Goal: Navigation & Orientation: Find specific page/section

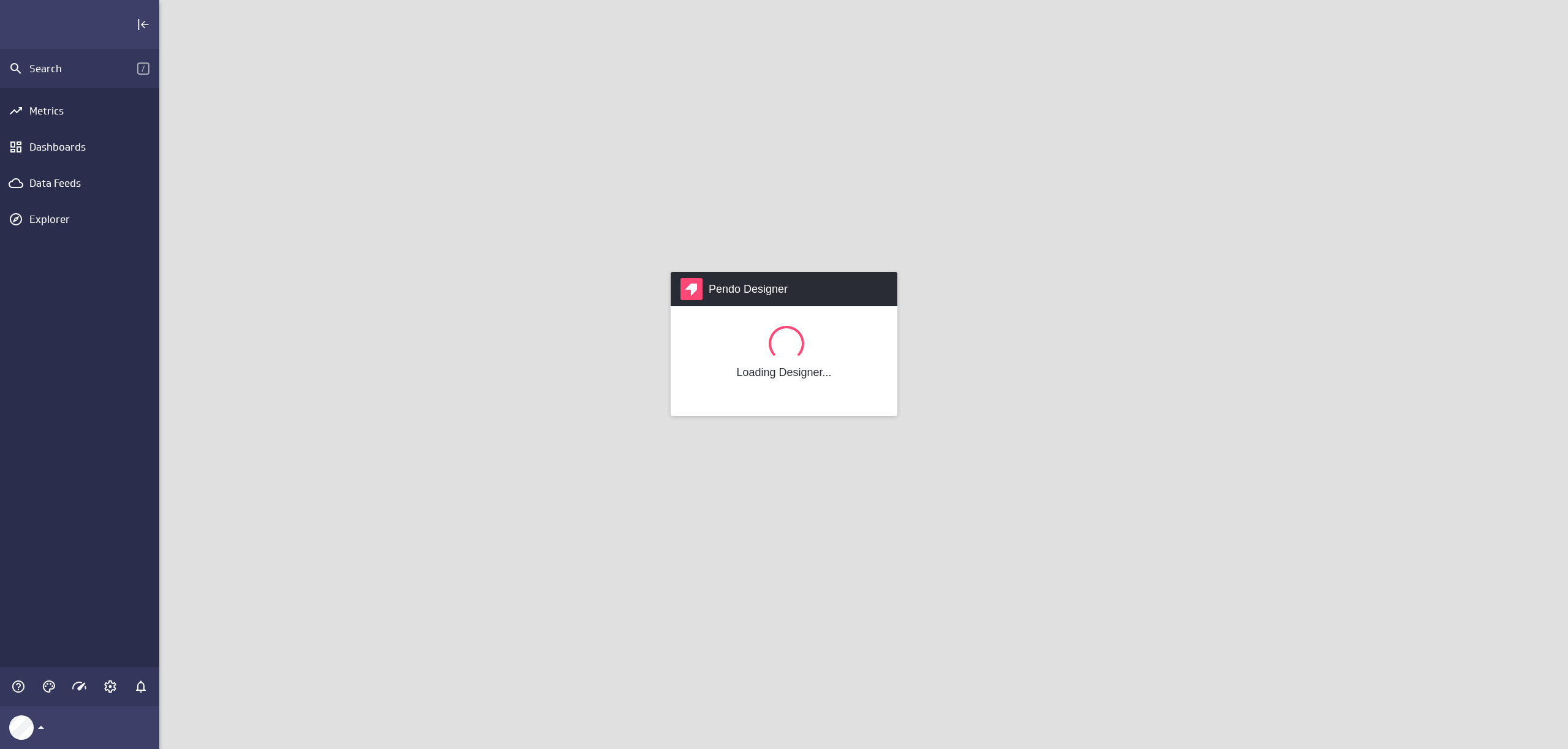
scroll to position [768, 1428]
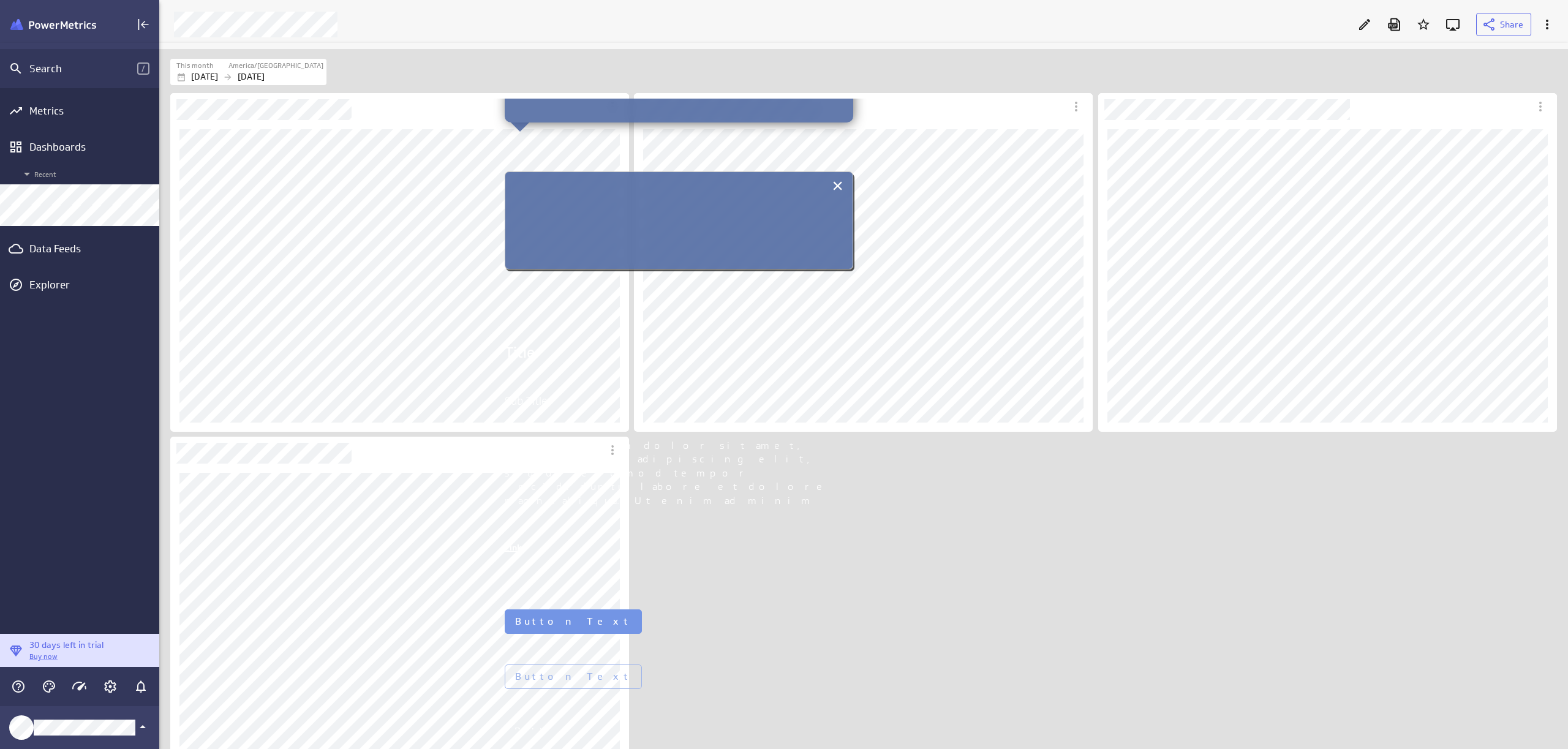
scroll to position [256, 0]
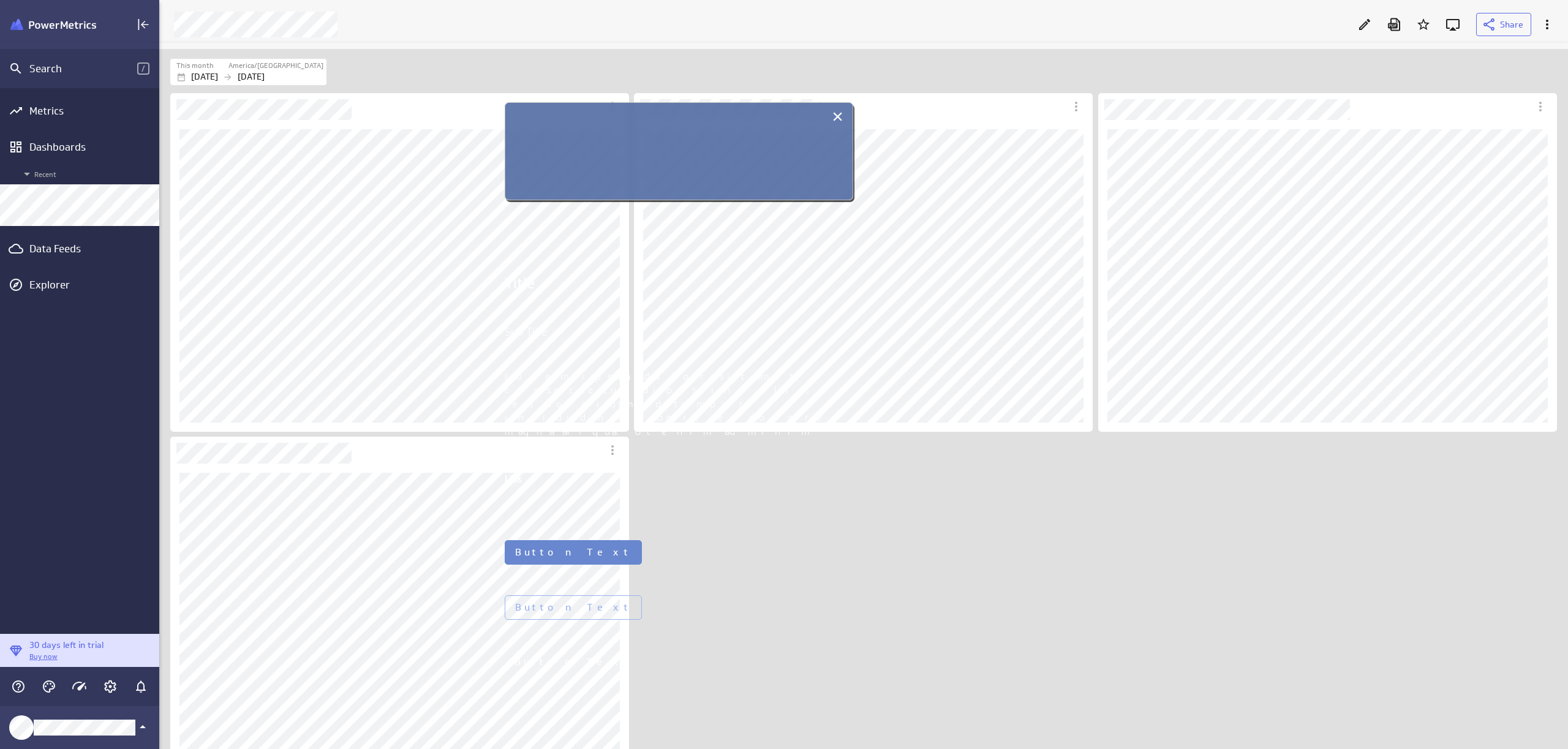
click at [575, 557] on button "Button Text" at bounding box center [573, 553] width 137 height 25
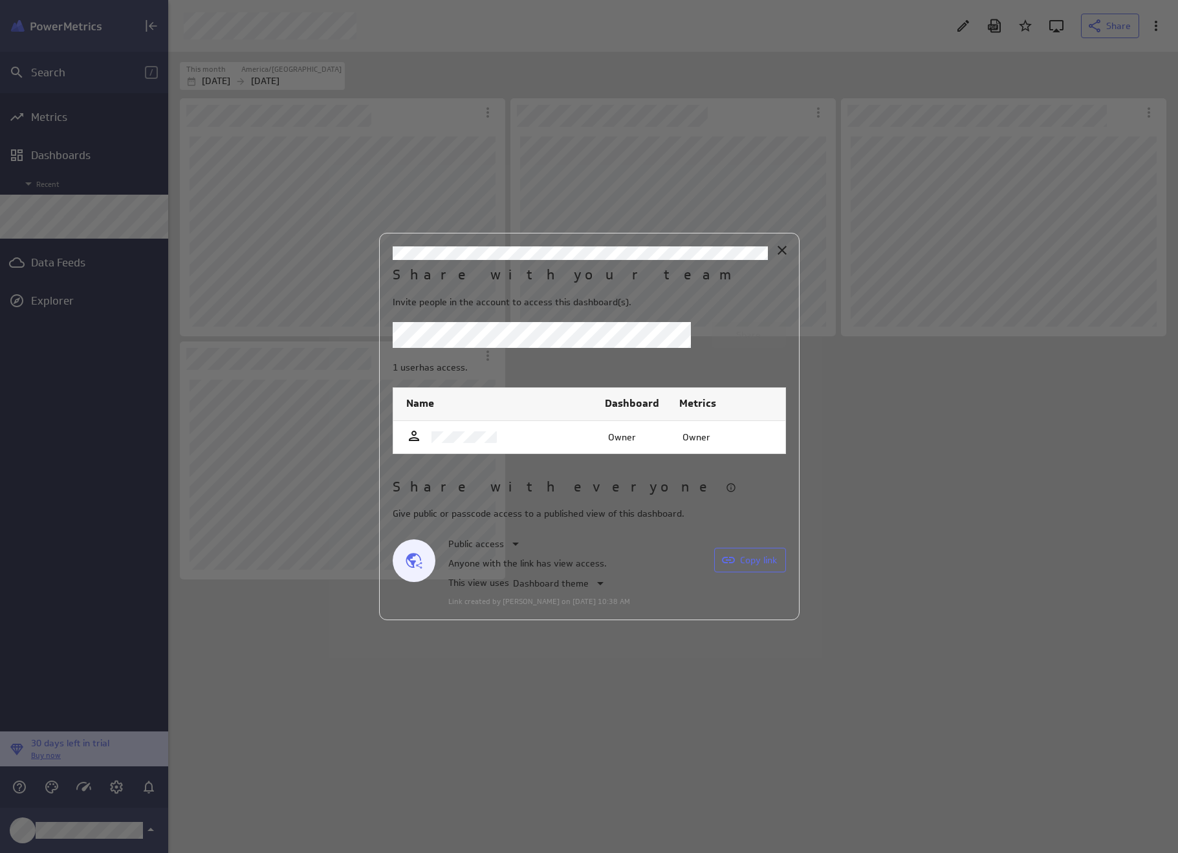
scroll to position [873, 1030]
click at [783, 250] on icon "Close" at bounding box center [782, 251] width 16 height 16
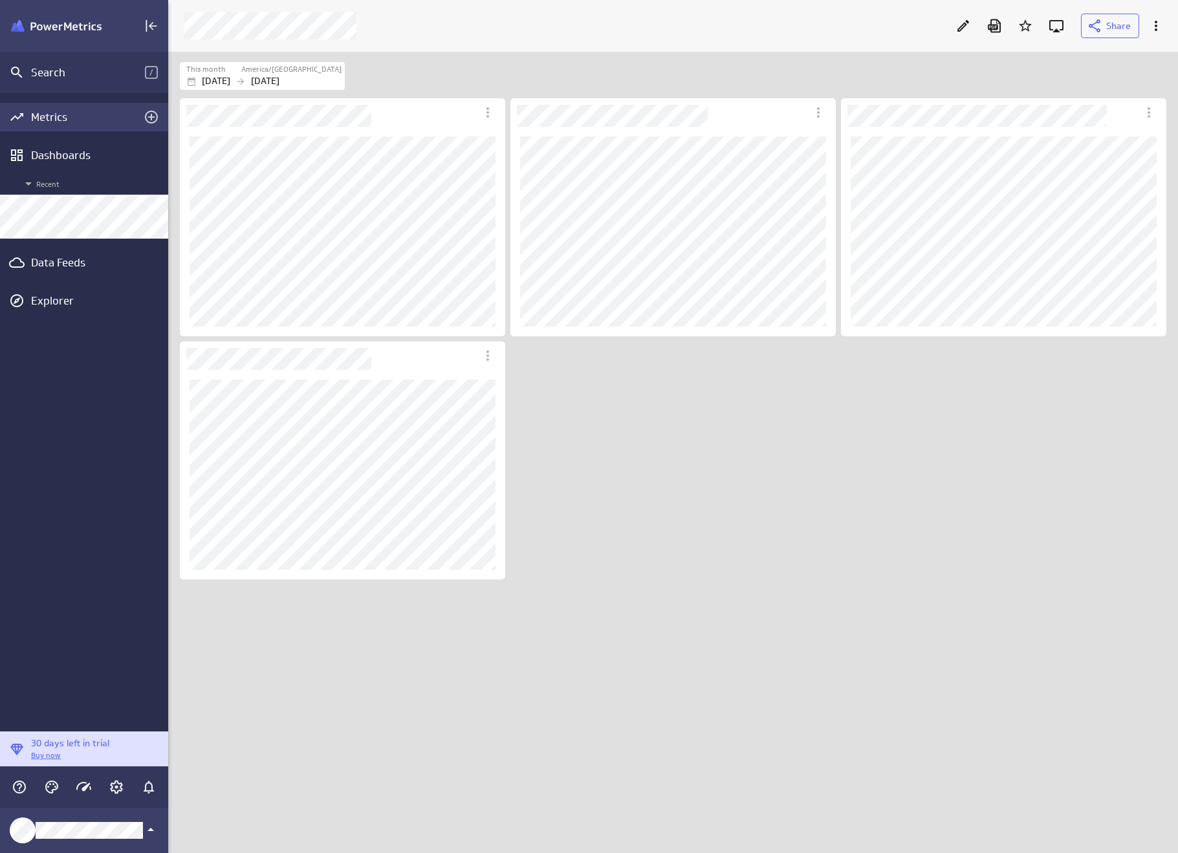
click at [52, 120] on div "Metrics" at bounding box center [84, 117] width 106 height 14
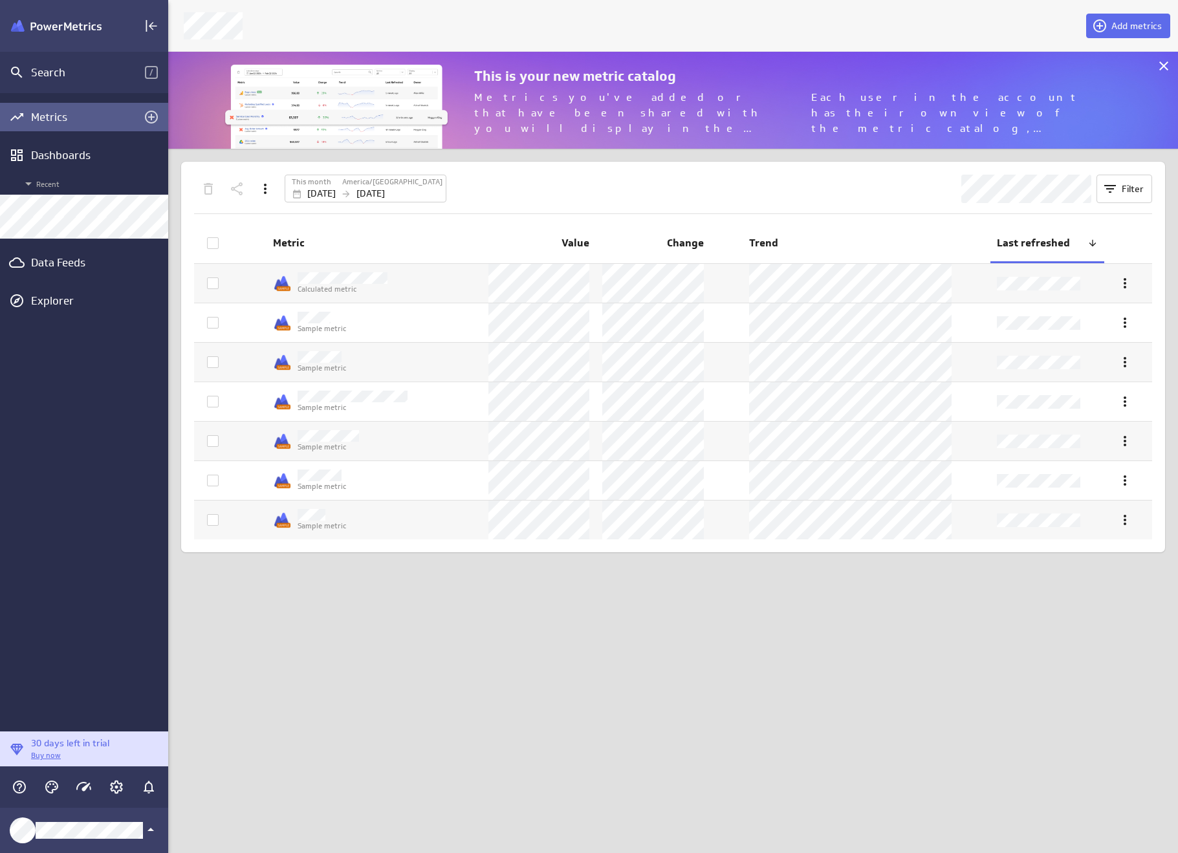
scroll to position [117, 1030]
click at [119, 787] on icon "Account and settings" at bounding box center [117, 787] width 16 height 16
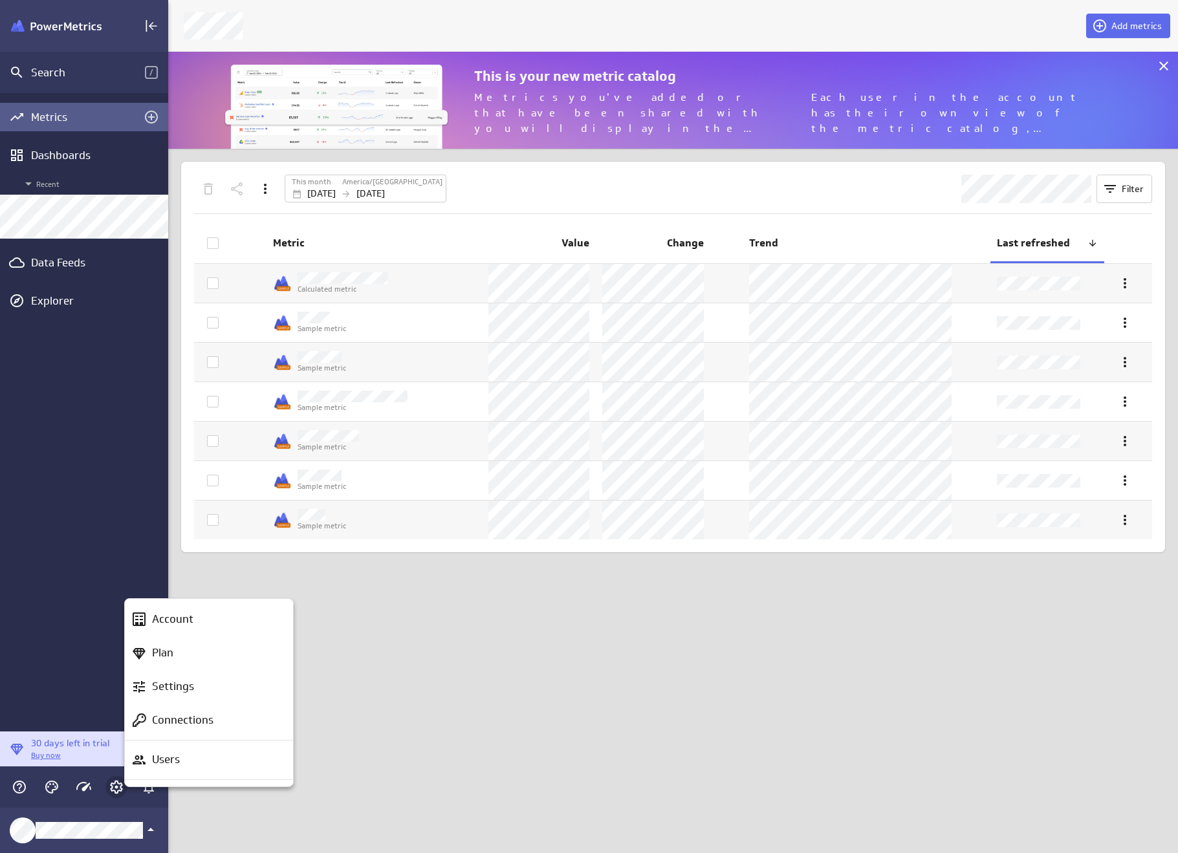
click at [119, 787] on div at bounding box center [589, 426] width 1178 height 853
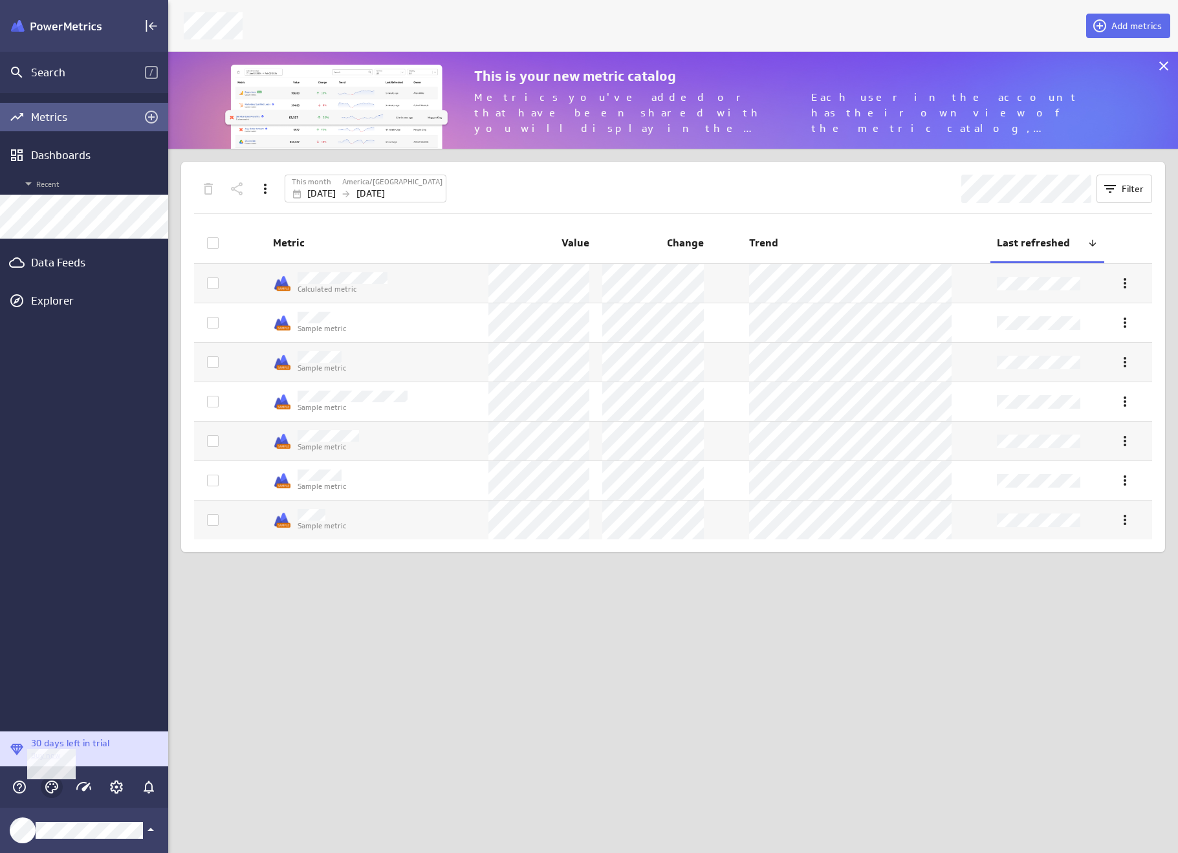
click at [57, 794] on icon "Themes" at bounding box center [52, 787] width 16 height 16
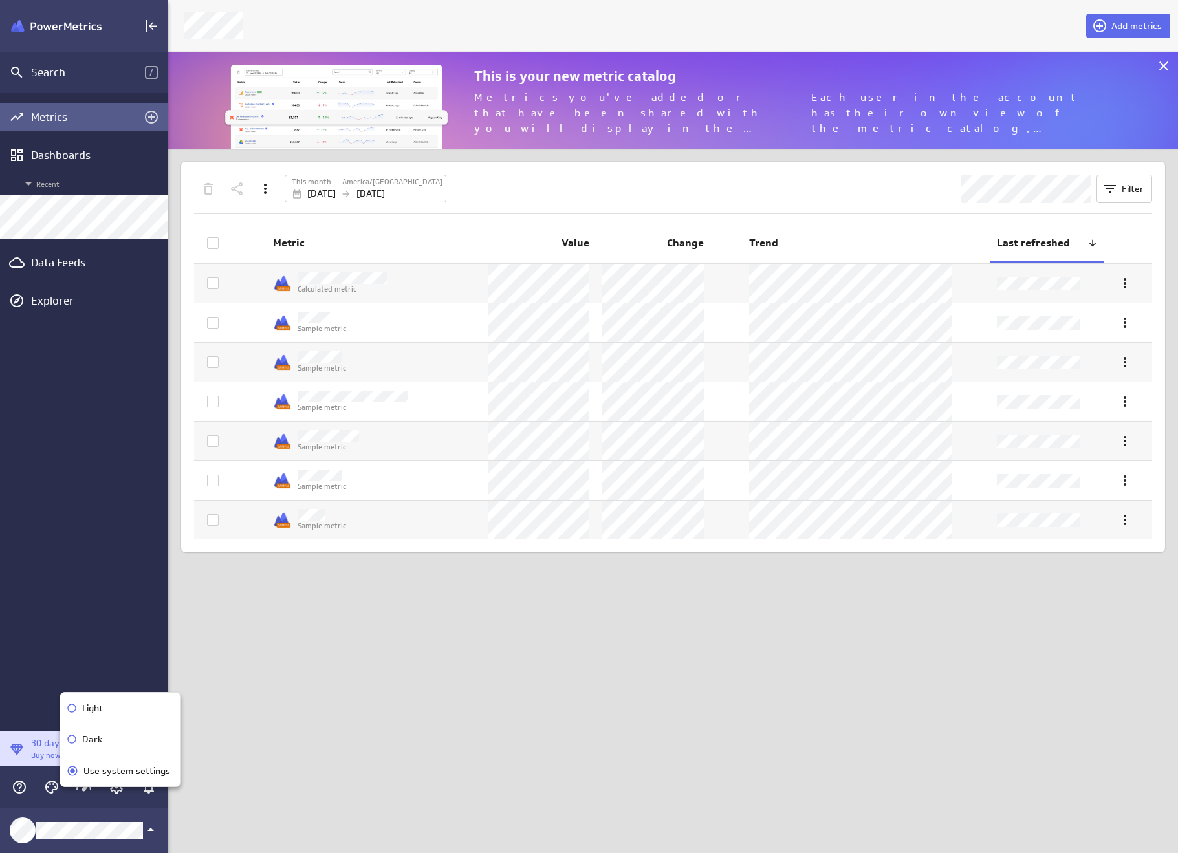
click at [302, 774] on div at bounding box center [589, 426] width 1178 height 853
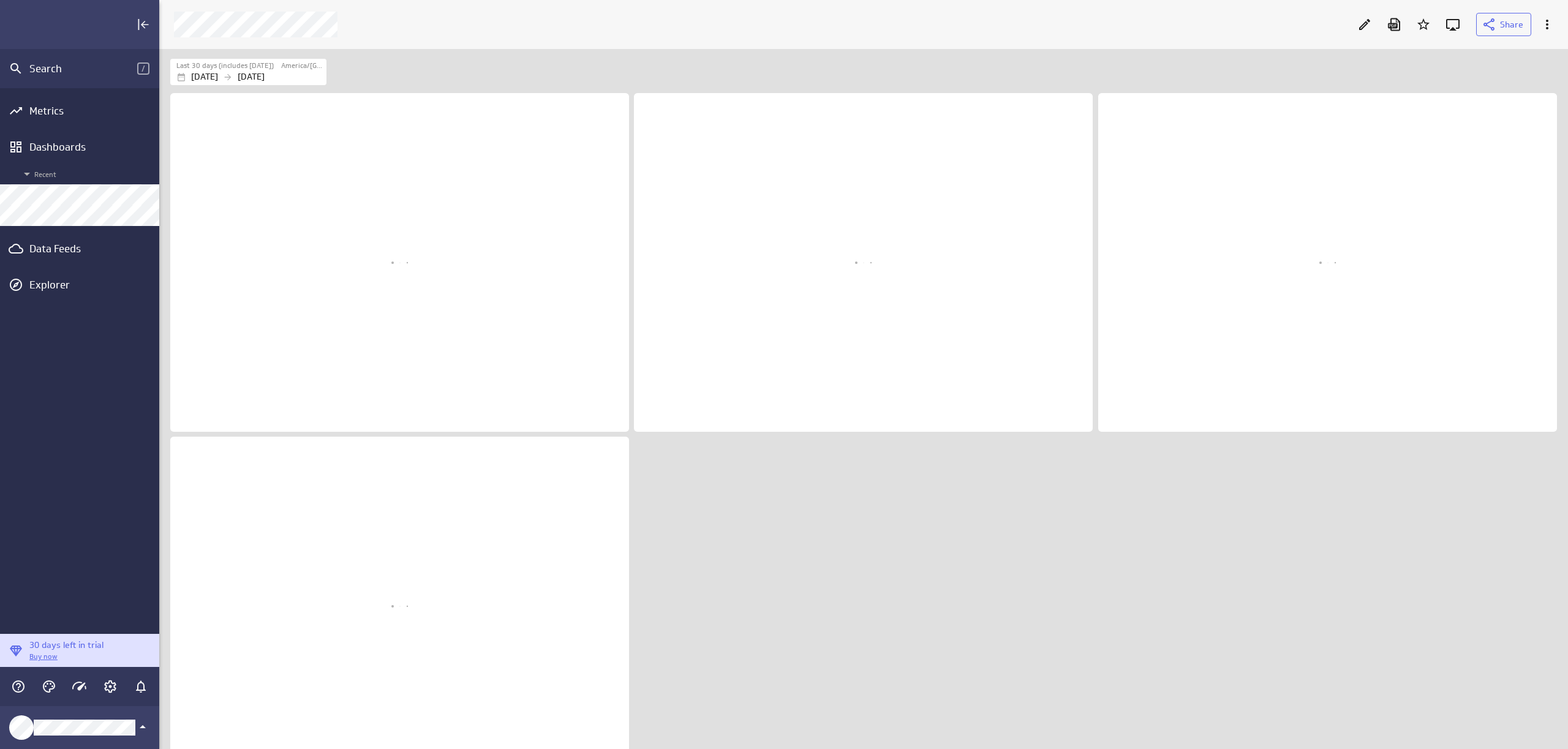
scroll to position [768, 1428]
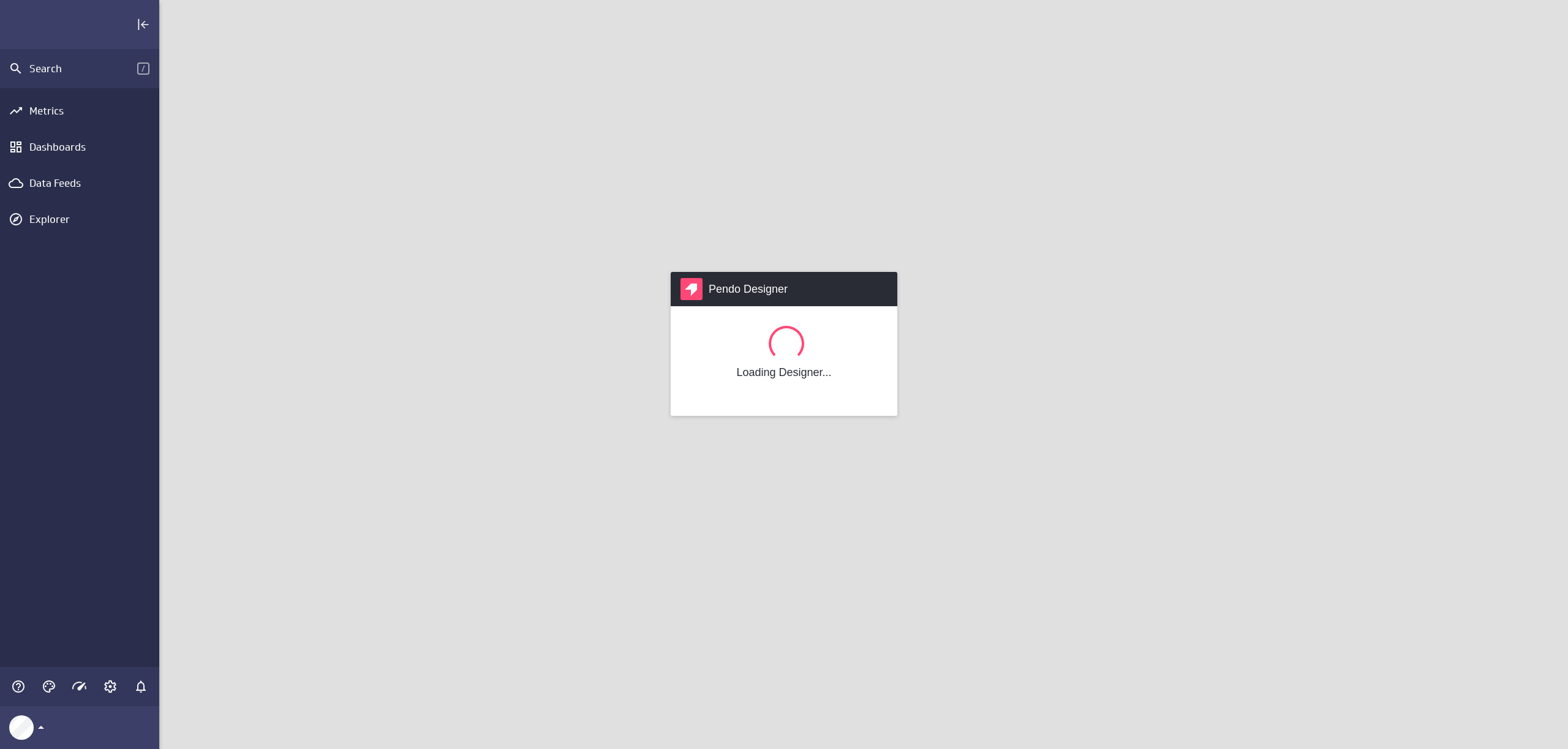
scroll to position [768, 1428]
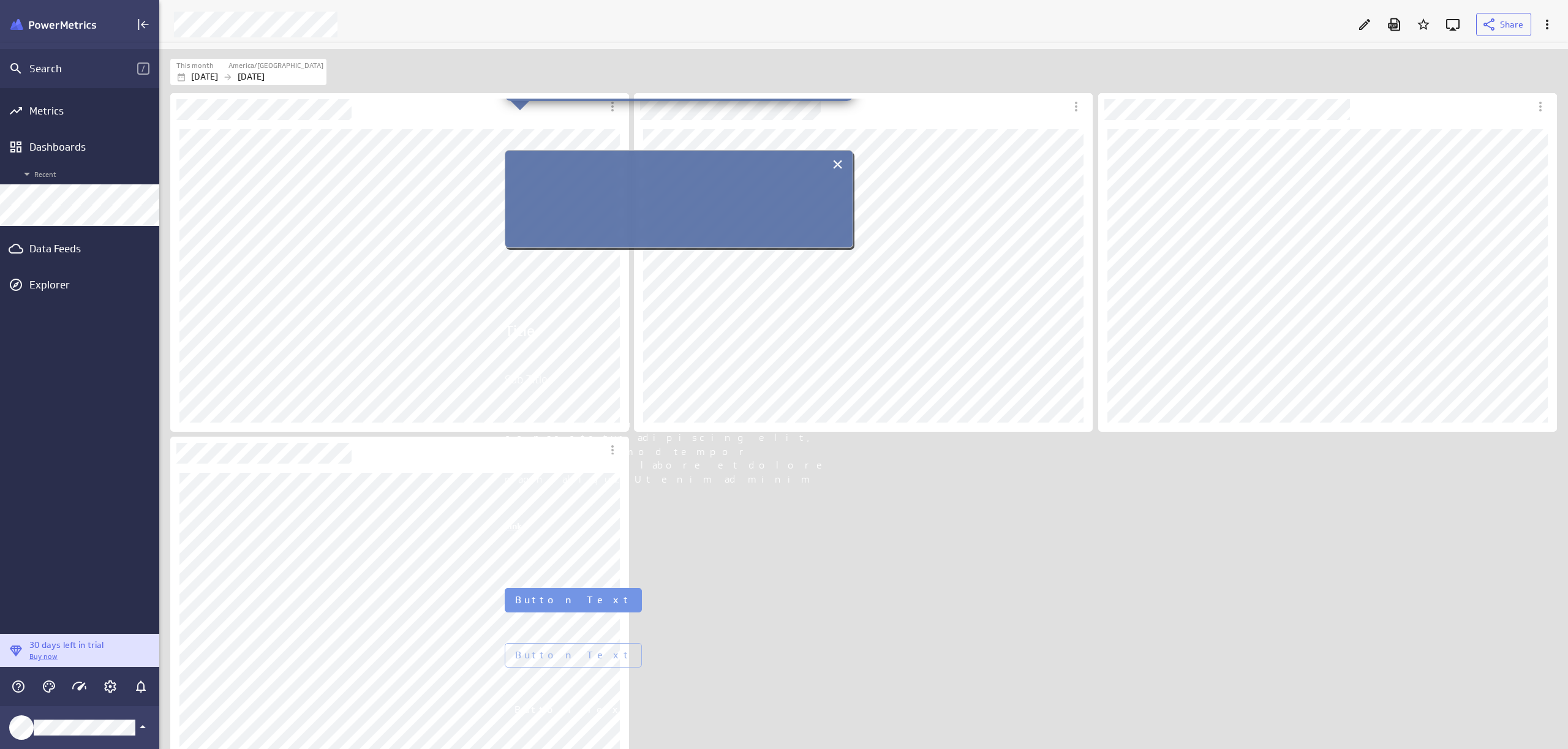
scroll to position [240, 0]
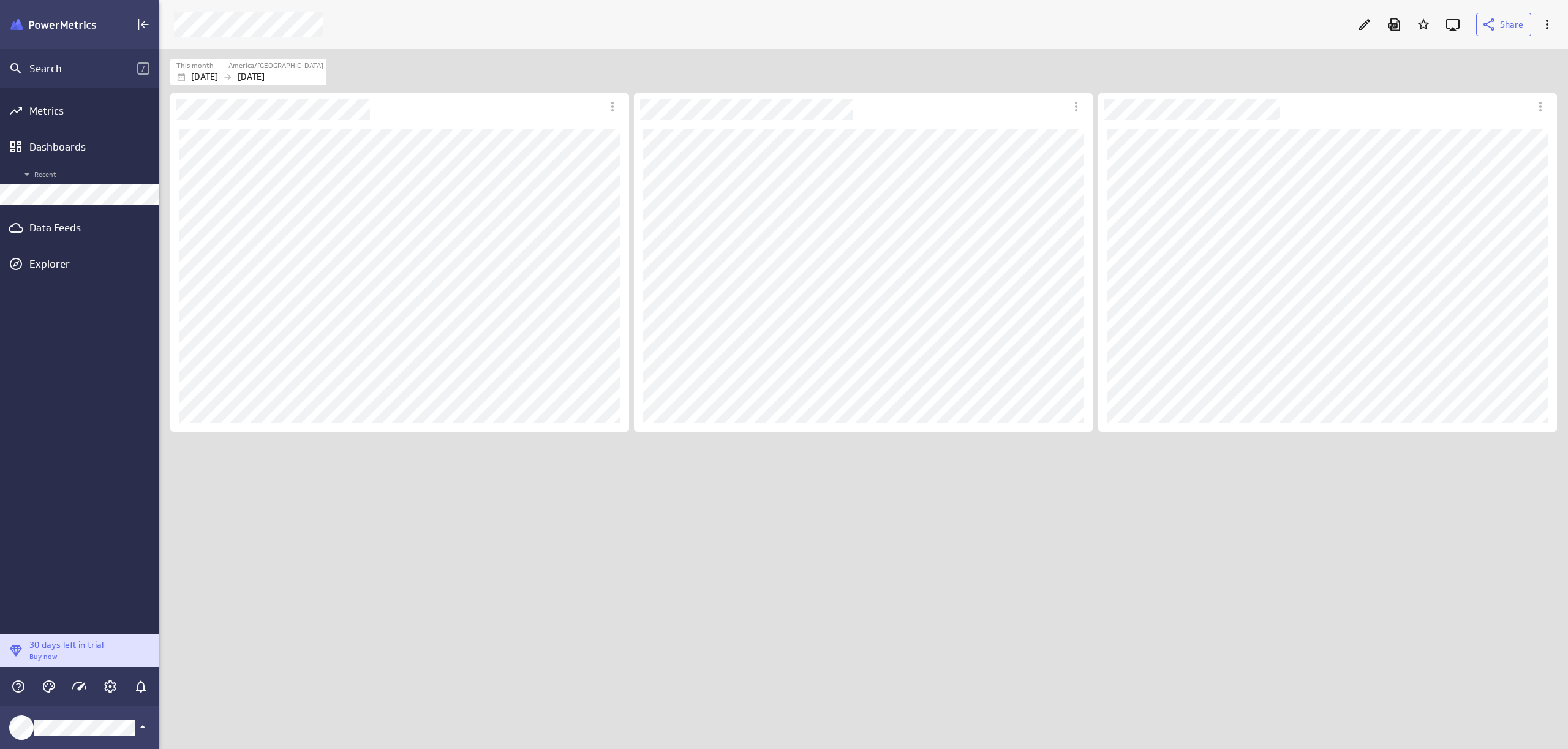
scroll to position [768, 1428]
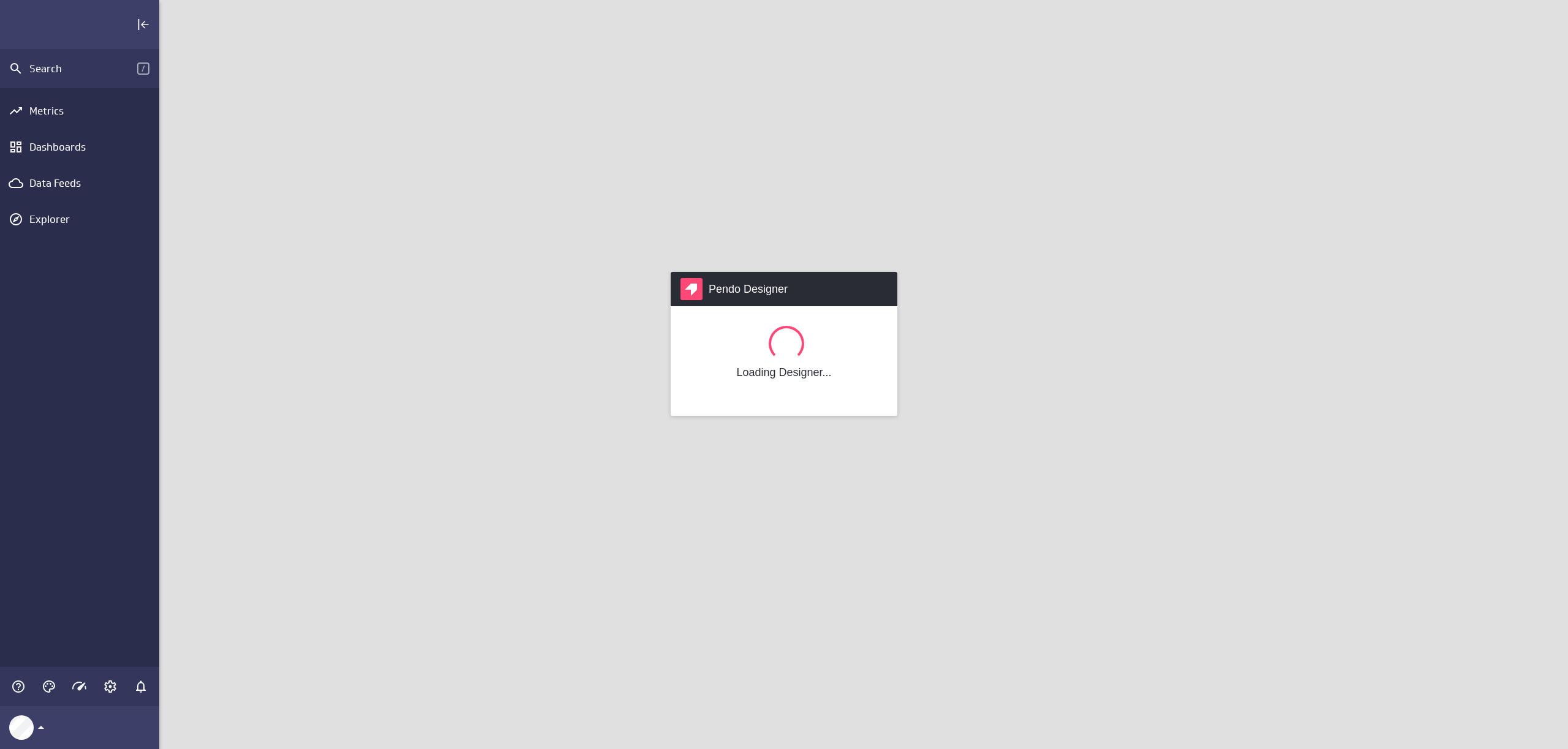
scroll to position [768, 1428]
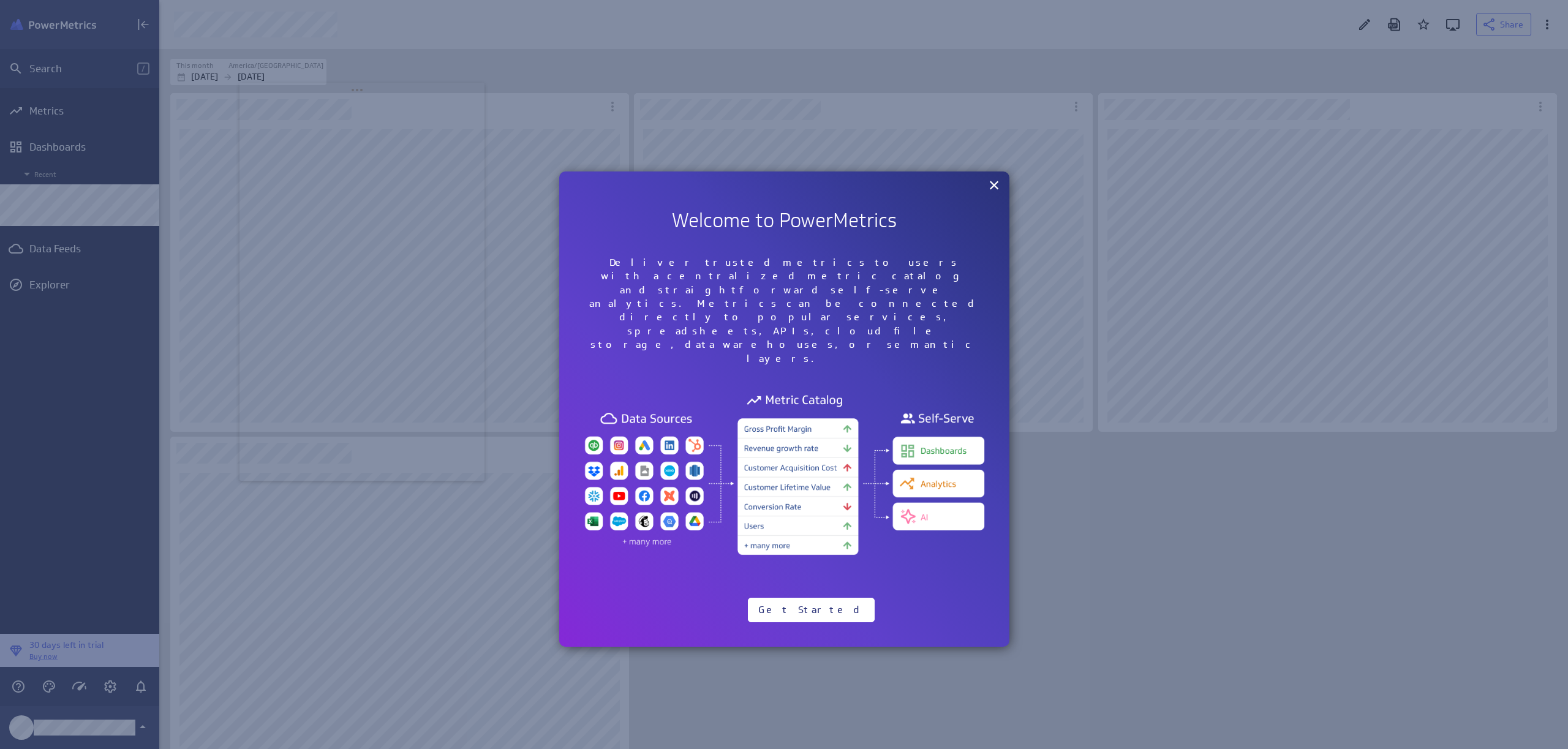
drag, startPoint x: 119, startPoint y: 16, endPoint x: 355, endPoint y: 93, distance: 248.2
click at [353, 91] on body "Search / Metrics Dashboards Recent Data Feeds Explorer 30 days left in trial Bu…" at bounding box center [784, 374] width 1568 height 749
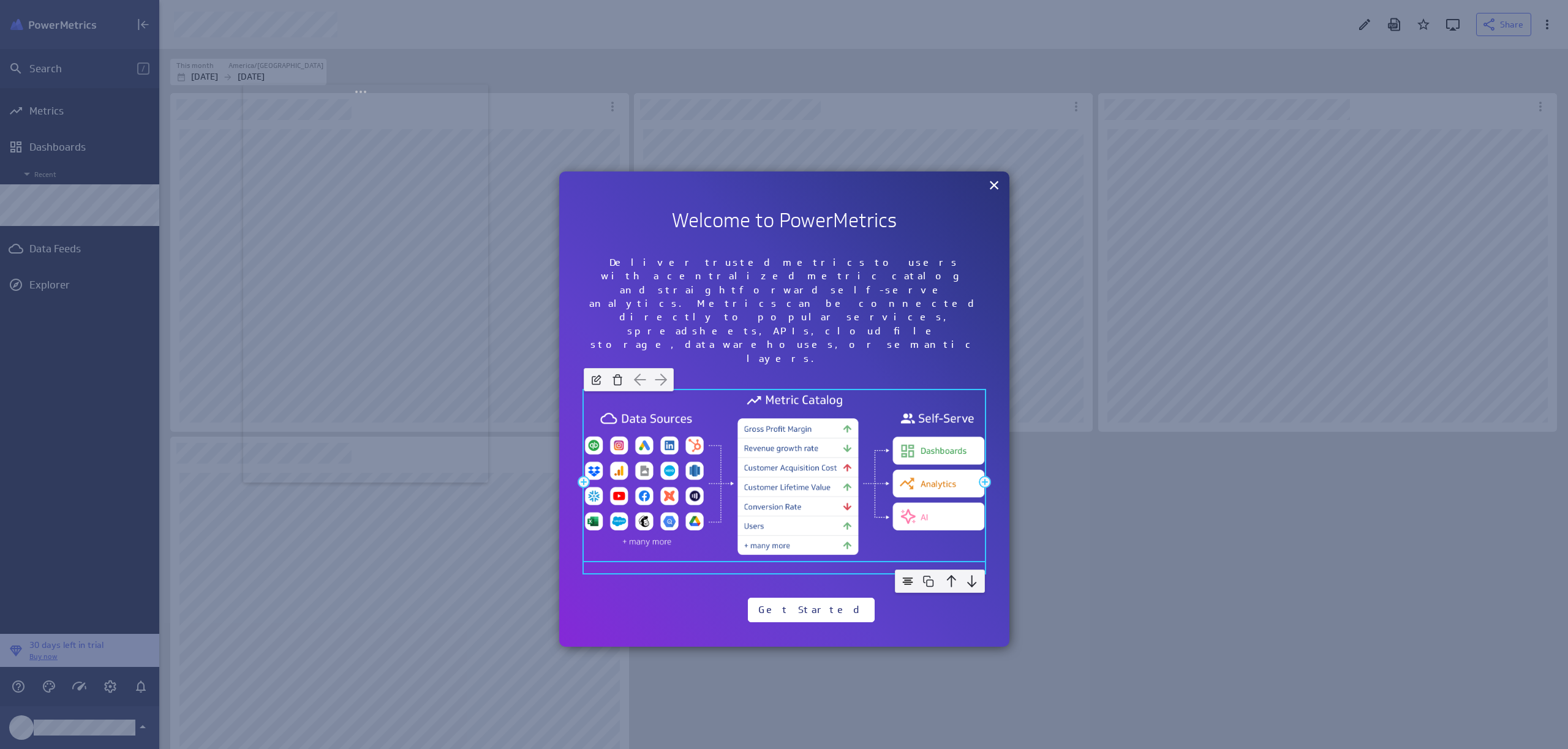
click at [701, 390] on img at bounding box center [784, 474] width 401 height 169
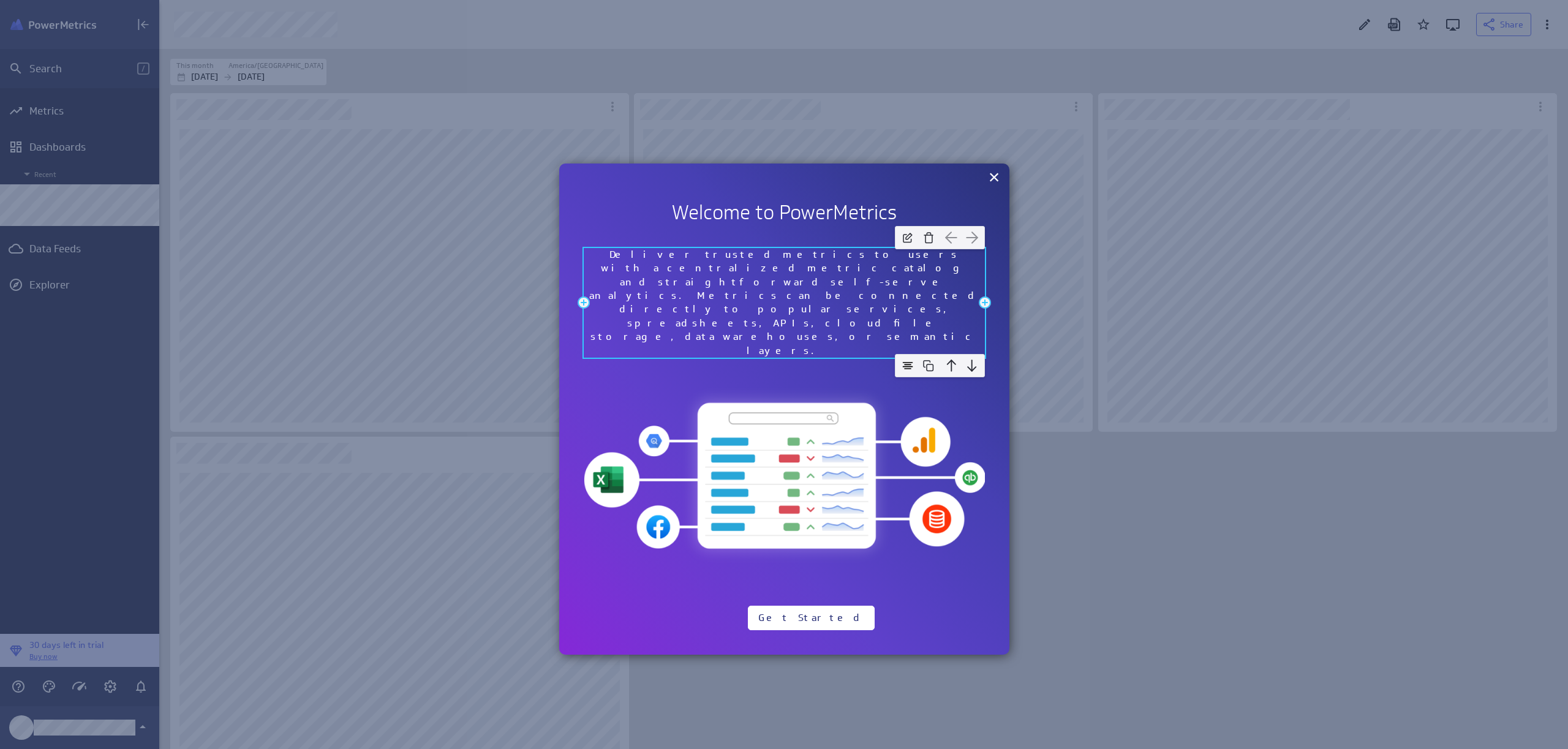
click at [746, 265] on p "Deliver trusted metrics to users with a centralized metric catalog and straight…" at bounding box center [784, 303] width 401 height 110
click at [969, 356] on img at bounding box center [971, 365] width 18 height 18
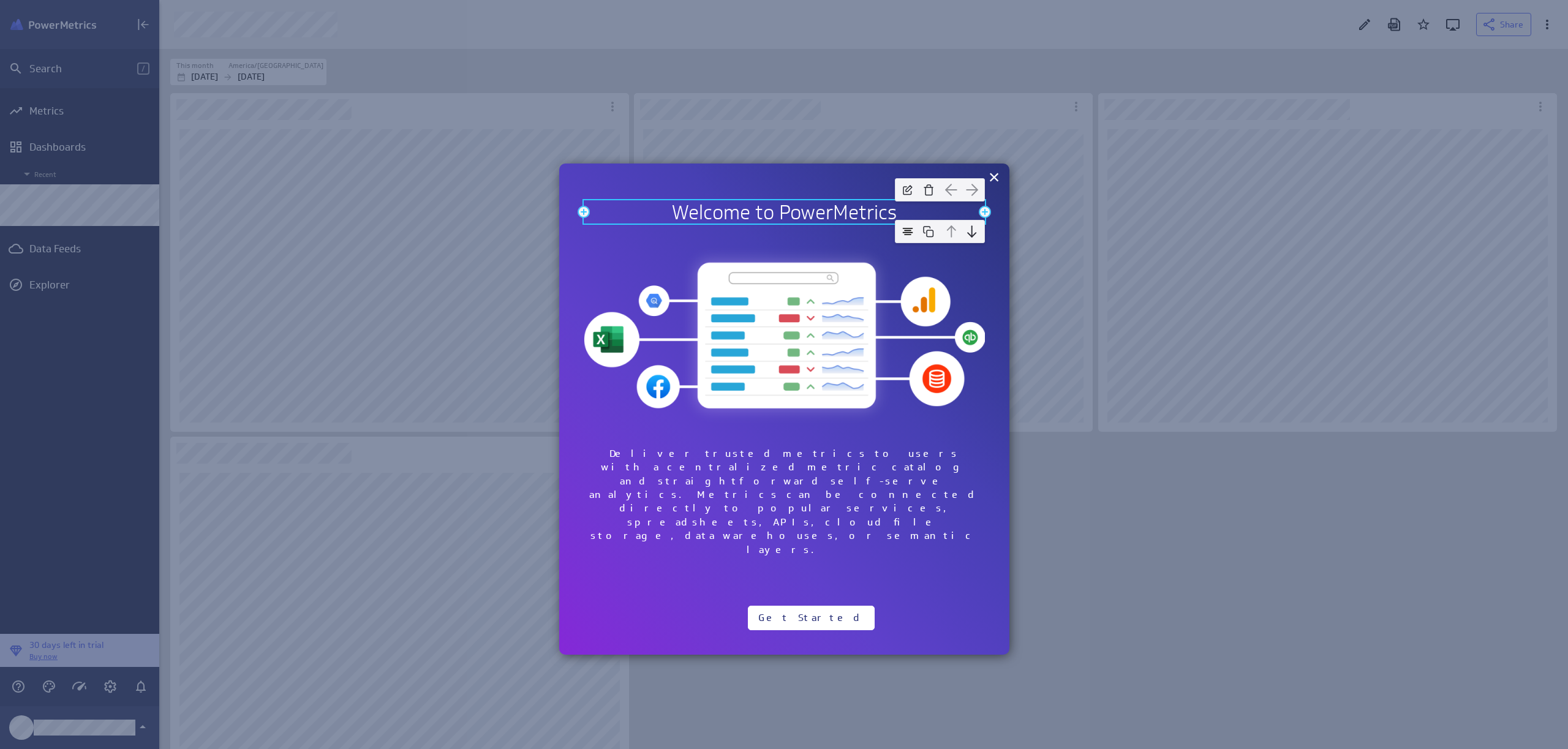
click at [874, 218] on h2 "Welcome to PowerMetrics" at bounding box center [784, 212] width 401 height 24
click at [972, 235] on img at bounding box center [971, 231] width 18 height 18
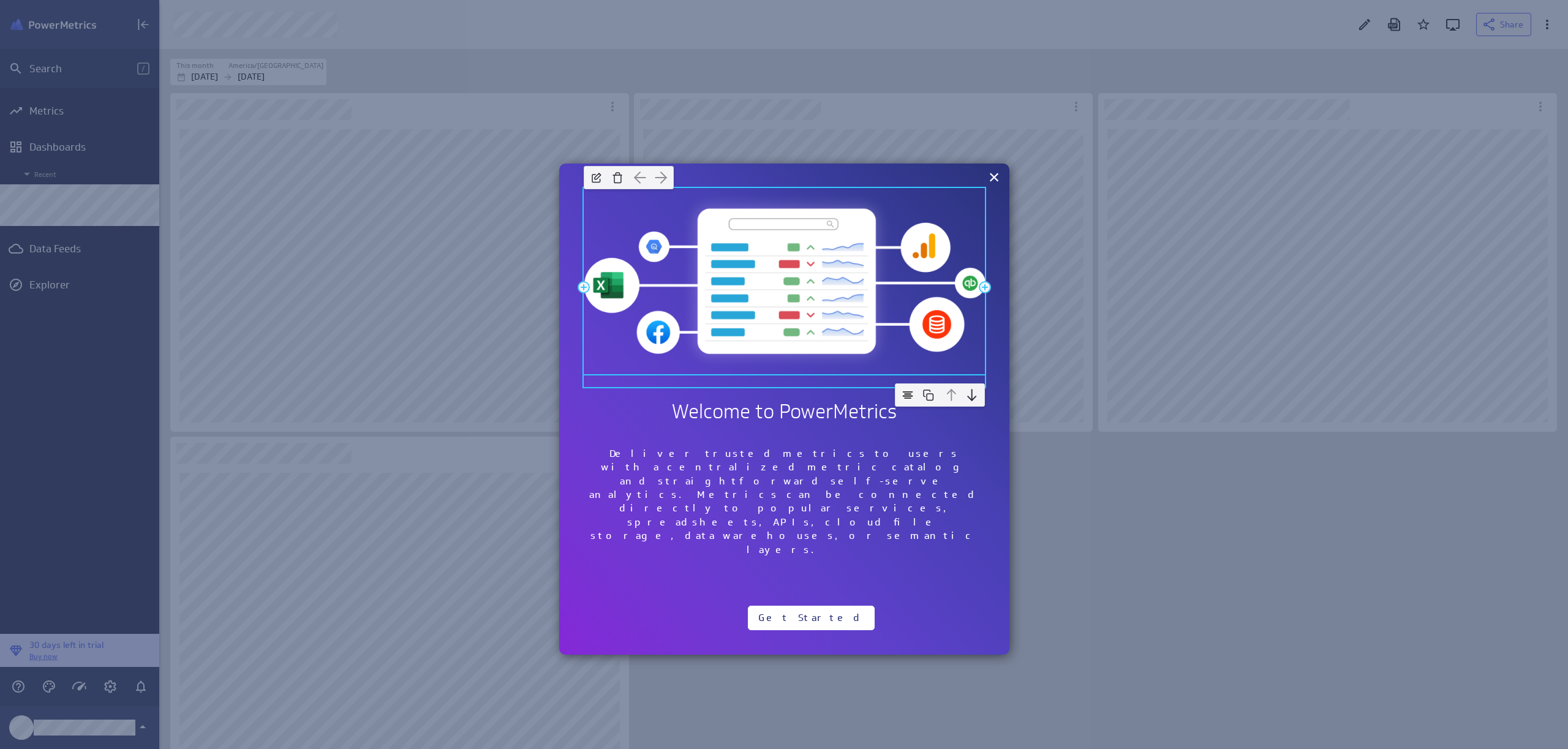
click at [809, 306] on img at bounding box center [784, 280] width 401 height 185
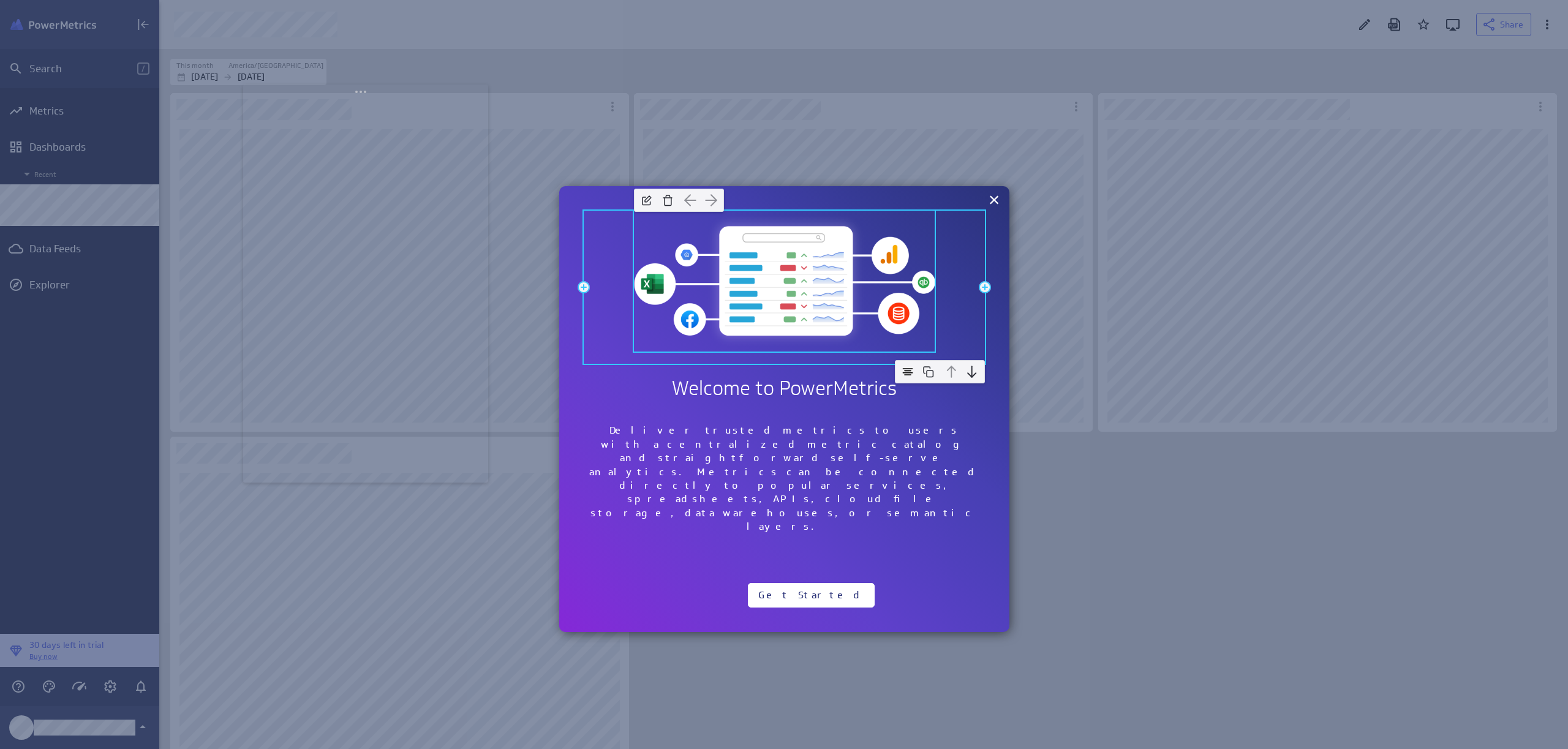
click at [687, 251] on img at bounding box center [784, 280] width 301 height 138
click at [700, 254] on img at bounding box center [784, 280] width 301 height 138
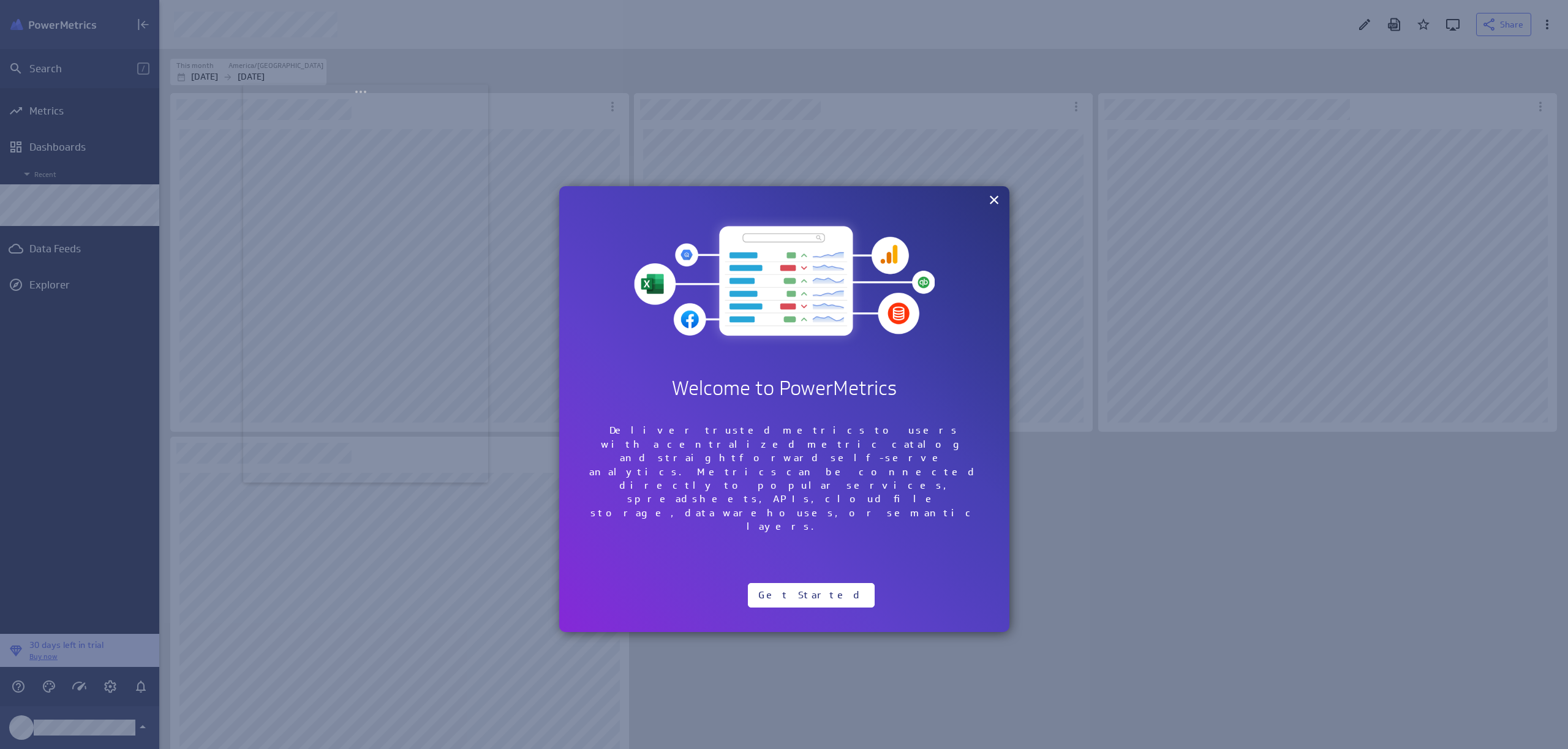
click at [829, 196] on div "Add Row Add Column Add Column Add Row Welcome to PowerMetrics Add Column Add Co…" at bounding box center [784, 409] width 450 height 446
click at [567, 204] on div "Add Row Add Column Add Column Add Row Welcome to PowerMetrics Add Column Add Co…" at bounding box center [784, 409] width 450 height 446
click at [743, 452] on p "Deliver trusted metrics to users with a centralized metric catalog and straight…" at bounding box center [784, 479] width 401 height 110
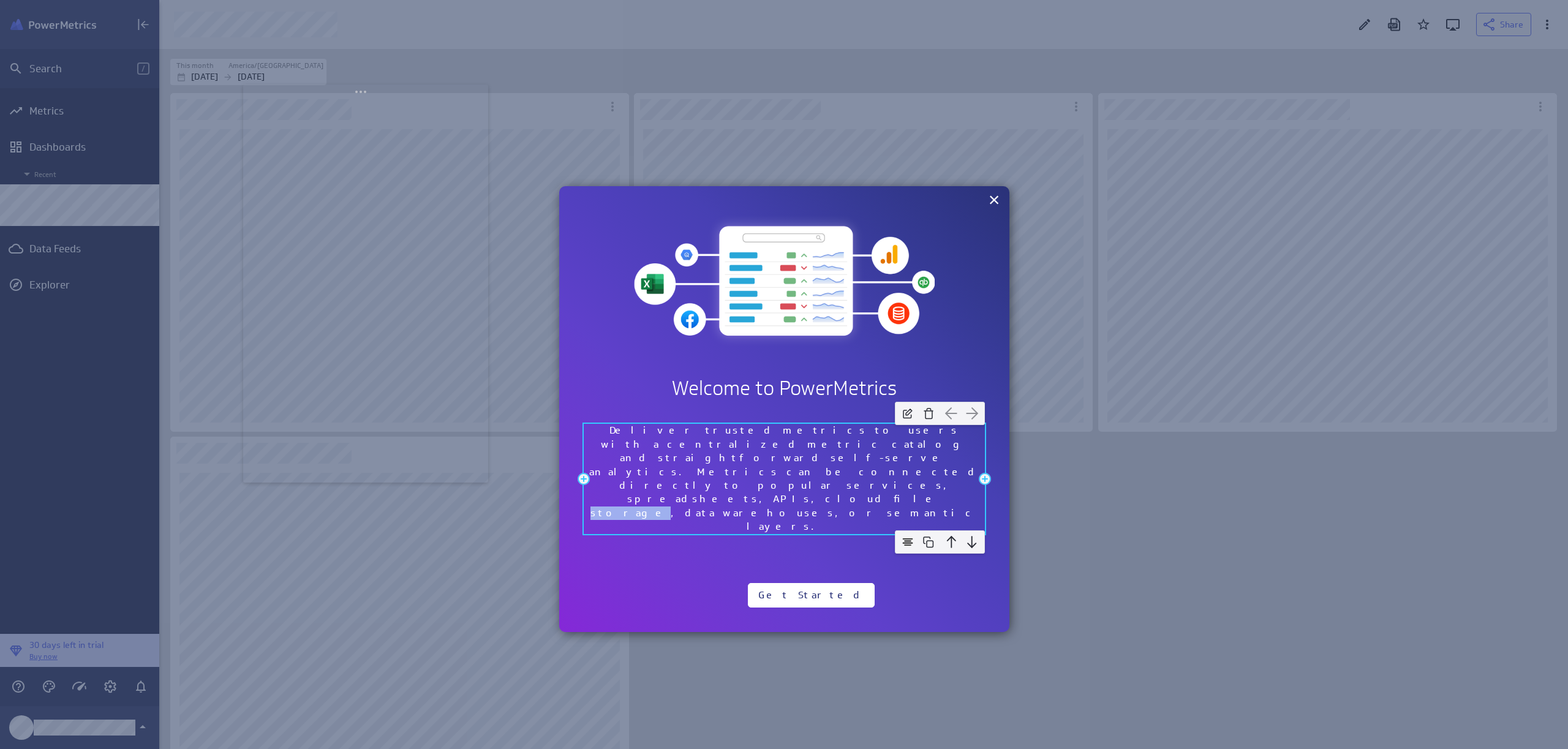
click at [743, 452] on p "Deliver trusted metrics to users with a centralized metric catalog and straight…" at bounding box center [784, 479] width 401 height 110
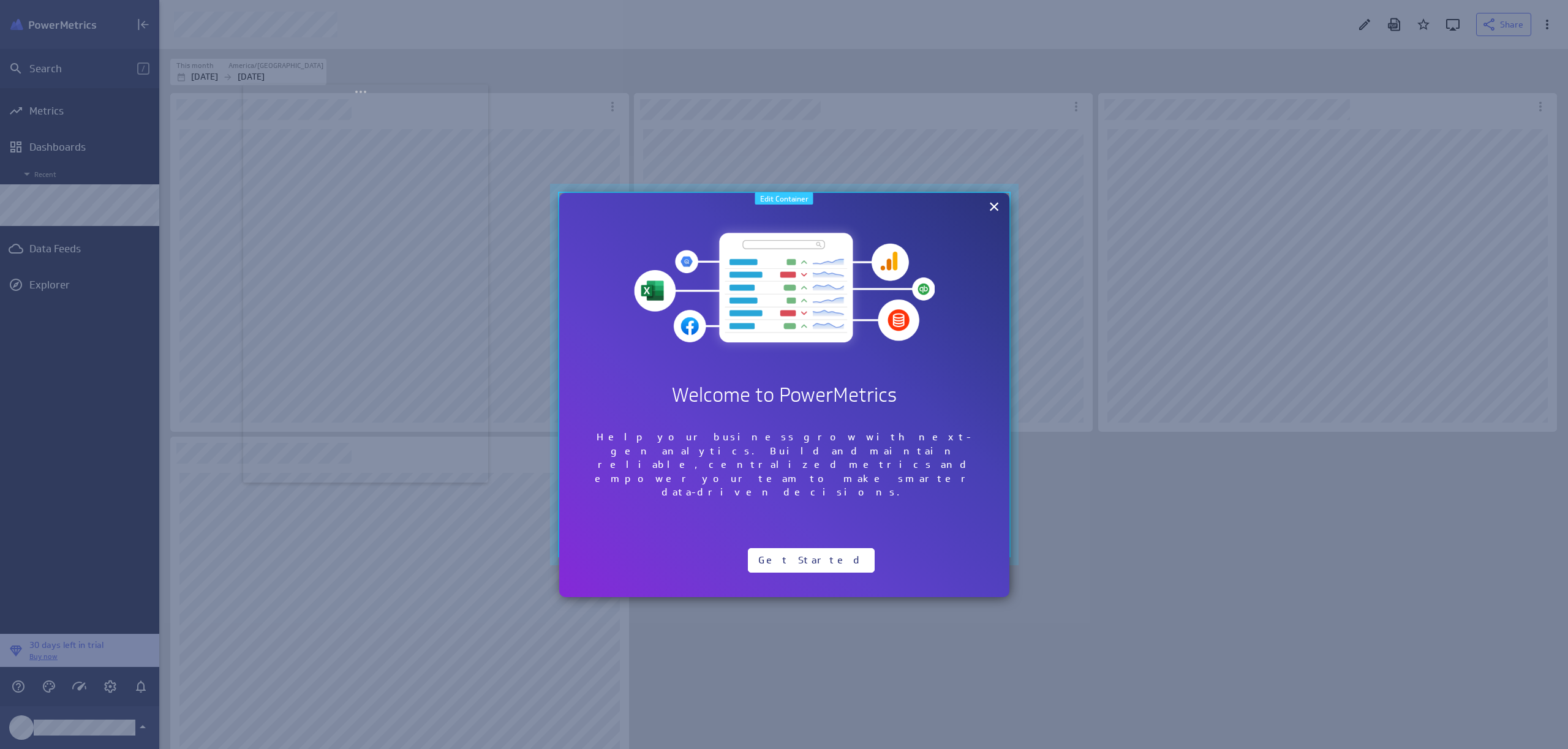
click at [608, 190] on div at bounding box center [784, 374] width 487 height 400
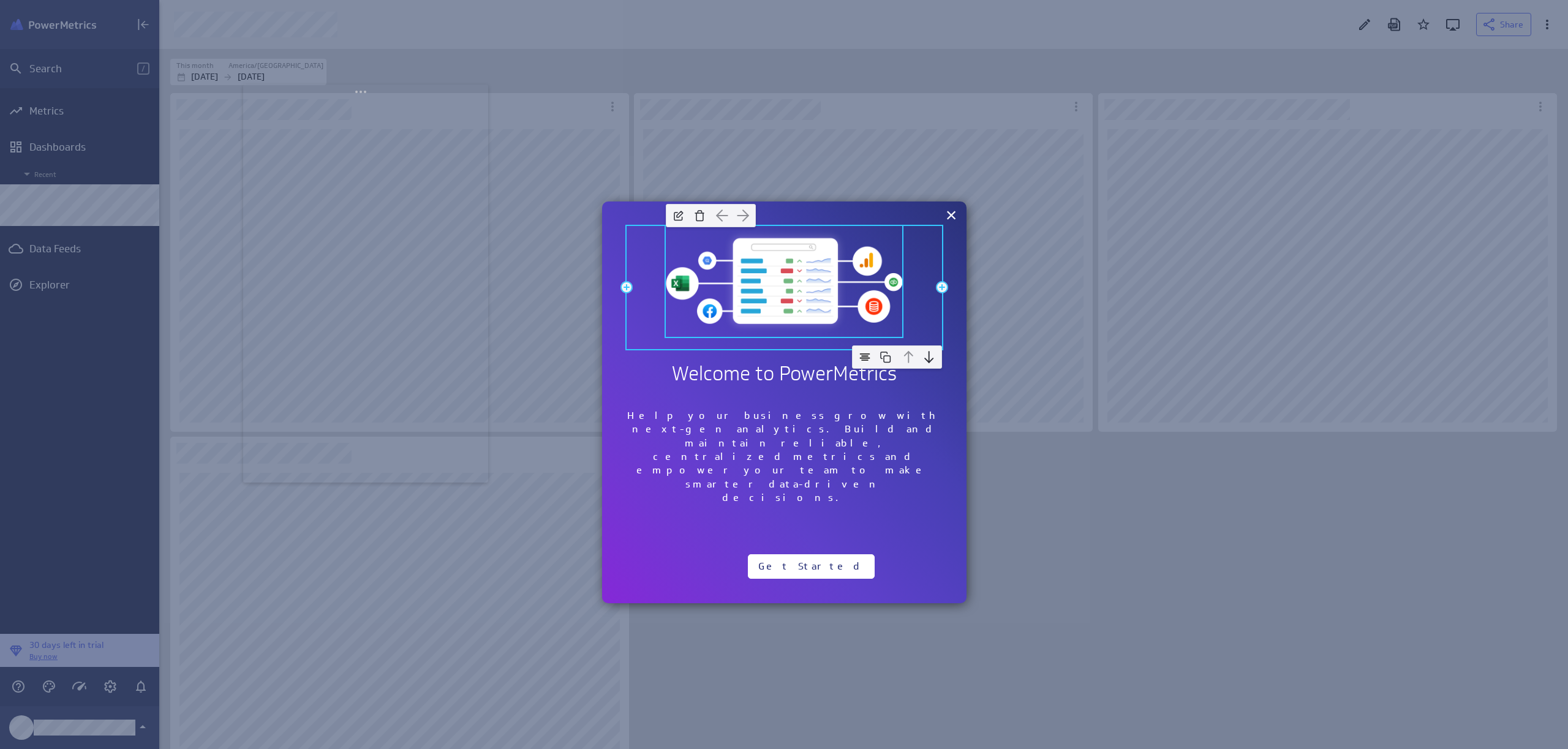
click at [748, 228] on div at bounding box center [711, 216] width 102 height 36
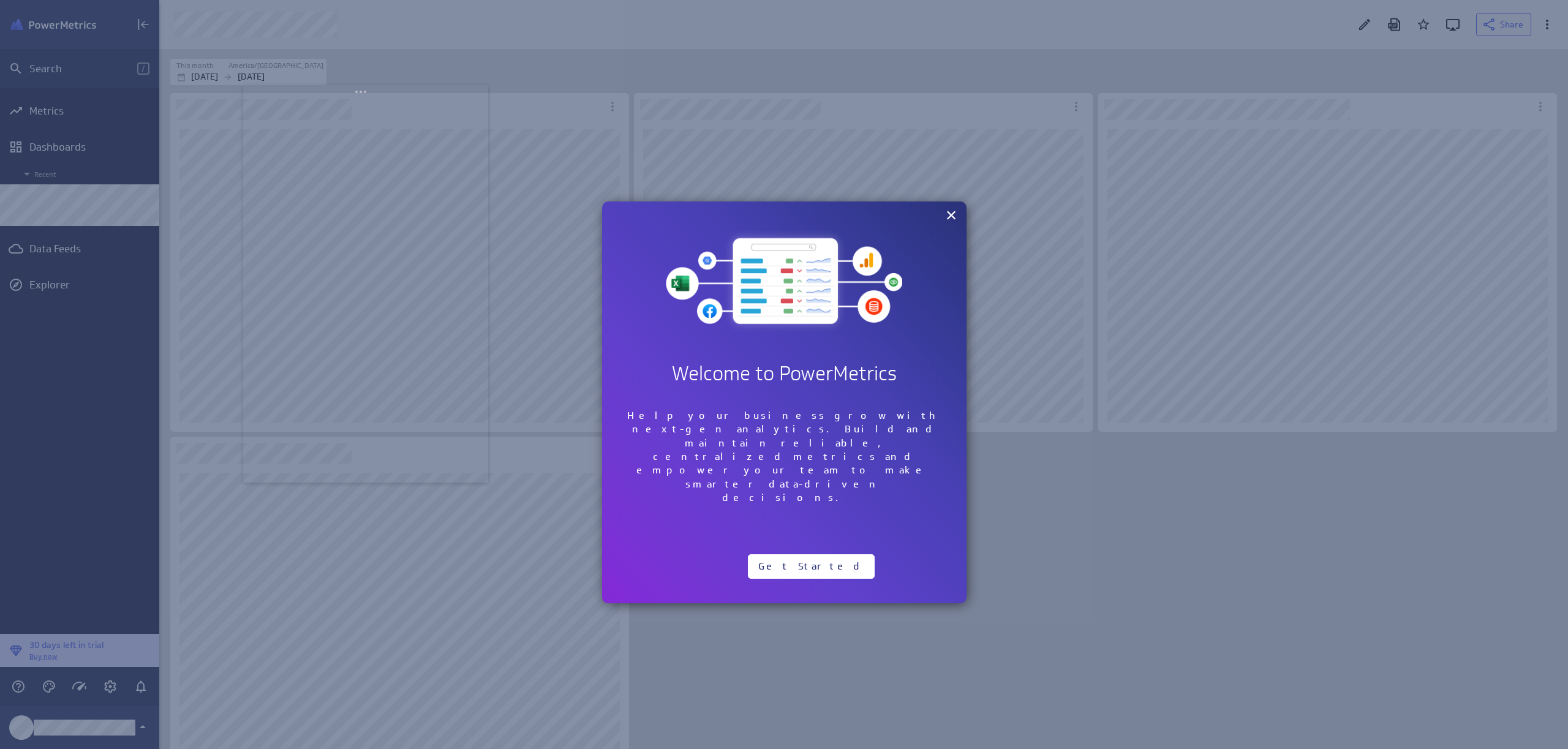
click at [644, 205] on div "Add Row Add Column Add Column Add Row Welcome to PowerMetrics Add Column Add Co…" at bounding box center [784, 402] width 365 height 401
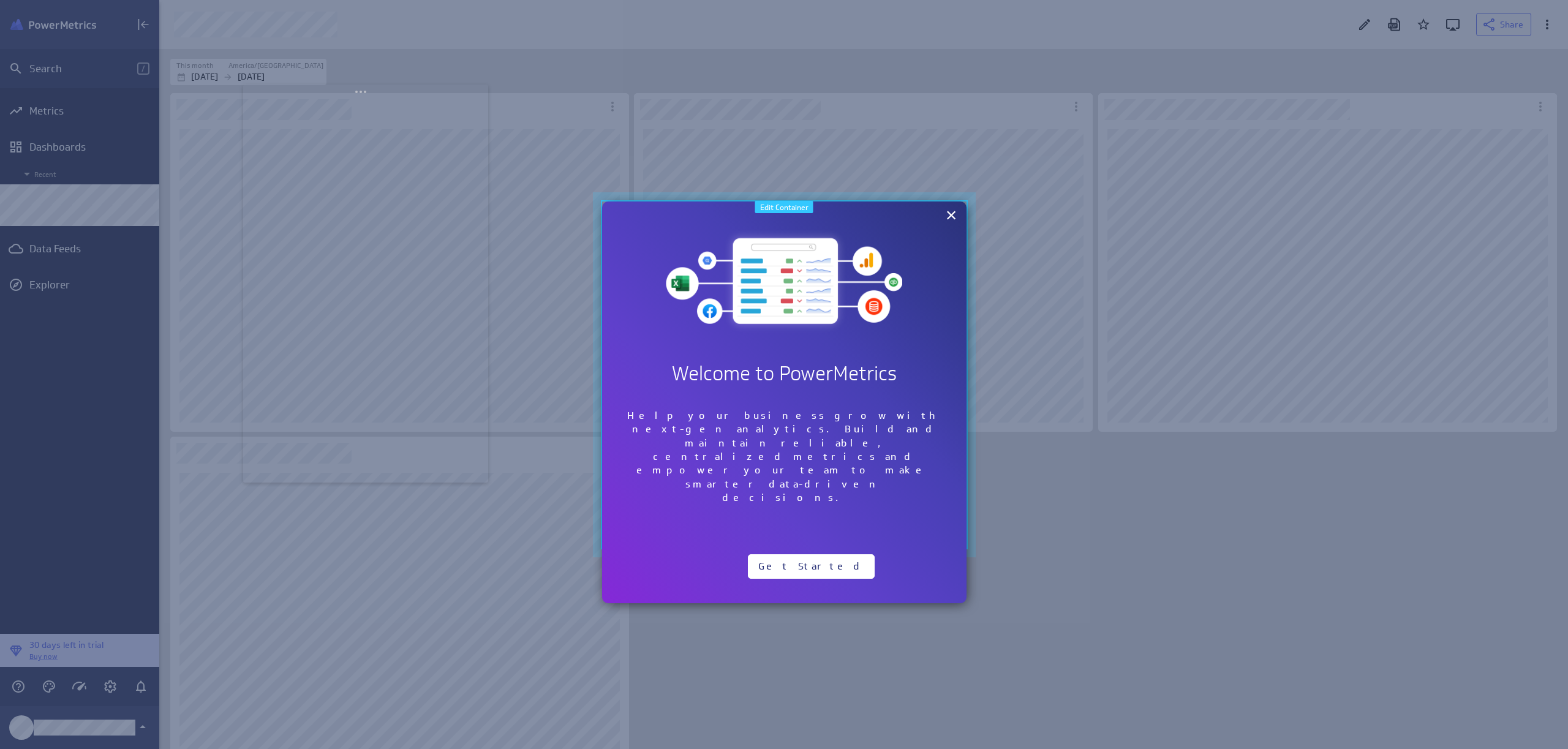
click at [612, 198] on div at bounding box center [784, 374] width 401 height 383
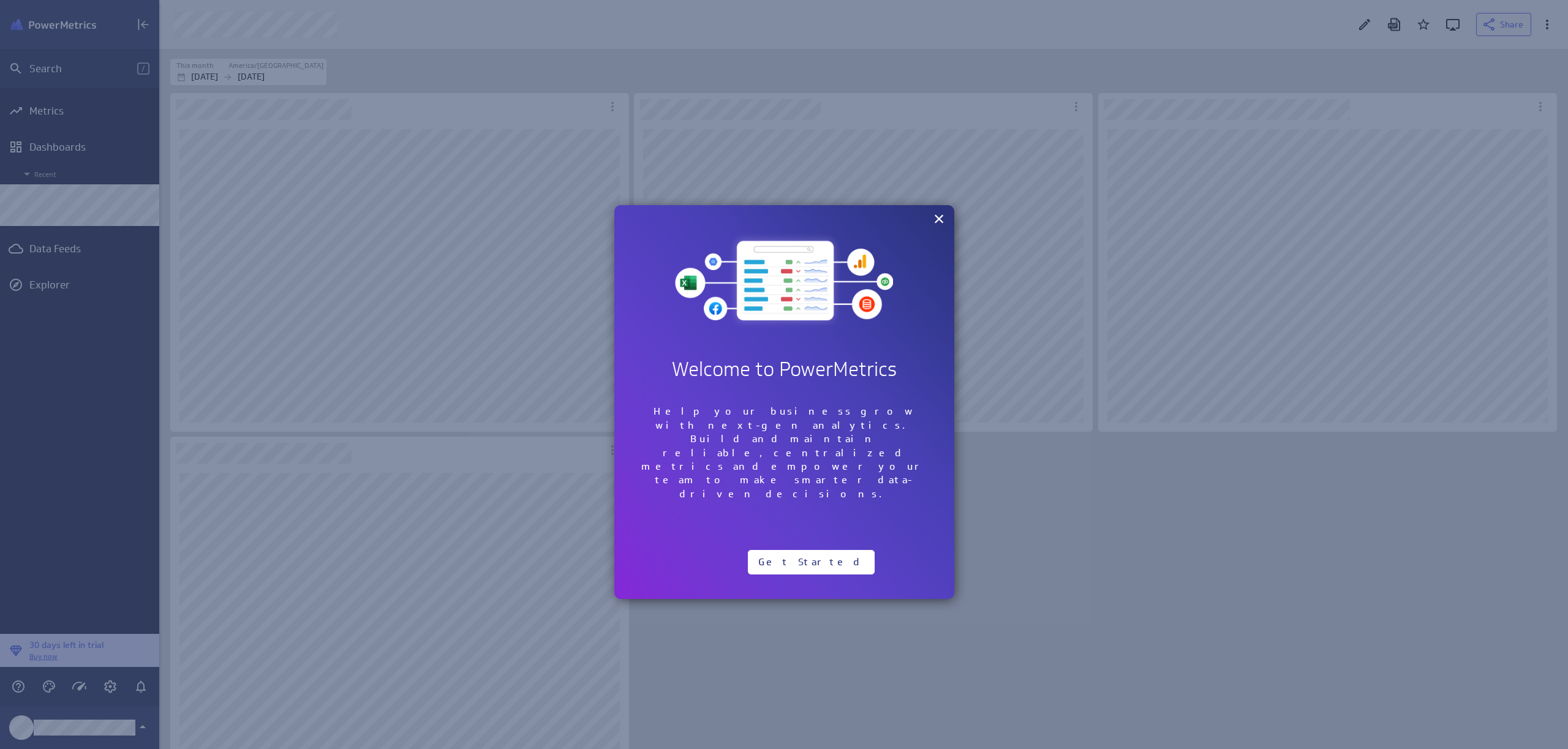
click at [767, 458] on div "Add Row Add Column Add Column Add Row Welcome to PowerMetrics Add Column Add Co…" at bounding box center [784, 402] width 340 height 394
click at [773, 433] on p "Help your business grow with next-gen analytics. Build and maintain reliable, c…" at bounding box center [784, 454] width 291 height 97
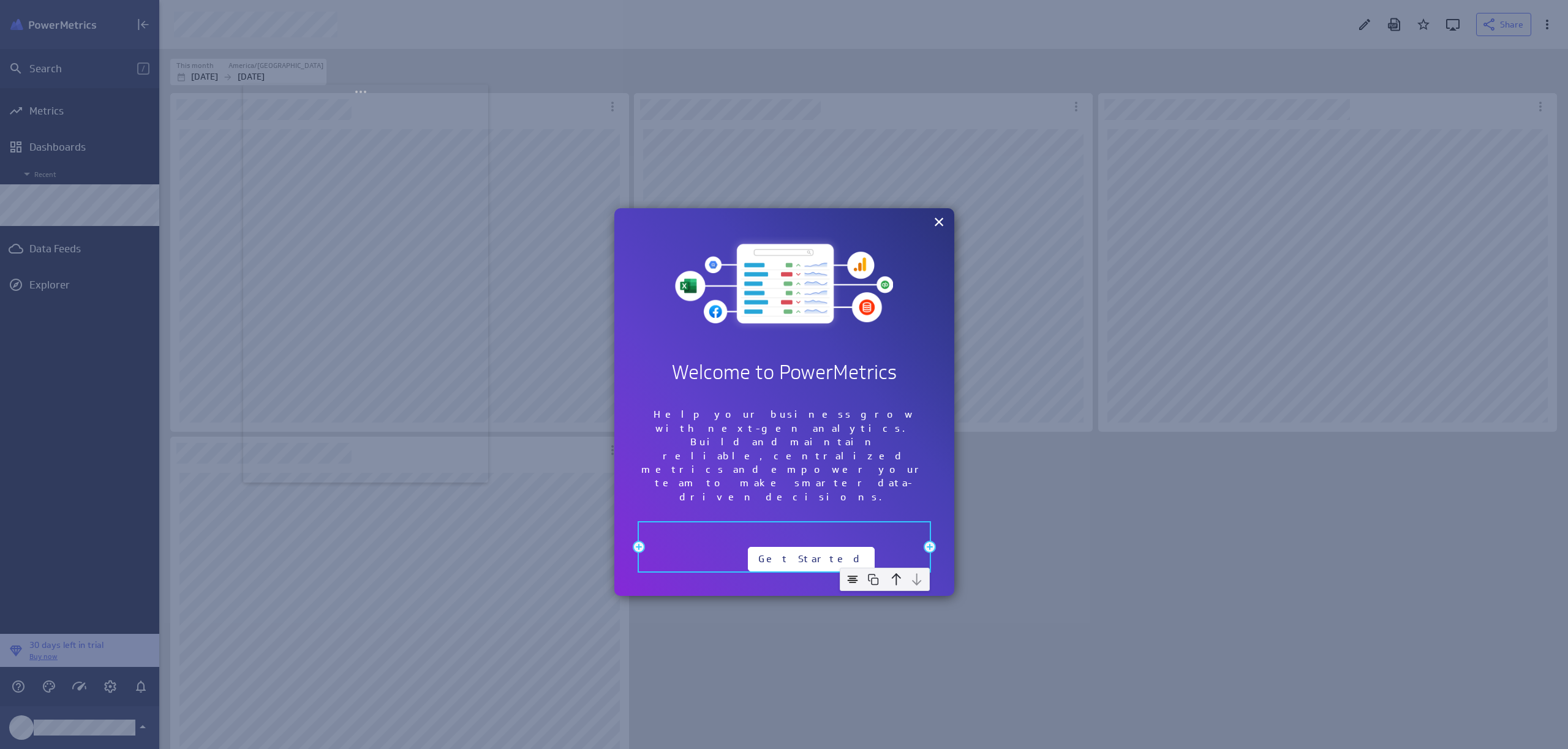
click at [776, 523] on div "Get Started" at bounding box center [811, 547] width 127 height 49
click at [731, 523] on div "Get Started" at bounding box center [784, 547] width 291 height 49
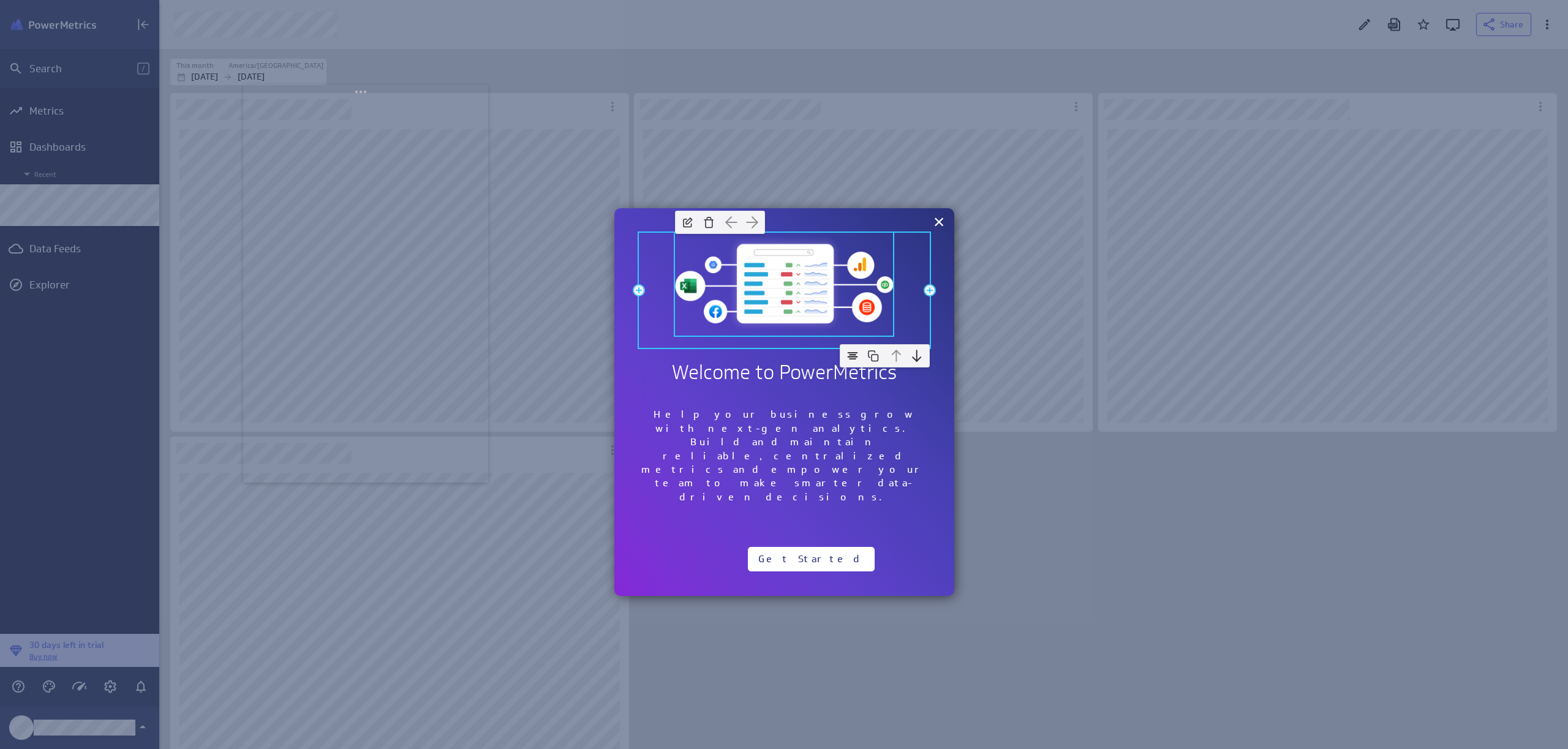
click at [795, 250] on img at bounding box center [784, 283] width 218 height 100
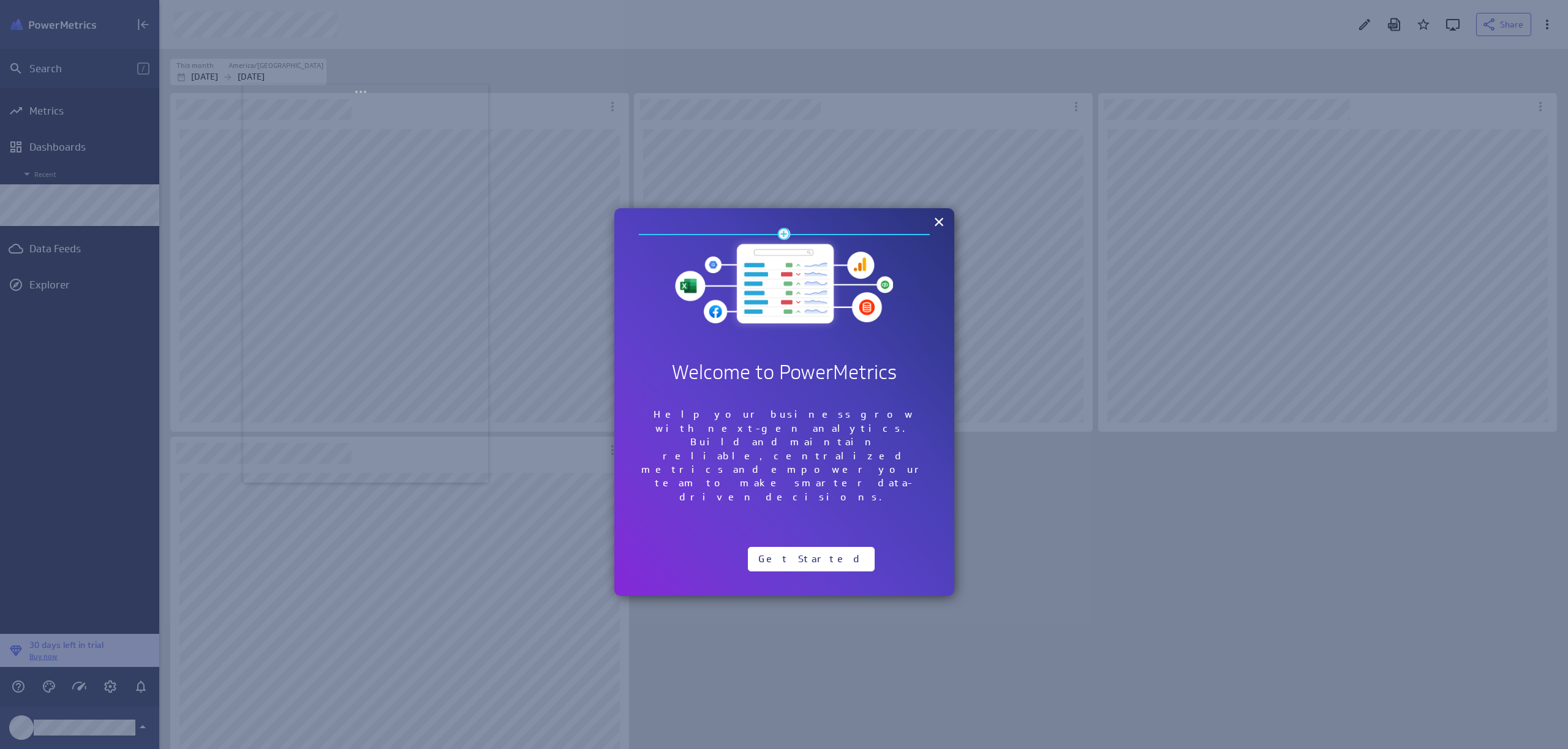
click at [829, 234] on hr at bounding box center [784, 234] width 291 height 1
click at [815, 458] on div "Add Row Add Column Add Column Add Row Welcome to PowerMetrics Add Column Add Co…" at bounding box center [784, 401] width 340 height 387
click at [816, 523] on div "Get Started" at bounding box center [811, 547] width 127 height 49
click at [812, 523] on div "Get Started" at bounding box center [811, 547] width 127 height 49
click at [702, 523] on div "Get Started" at bounding box center [784, 547] width 291 height 49
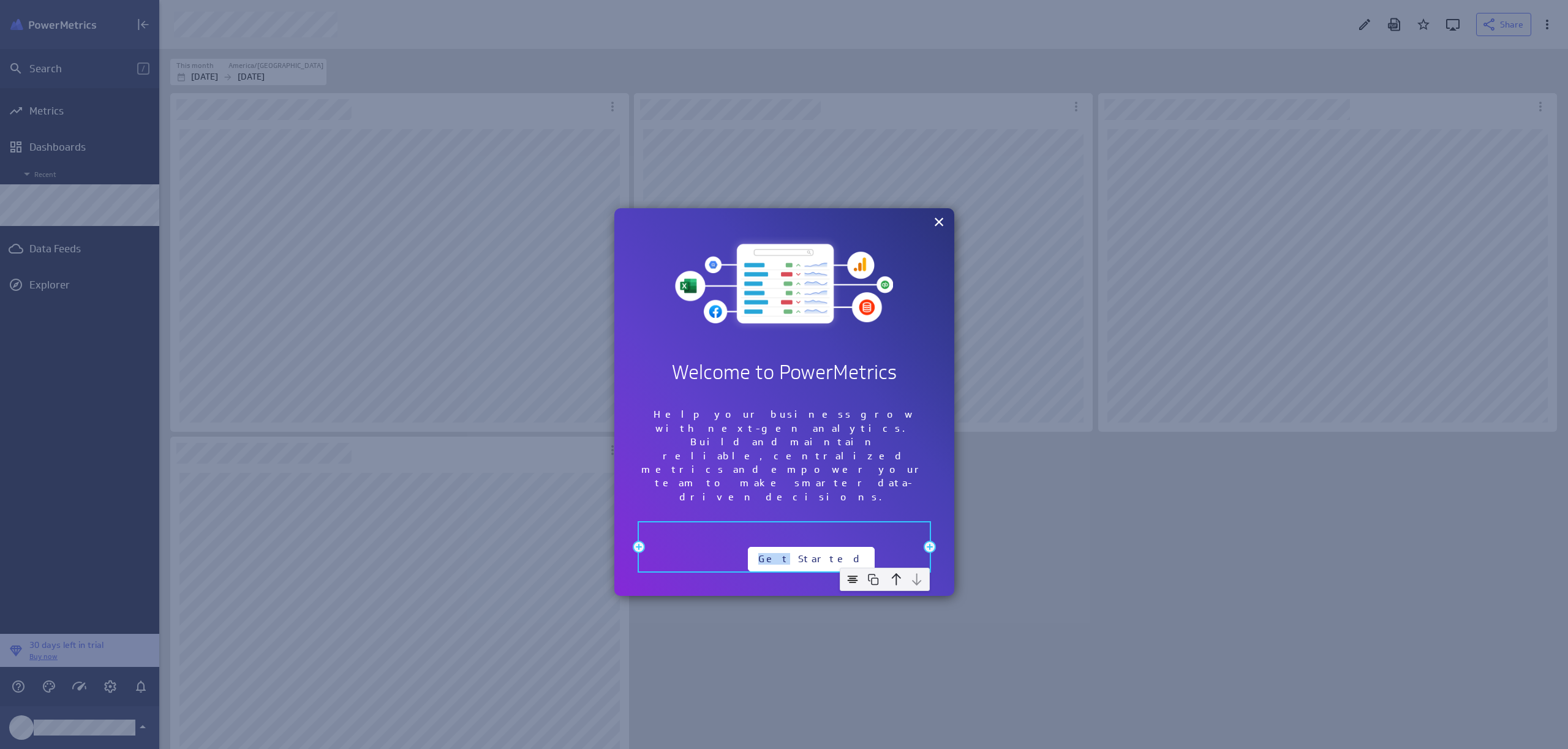
click at [702, 523] on div "Get Started" at bounding box center [784, 547] width 291 height 49
click at [806, 547] on button "Get Started" at bounding box center [811, 560] width 127 height 25
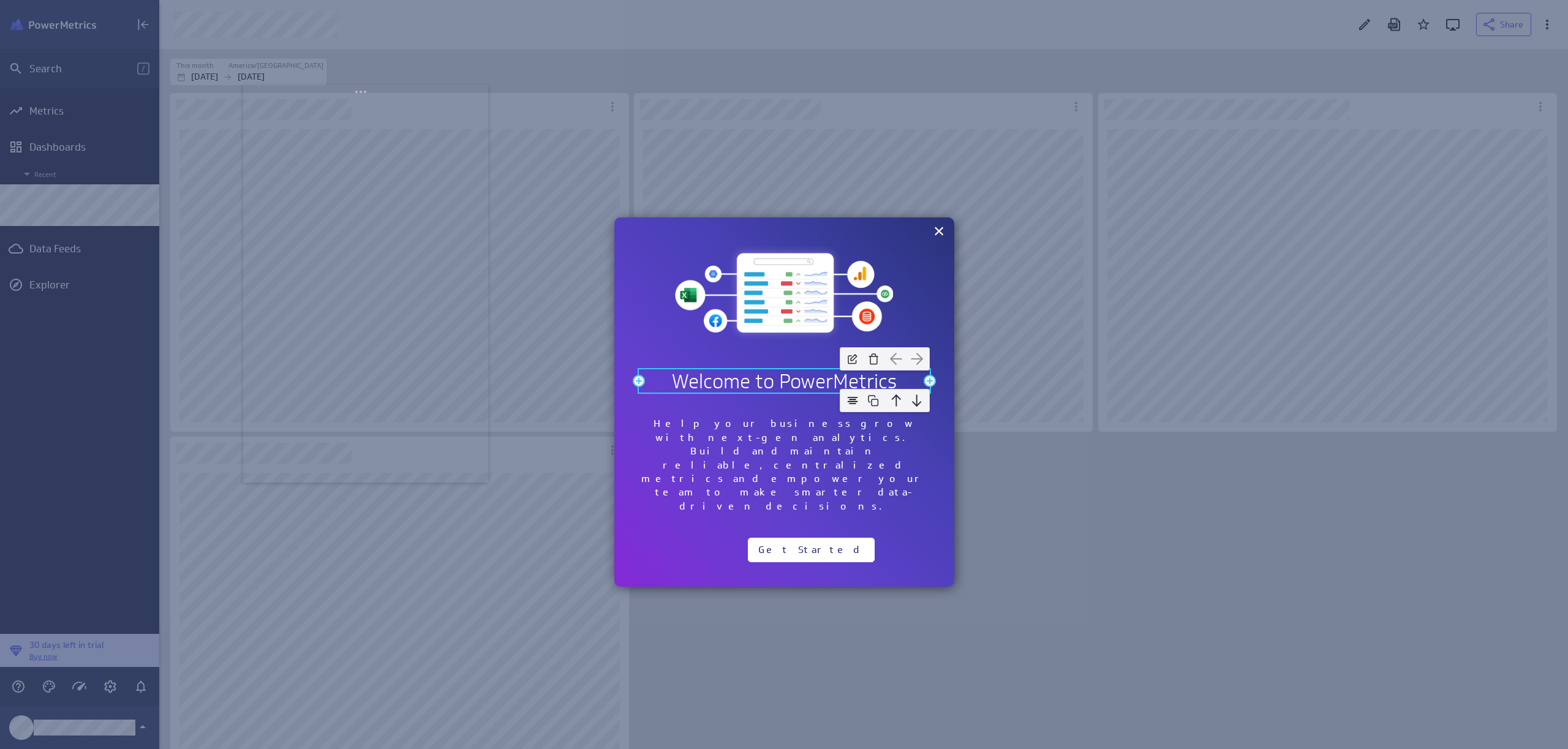
click at [760, 384] on h2 "Welcome to PowerMetrics" at bounding box center [784, 381] width 291 height 24
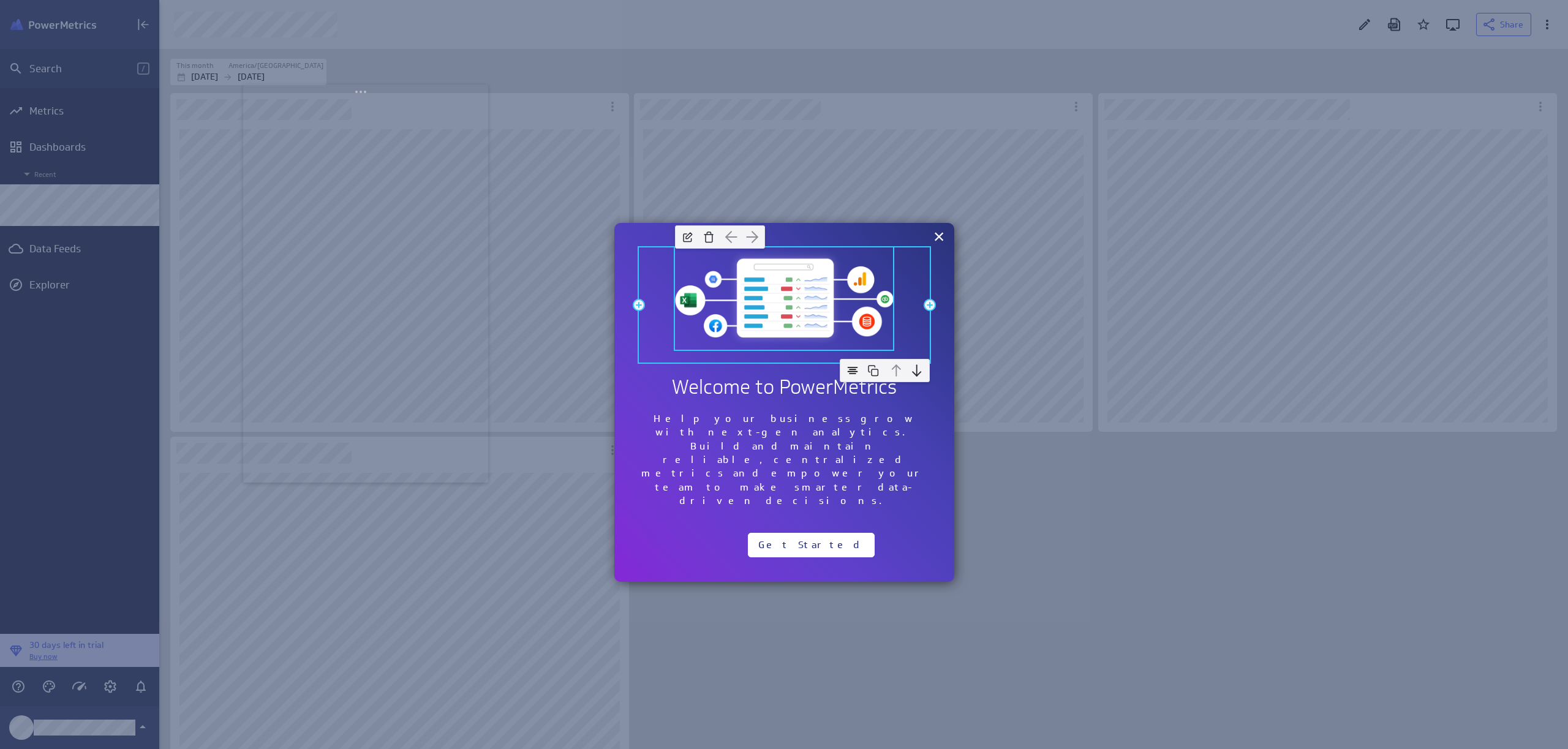
click at [784, 274] on img at bounding box center [784, 297] width 218 height 100
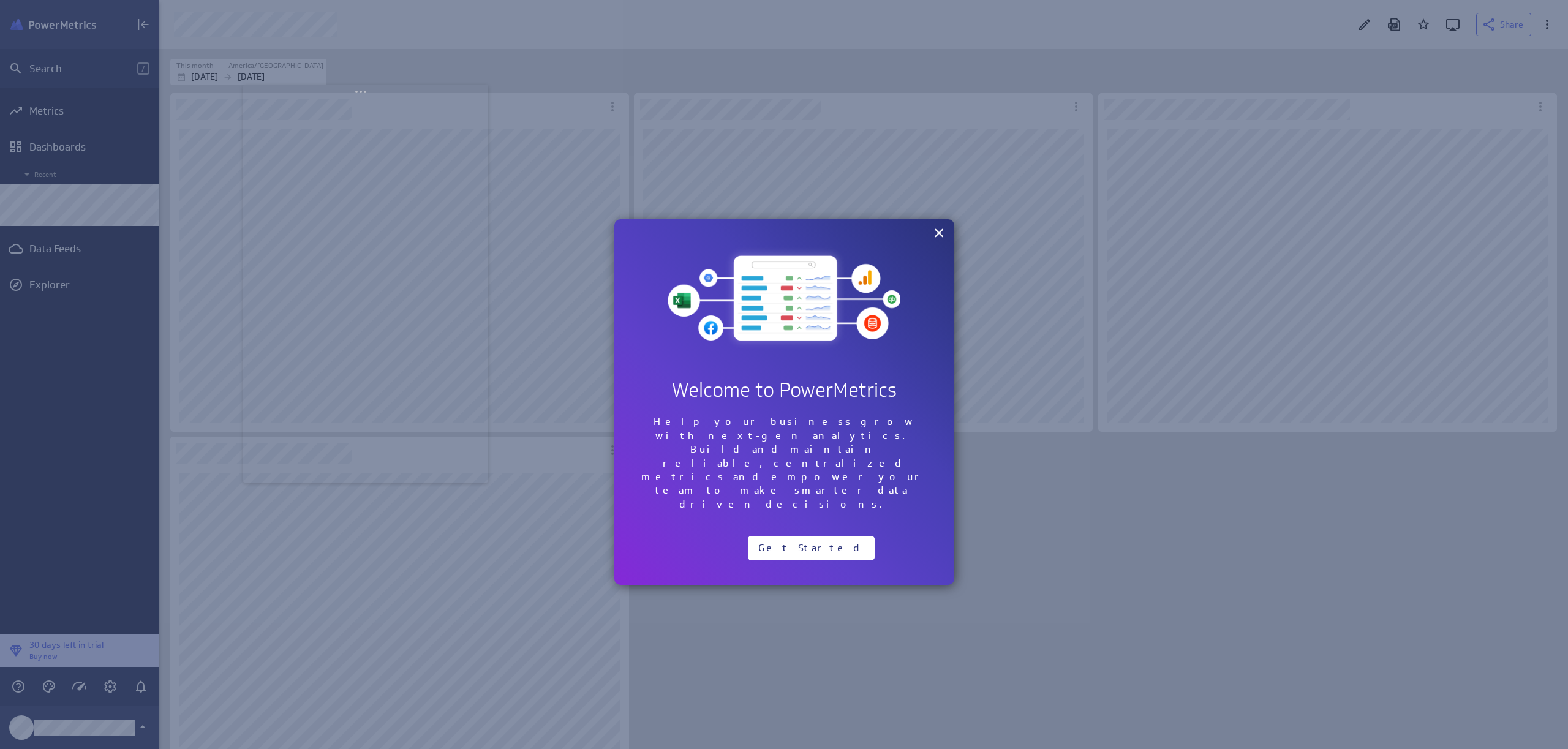
click at [871, 231] on div "Add Row Add Column Add Column Add Row Welcome to PowerMetrics Add Column Add Co…" at bounding box center [784, 402] width 340 height 366
click at [769, 233] on div "Add Row Add Column Add Column Add Row Welcome to PowerMetrics Add Column Add Co…" at bounding box center [784, 402] width 340 height 366
click at [777, 214] on div at bounding box center [784, 374] width 377 height 348
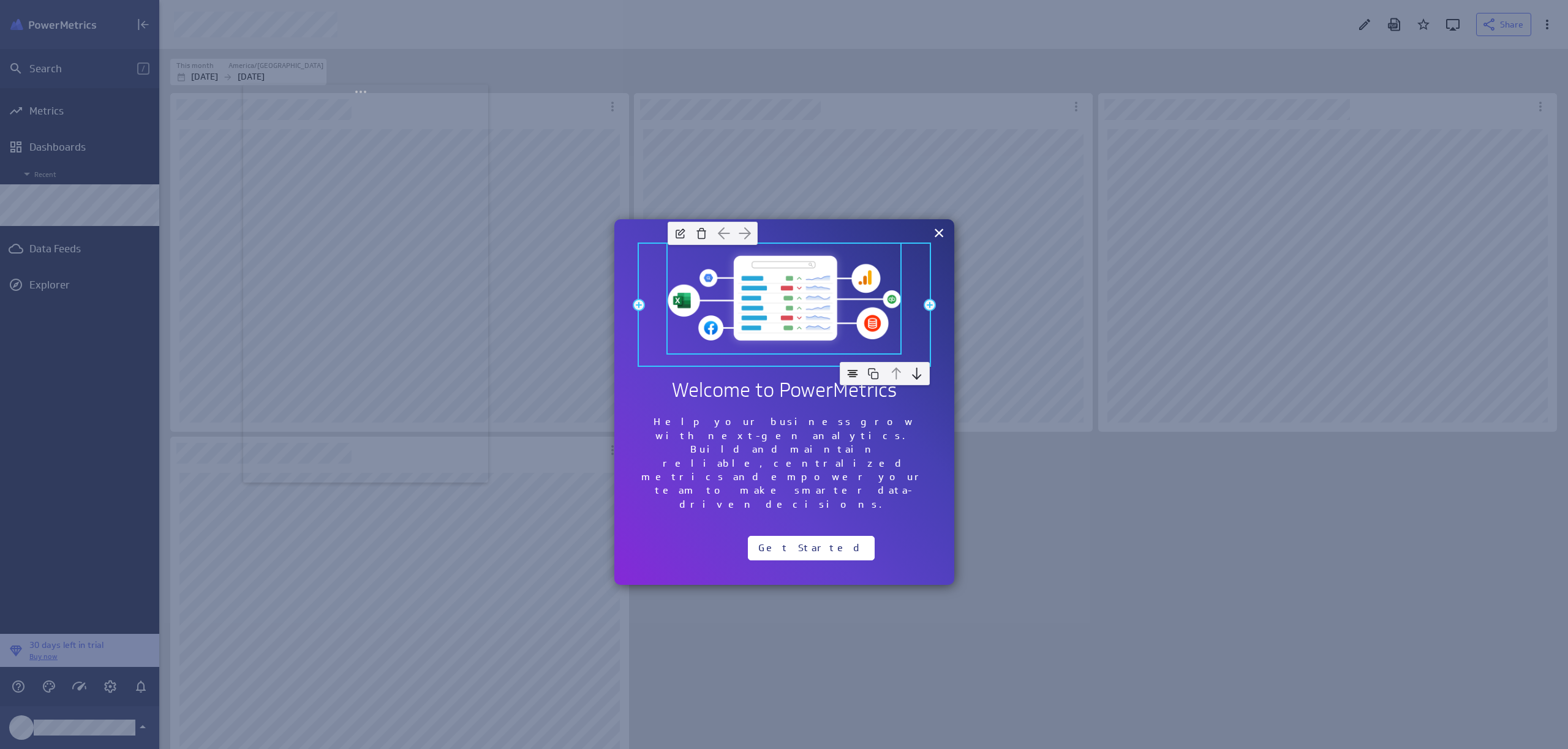
click at [704, 285] on img at bounding box center [784, 296] width 233 height 107
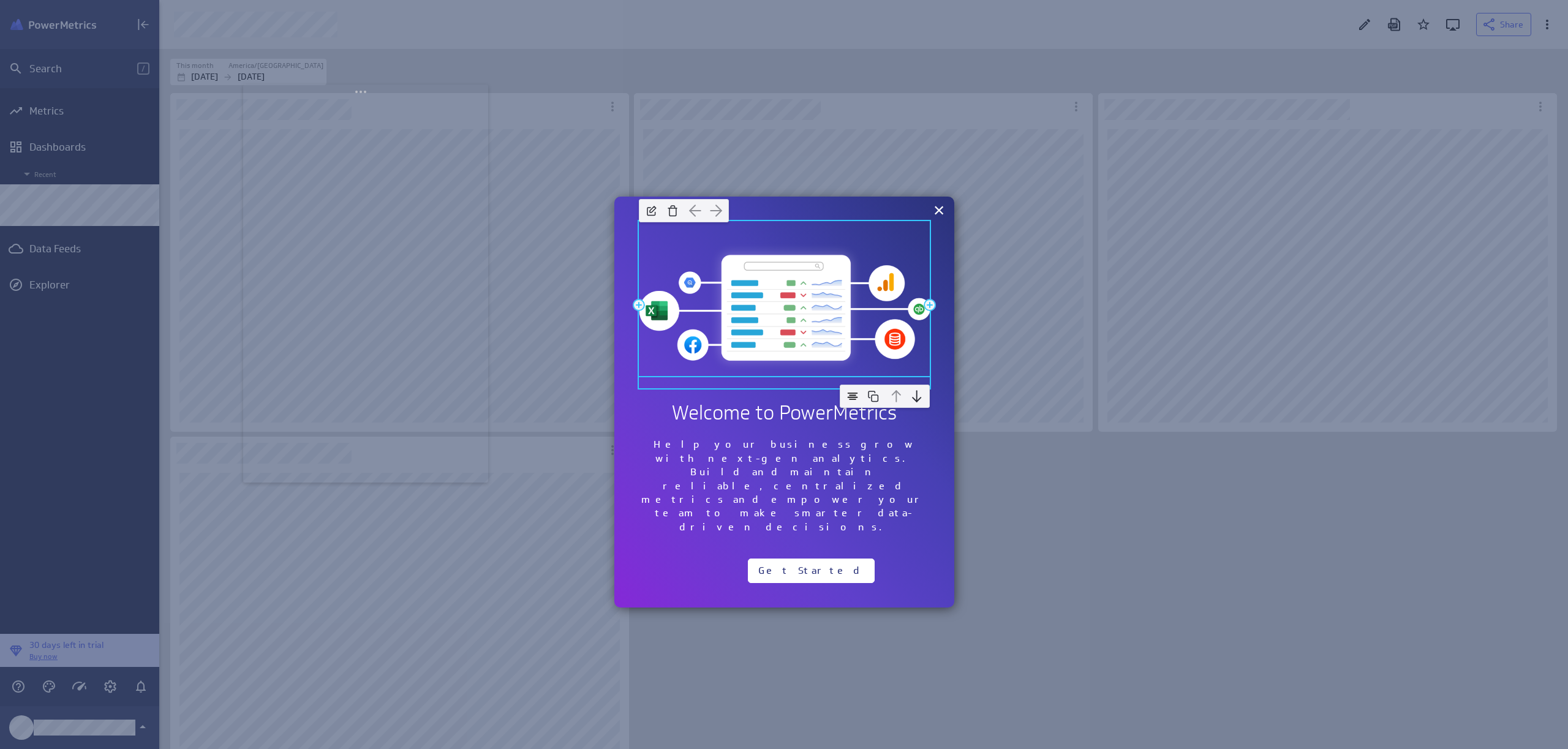
click at [769, 308] on img at bounding box center [784, 297] width 291 height 152
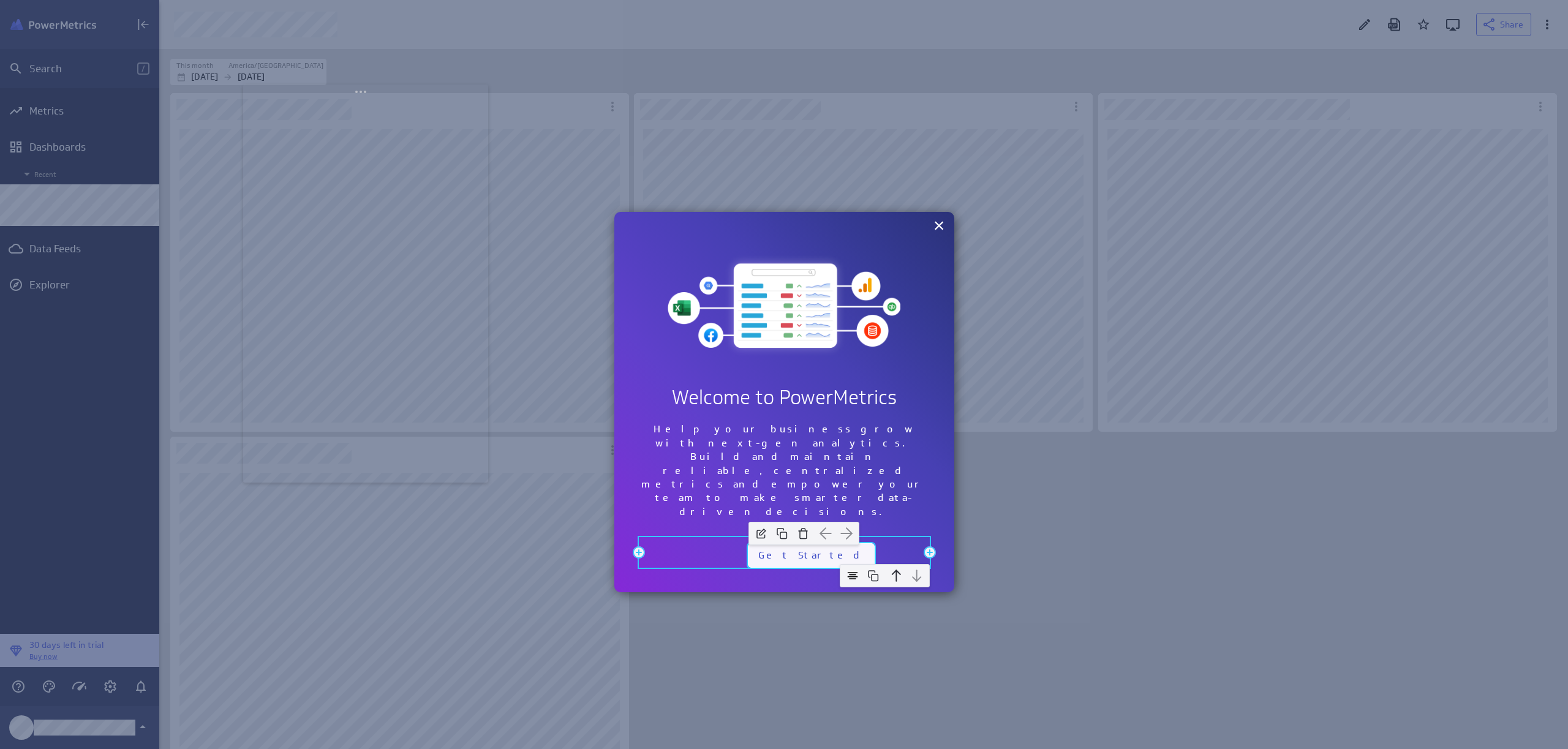
click at [790, 544] on button "Get Started" at bounding box center [811, 556] width 127 height 25
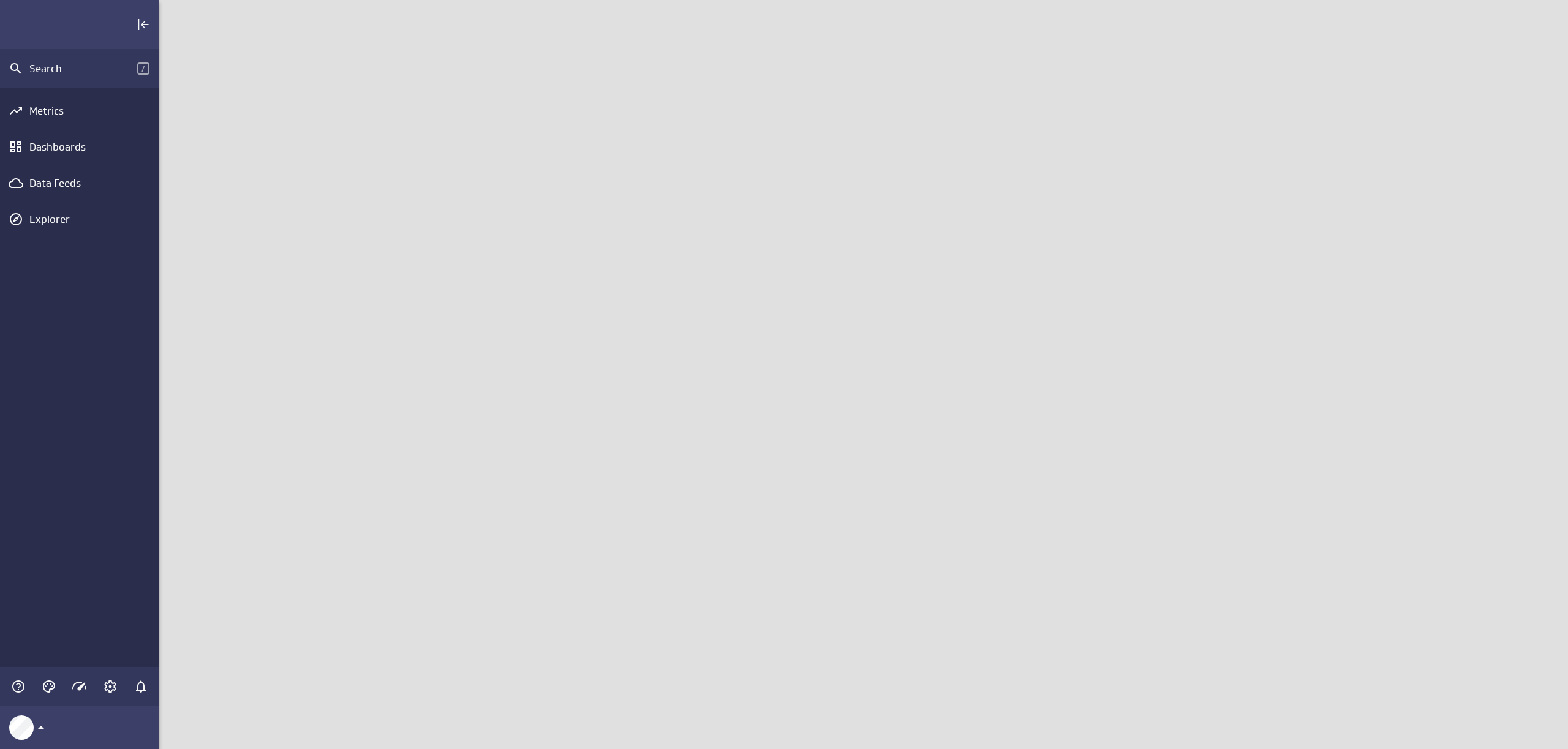
scroll to position [768, 1428]
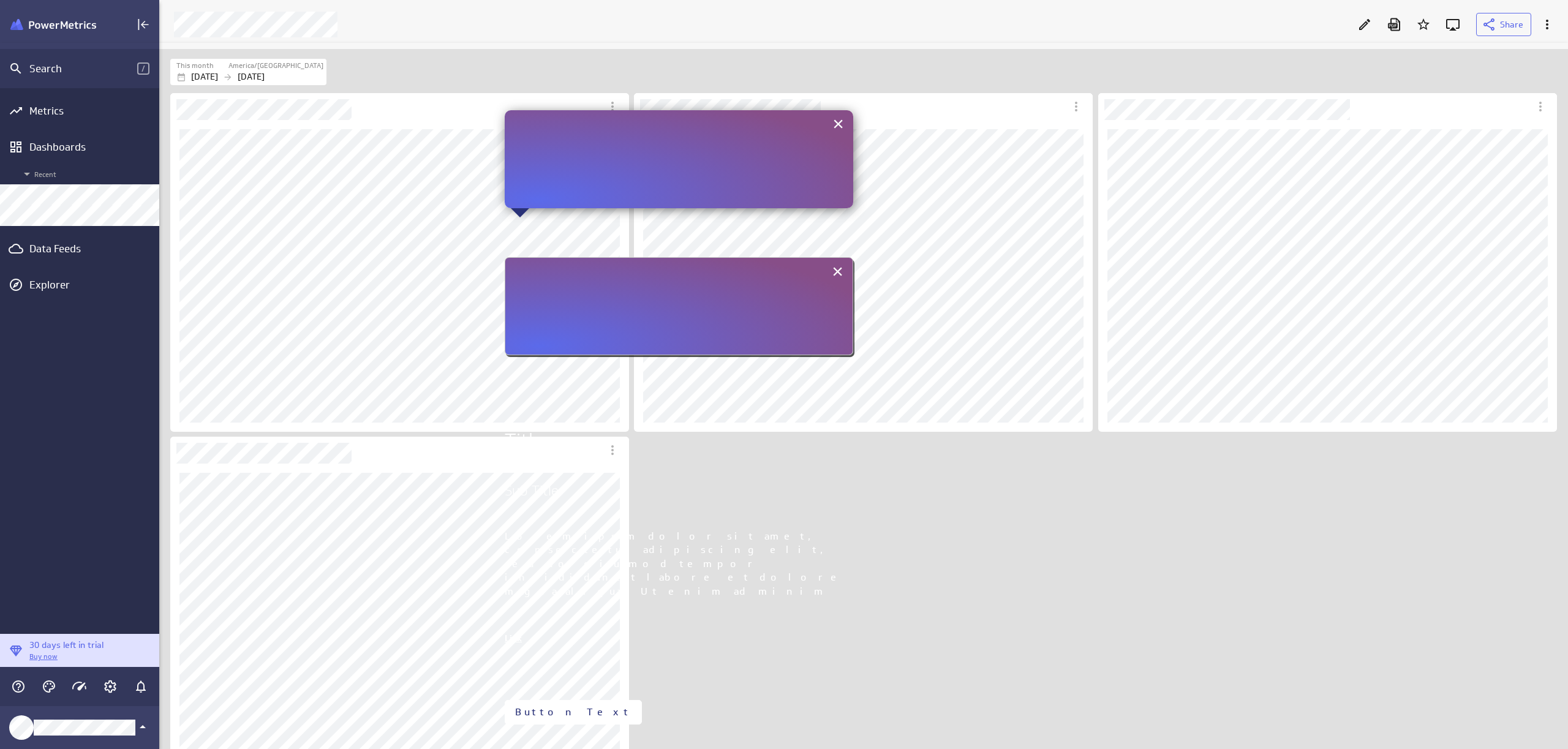
scroll to position [241, 0]
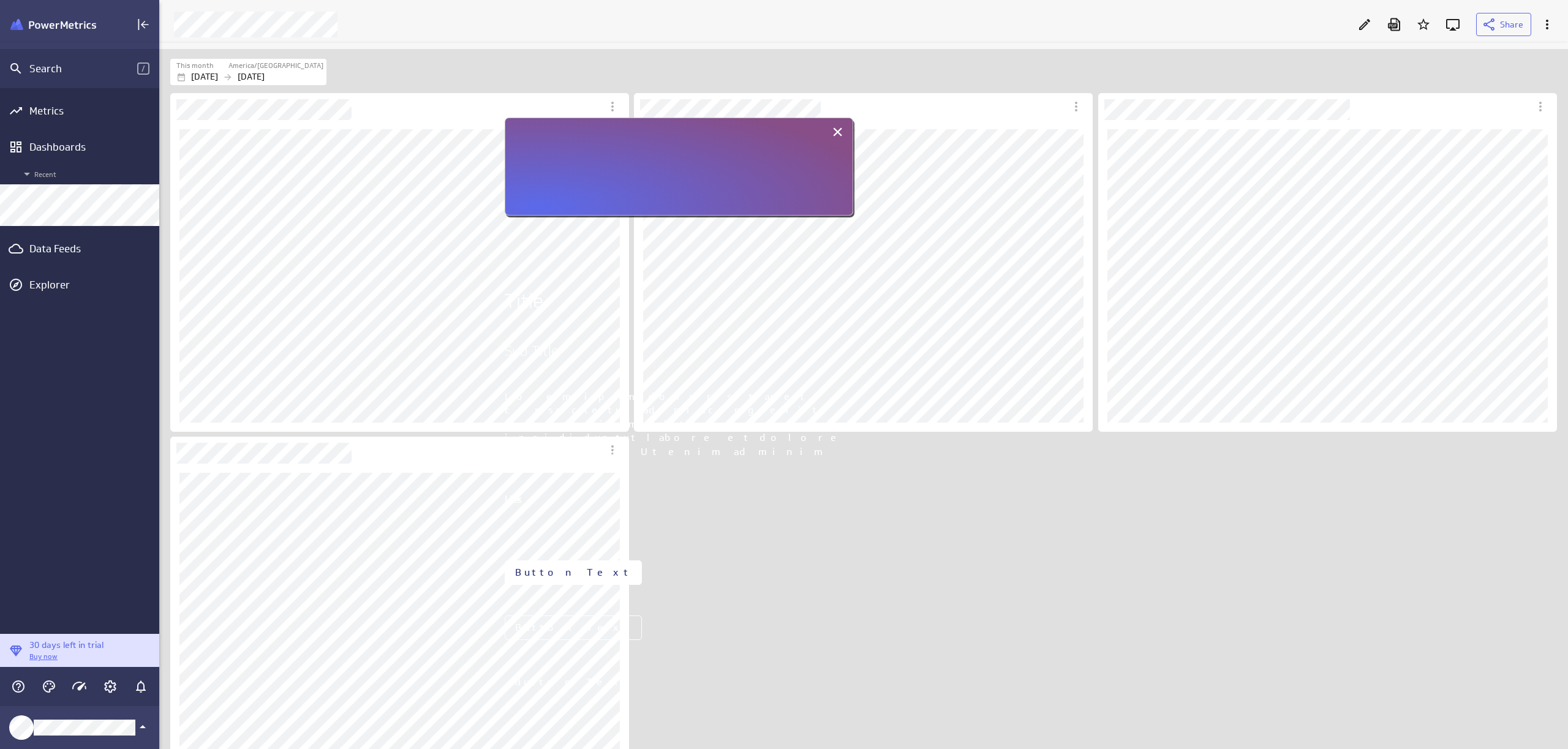
click at [691, 422] on p "Lorem ipsum dolor sit amet, consectetur adipiscing elit, sed do eiusmod tempor …" at bounding box center [679, 479] width 348 height 178
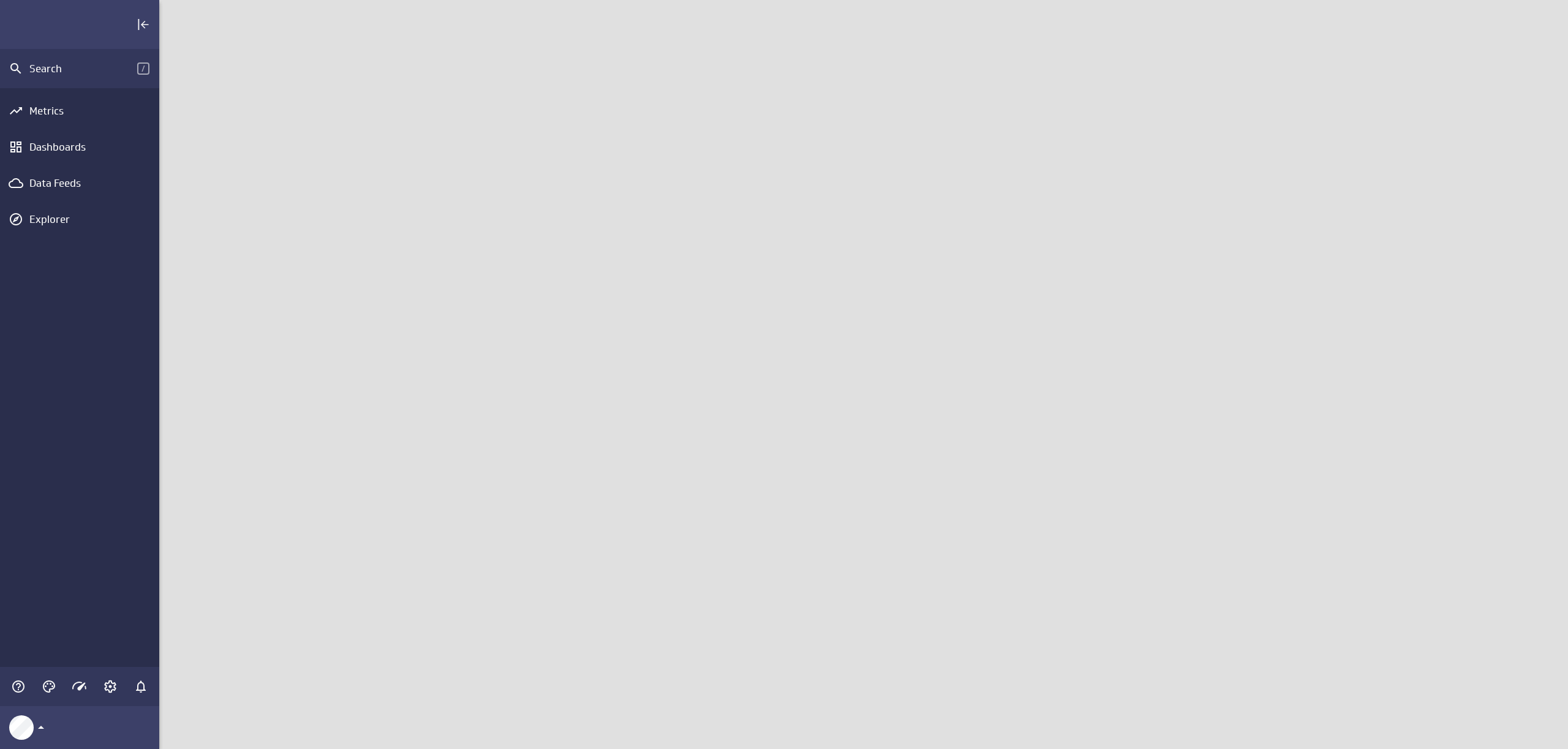
scroll to position [768, 1428]
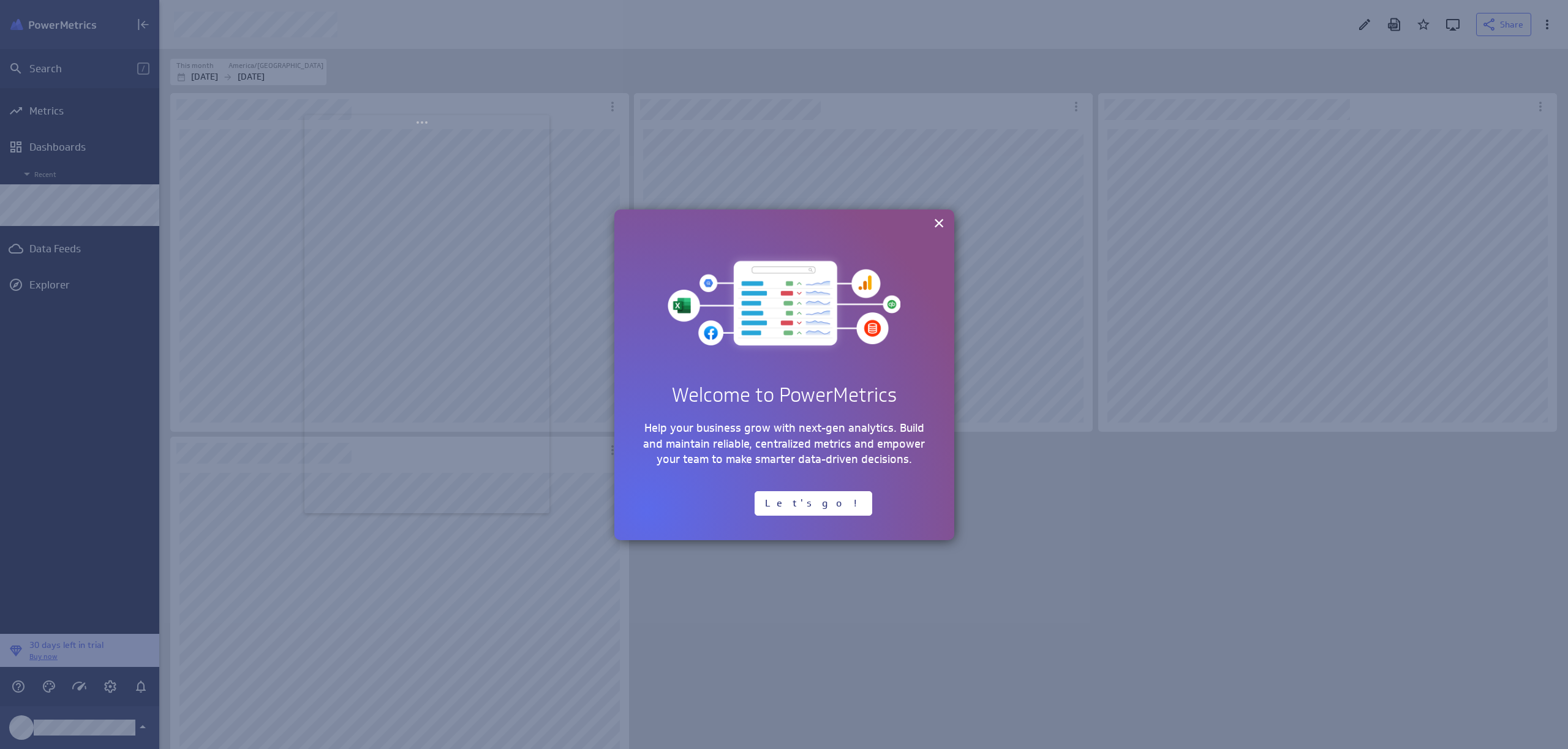
drag, startPoint x: 261, startPoint y: 48, endPoint x: 428, endPoint y: 139, distance: 190.2
click at [428, 139] on body "Search / Metrics Dashboards Recent Data Feeds Explorer 30 days left in trial Bu…" at bounding box center [784, 374] width 1568 height 749
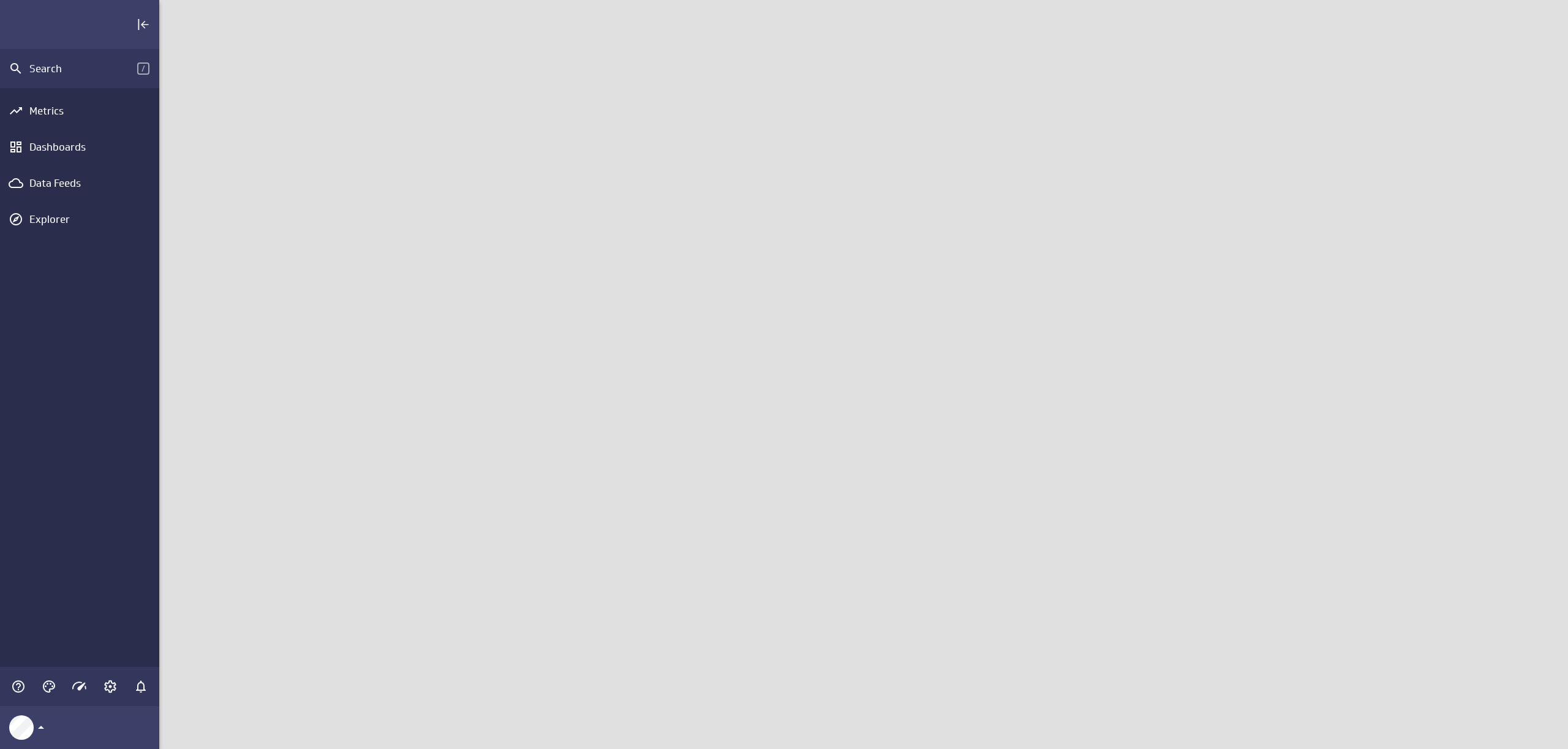
scroll to position [768, 1428]
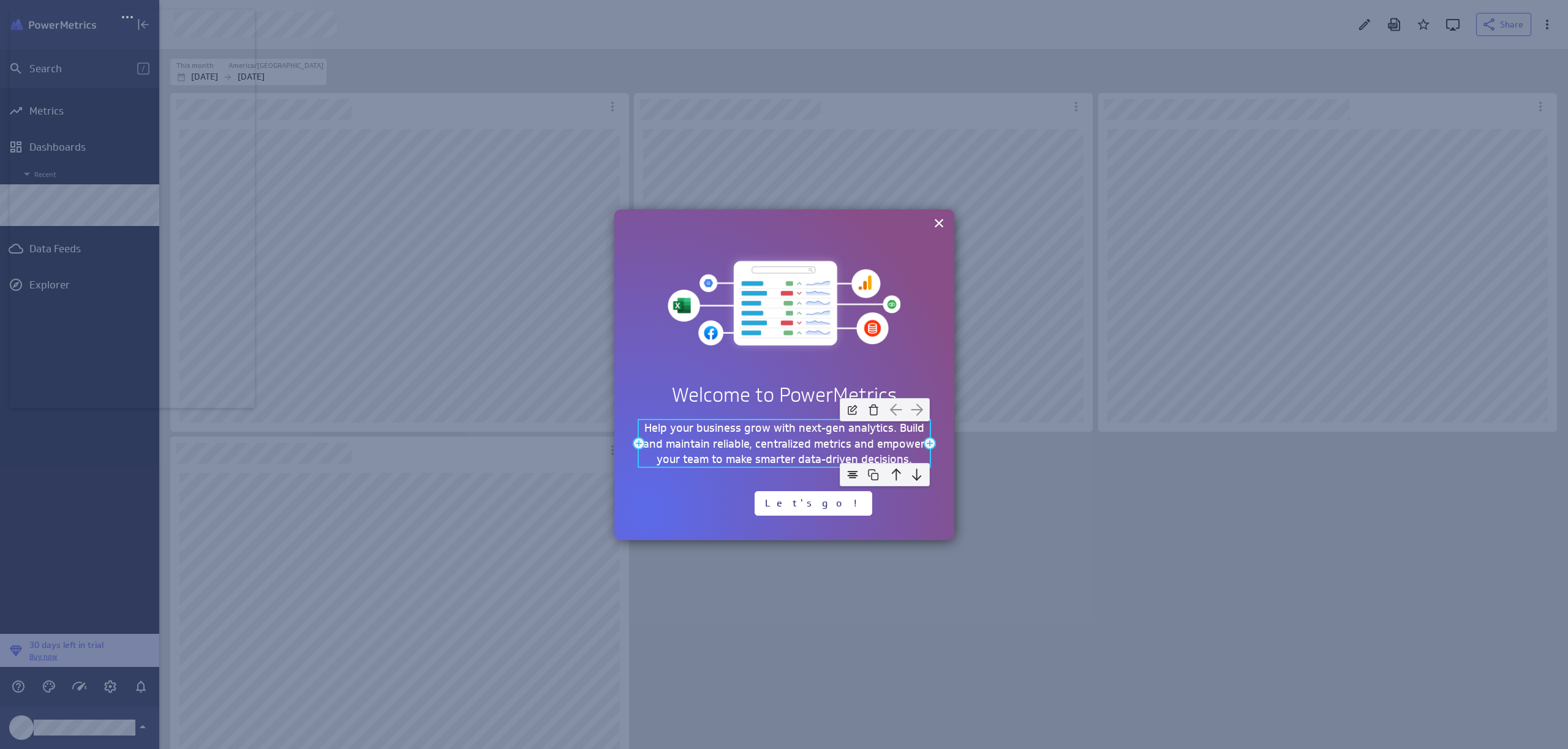
click at [724, 442] on p "Help your business grow with next-gen analytics. Build and maintain reliable, c…" at bounding box center [784, 443] width 291 height 46
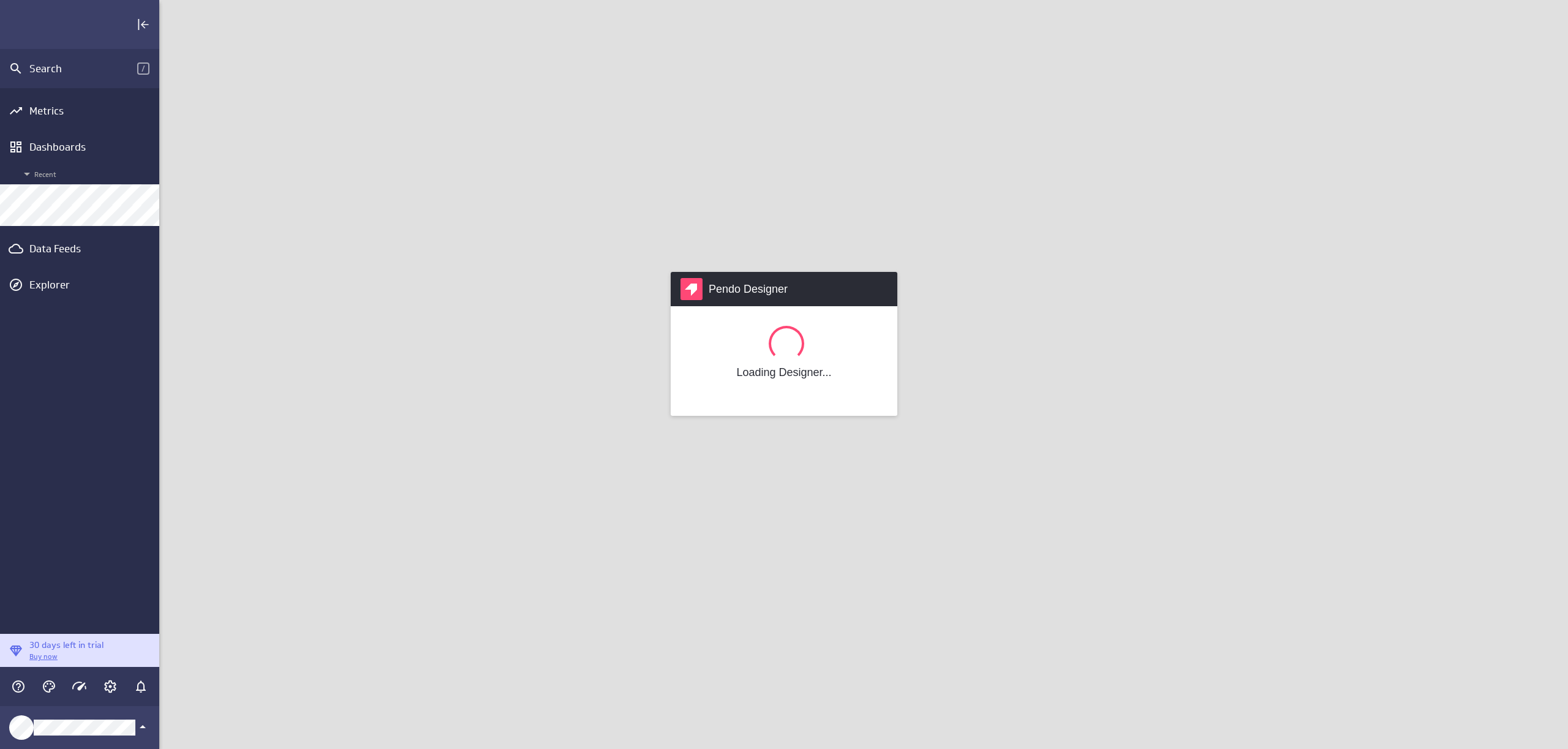
scroll to position [768, 1428]
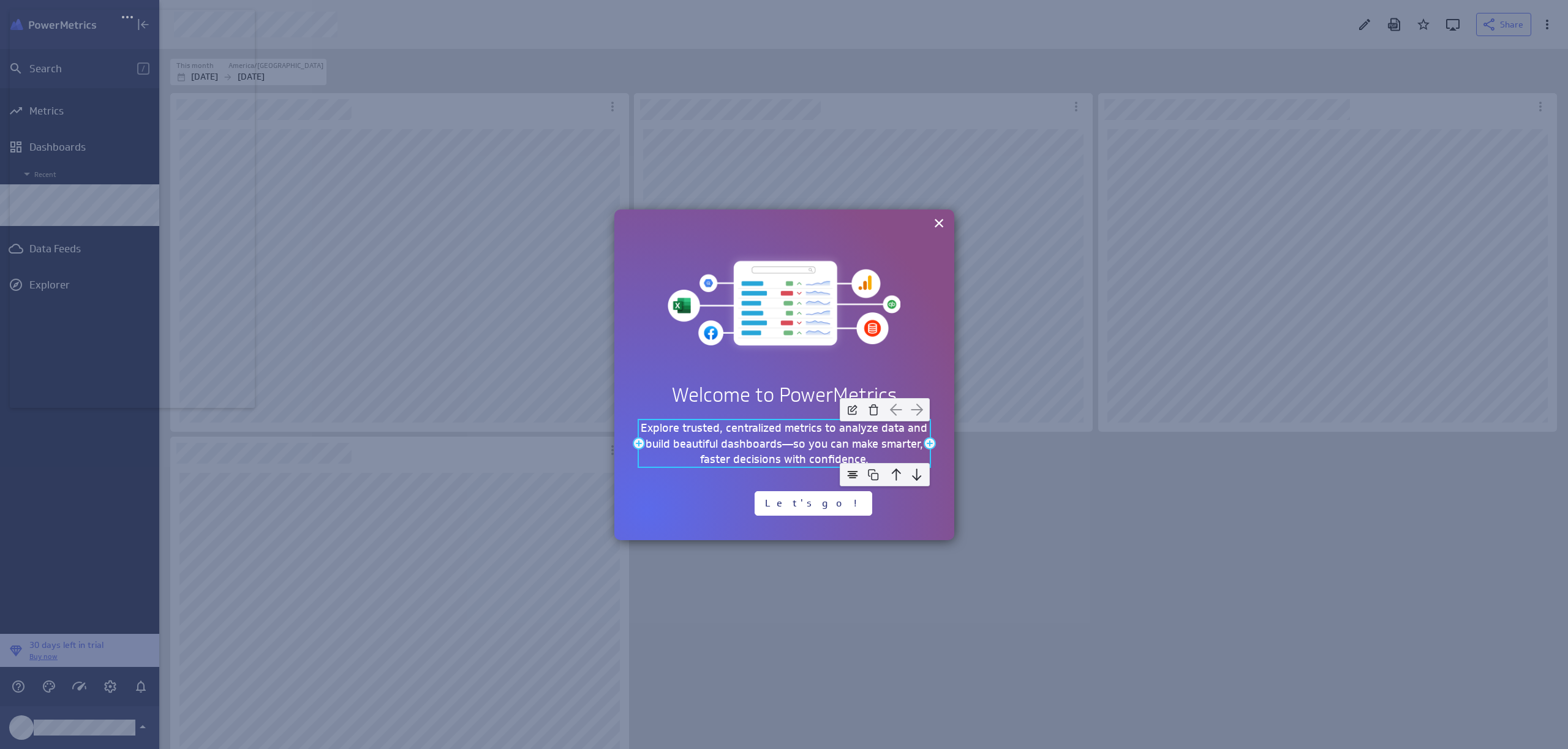
click at [806, 441] on p "Explore trusted, centralized metrics to analyze data and build beautiful dashbo…" at bounding box center [784, 443] width 291 height 46
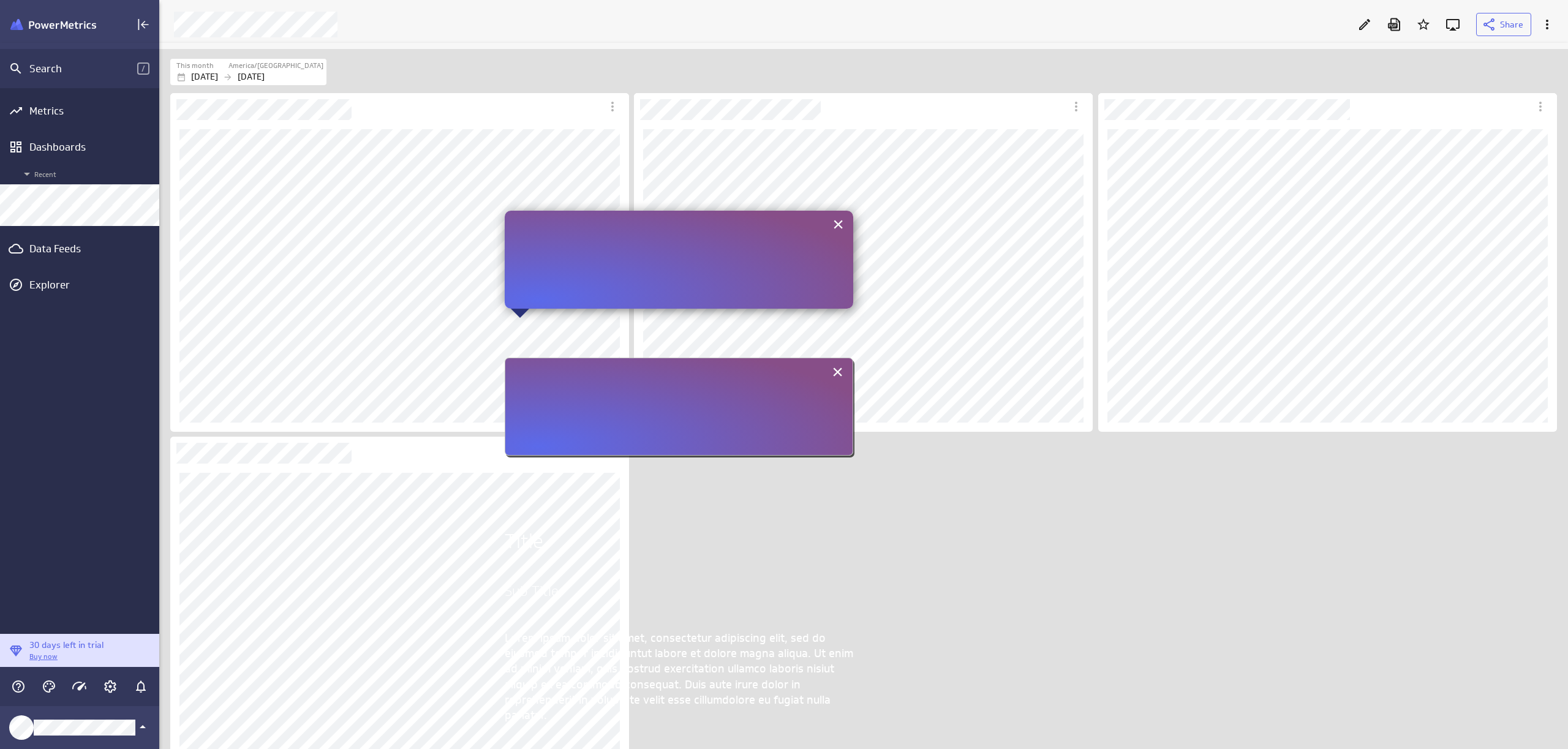
scroll to position [241, 0]
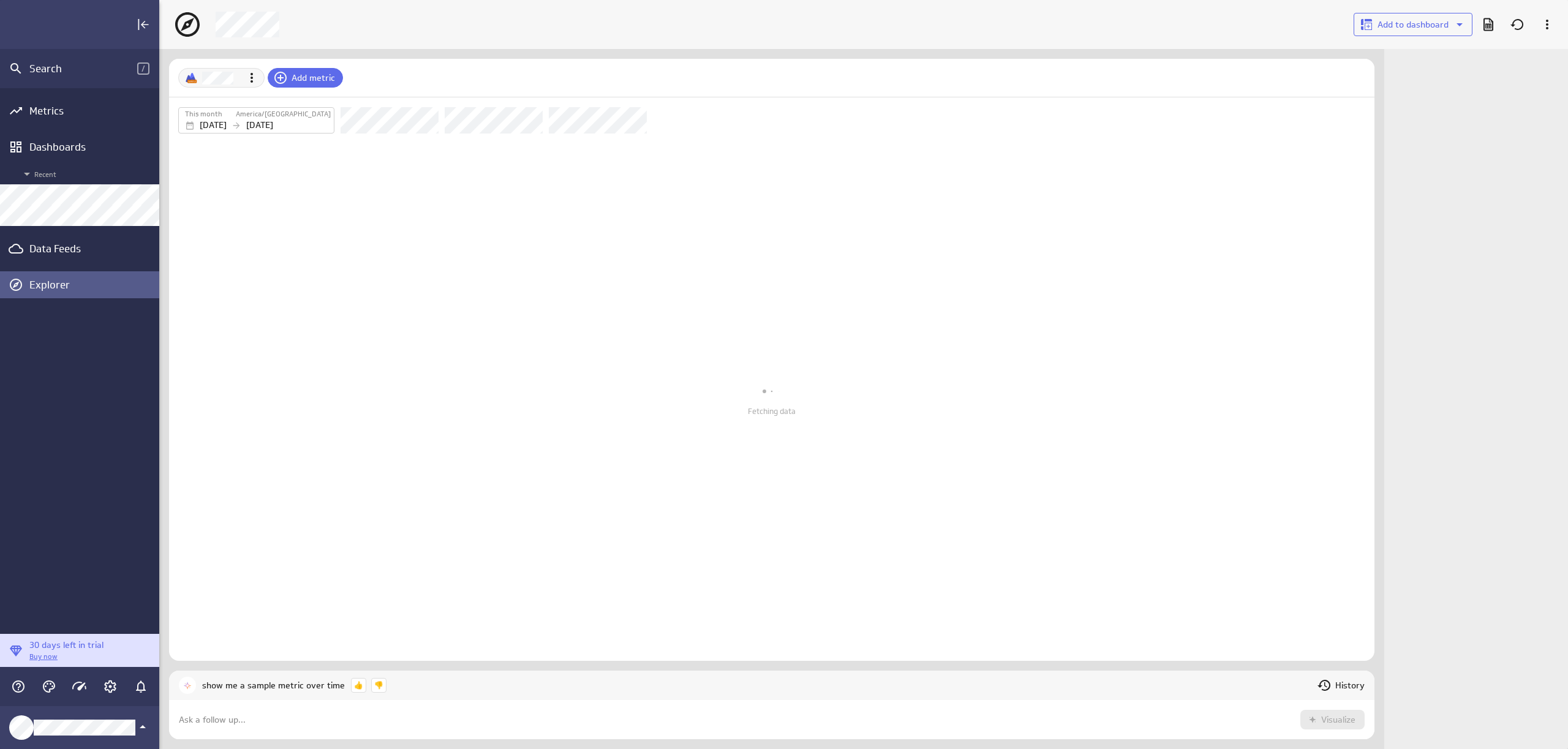
scroll to position [88, 1224]
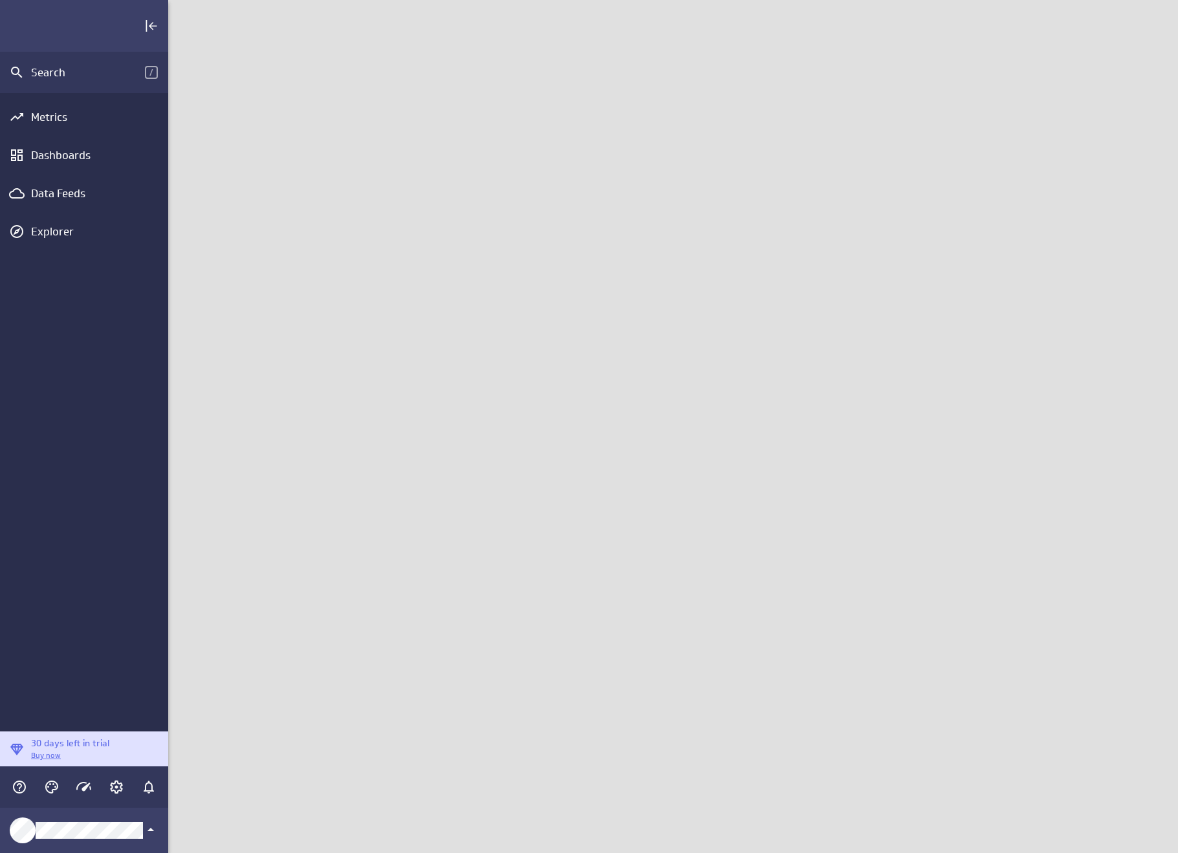
scroll to position [873, 1030]
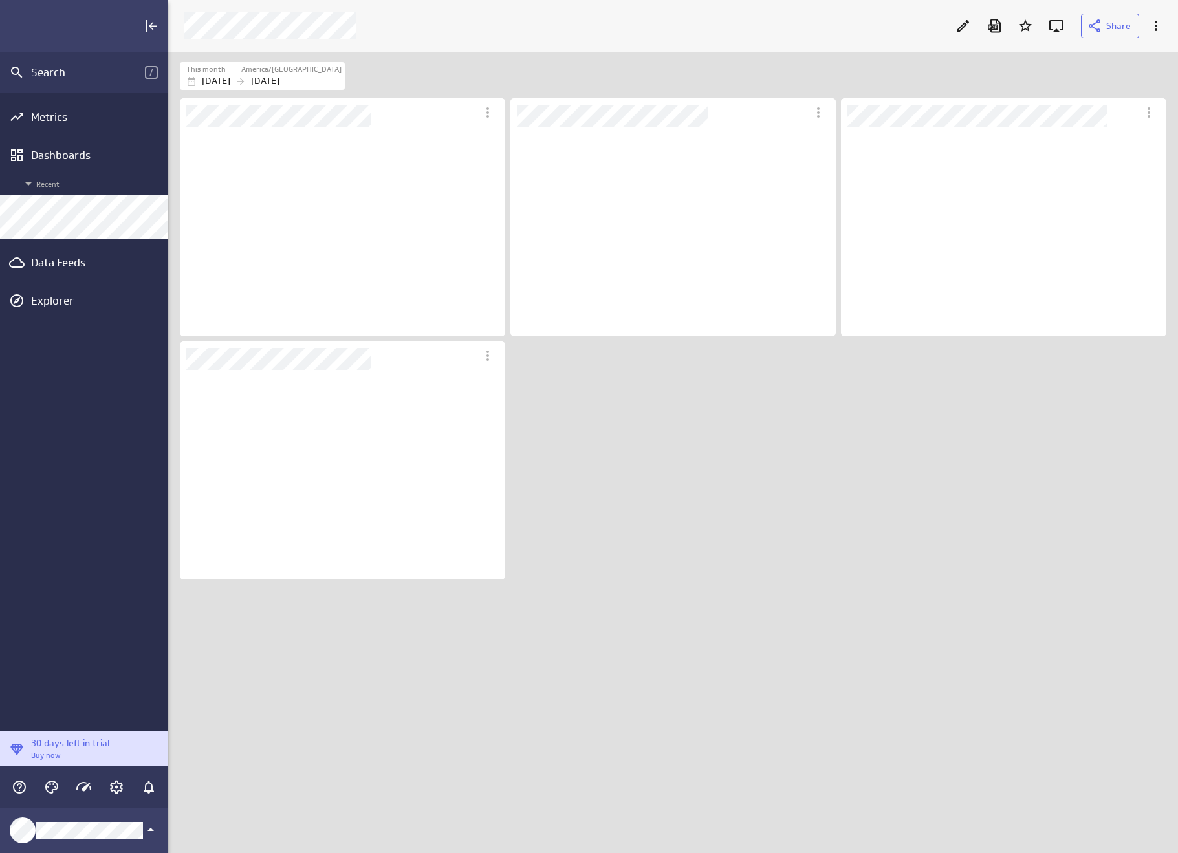
scroll to position [210, 326]
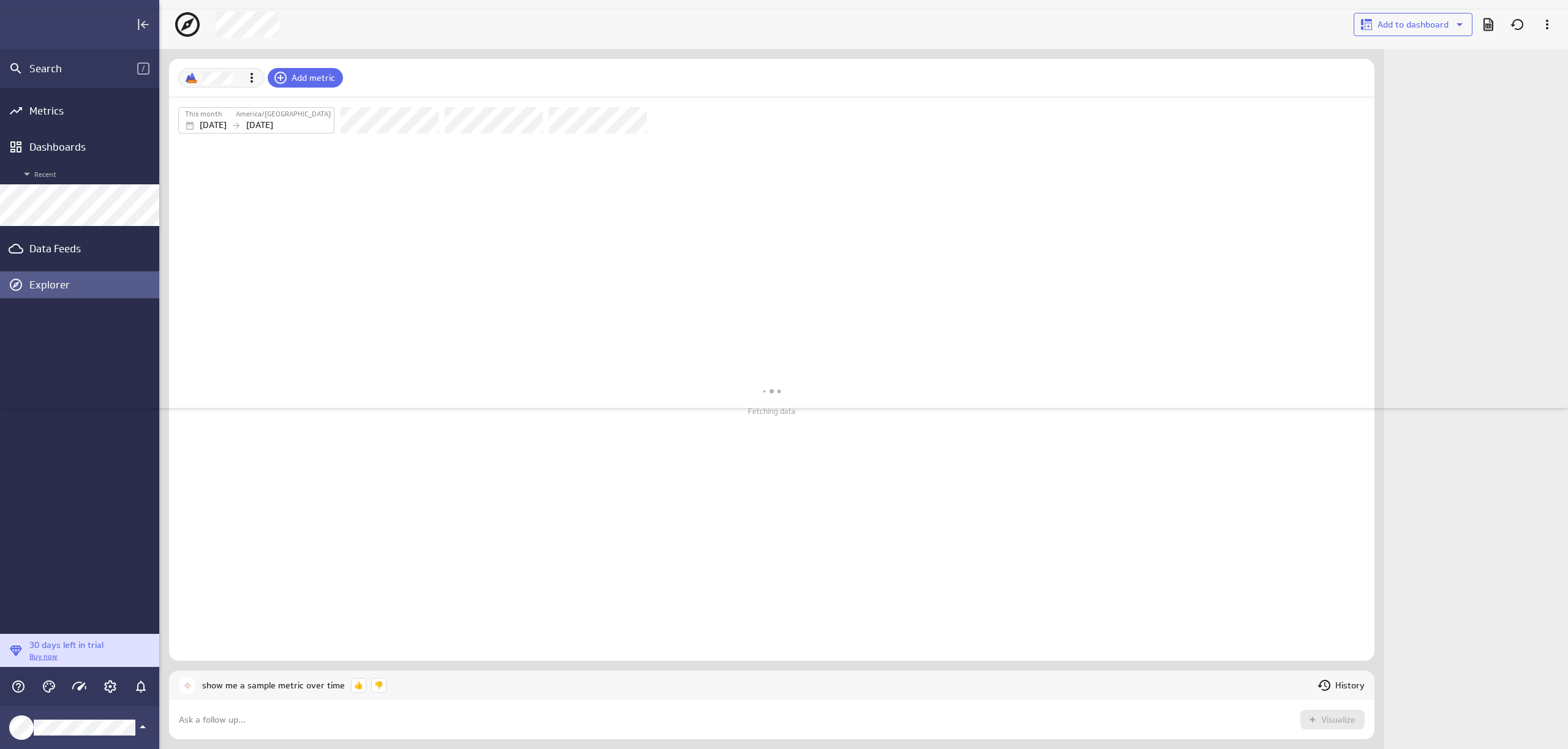
scroll to position [768, 1428]
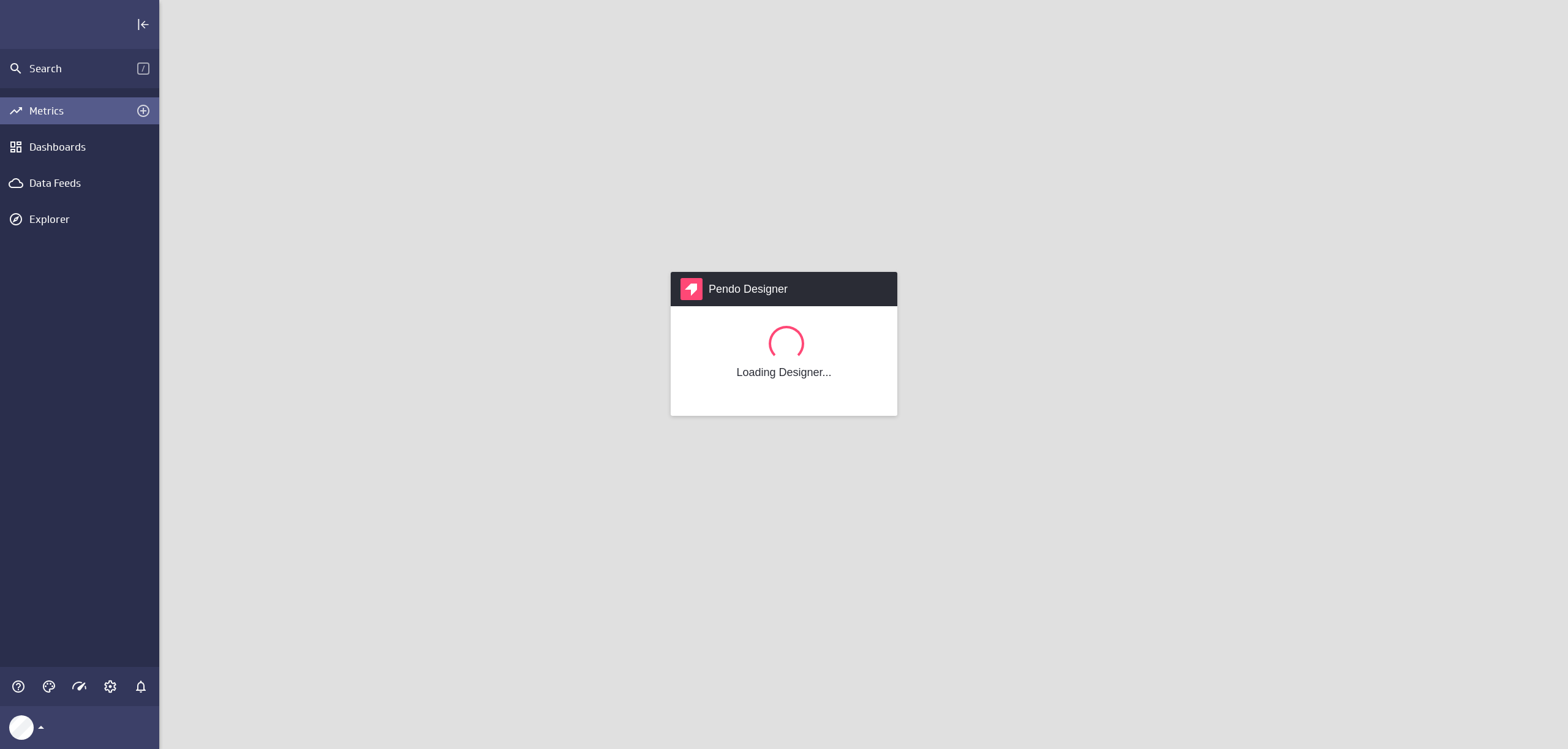
scroll to position [768, 1428]
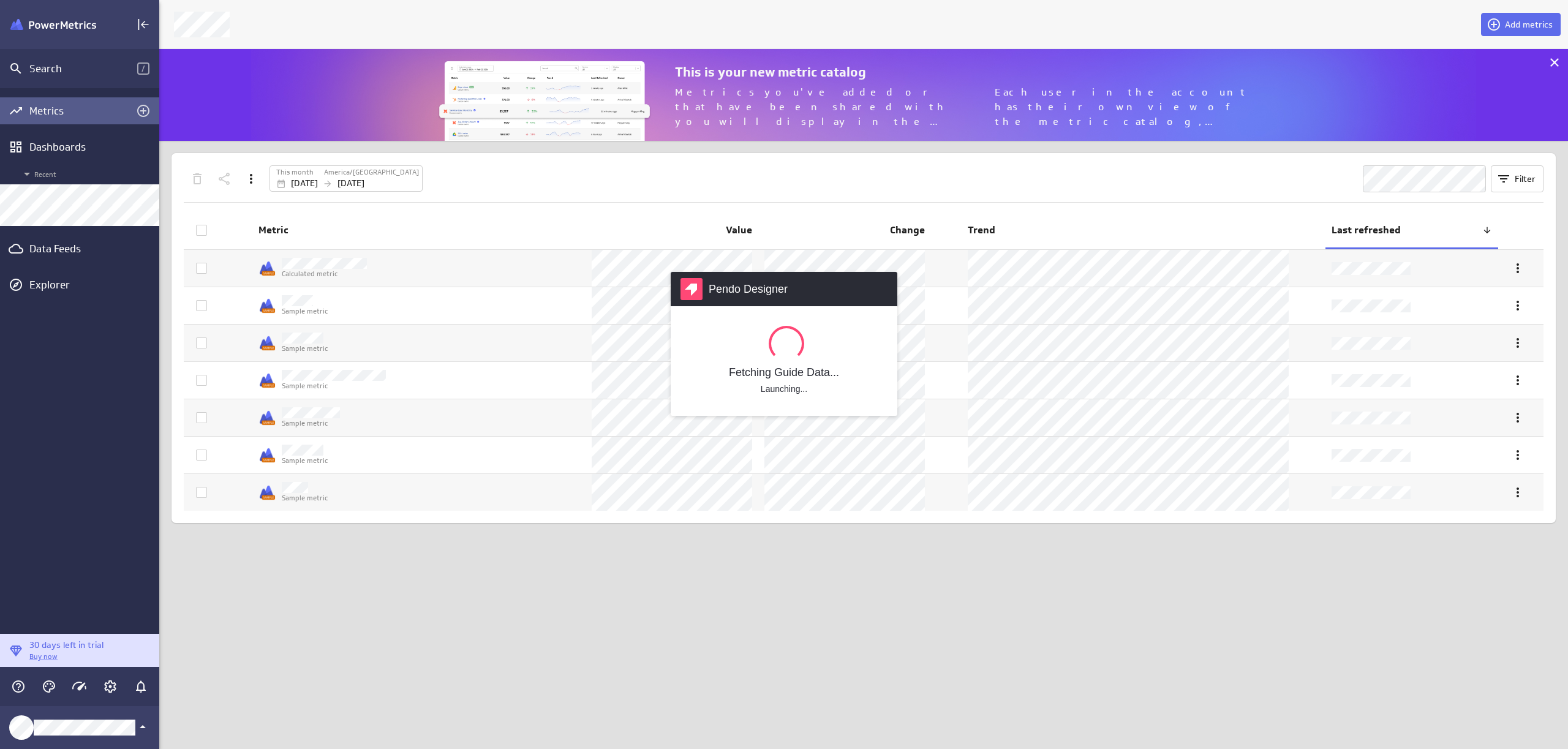
scroll to position [111, 1428]
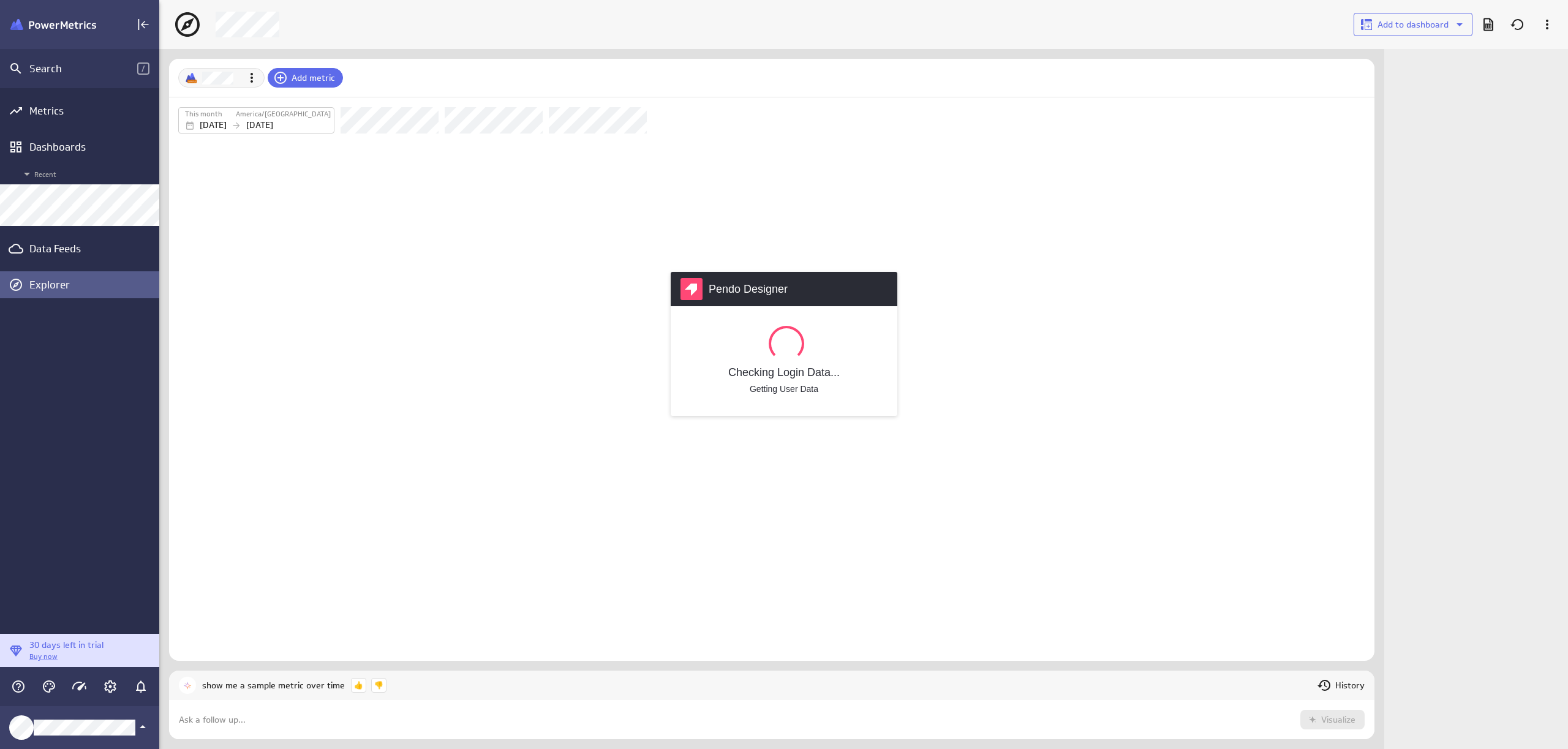
scroll to position [768, 1428]
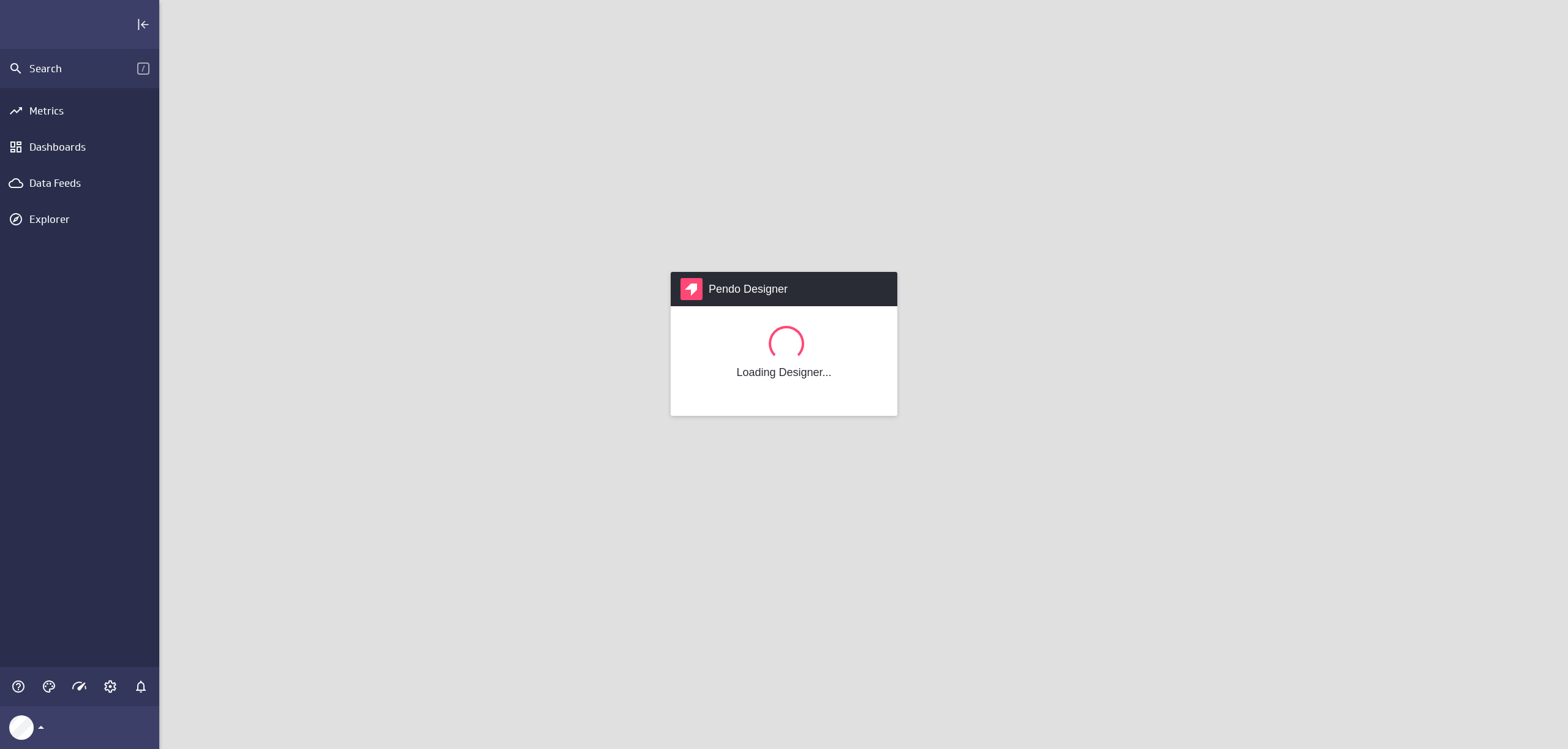
scroll to position [768, 1428]
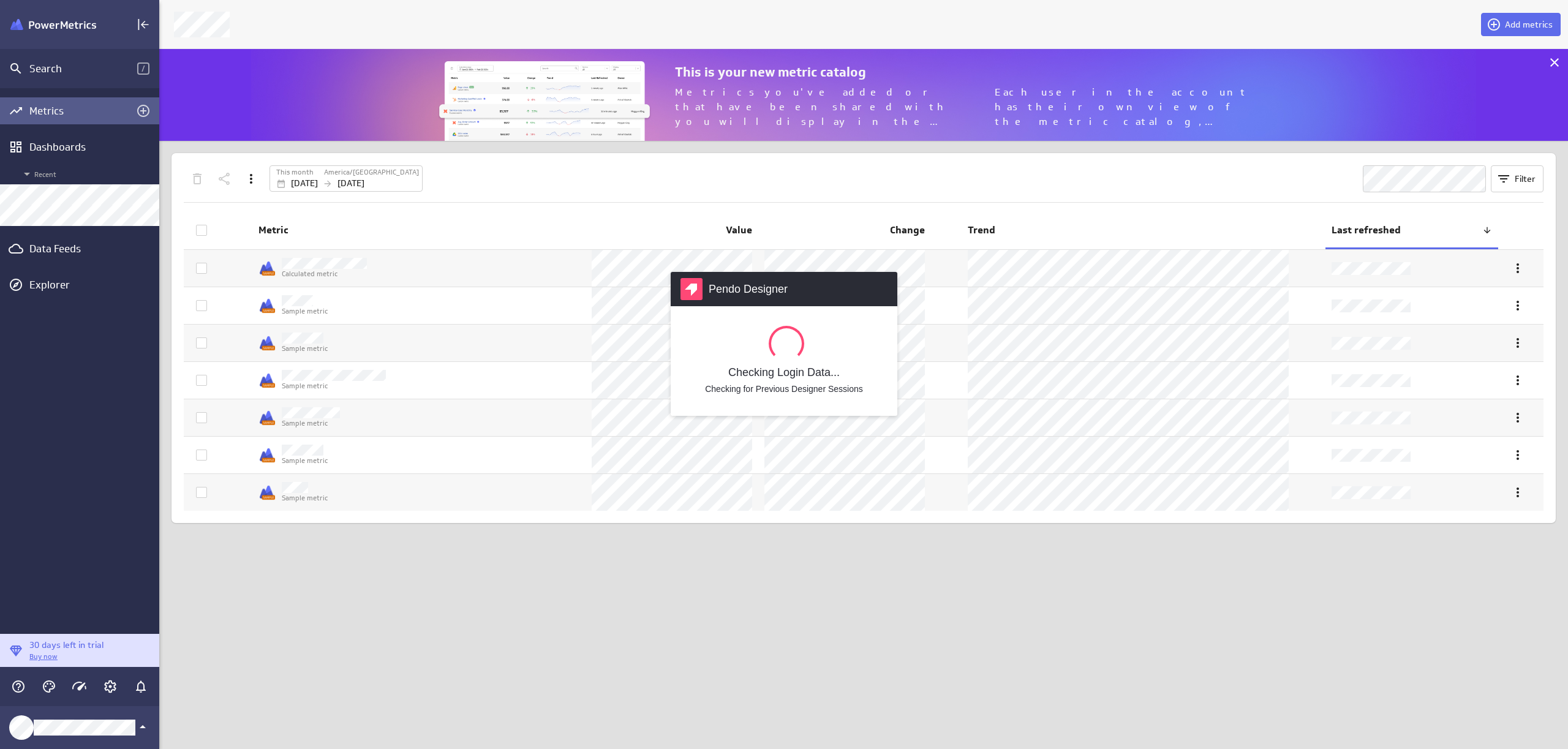
scroll to position [111, 1428]
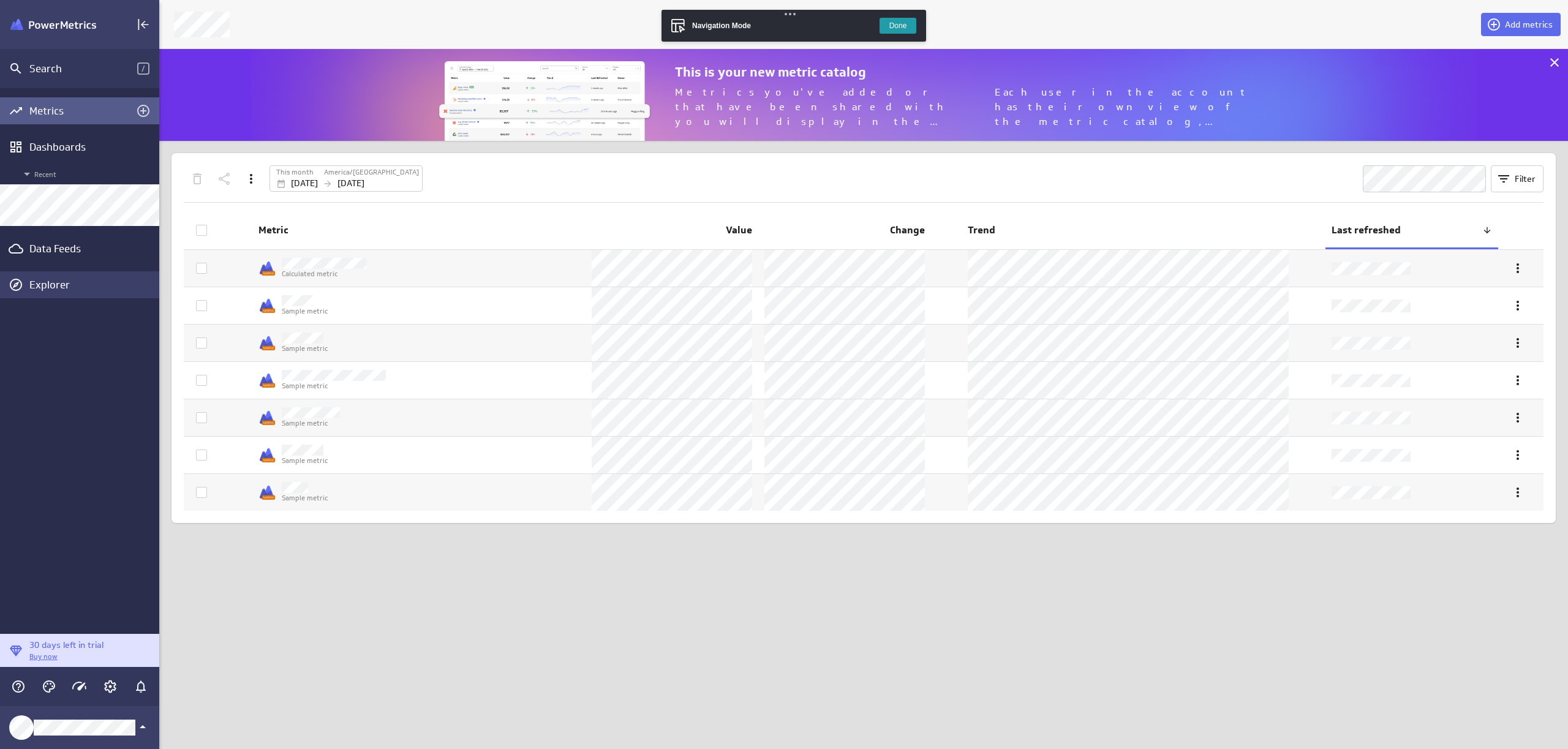
click at [47, 288] on div "Explorer" at bounding box center [93, 285] width 127 height 13
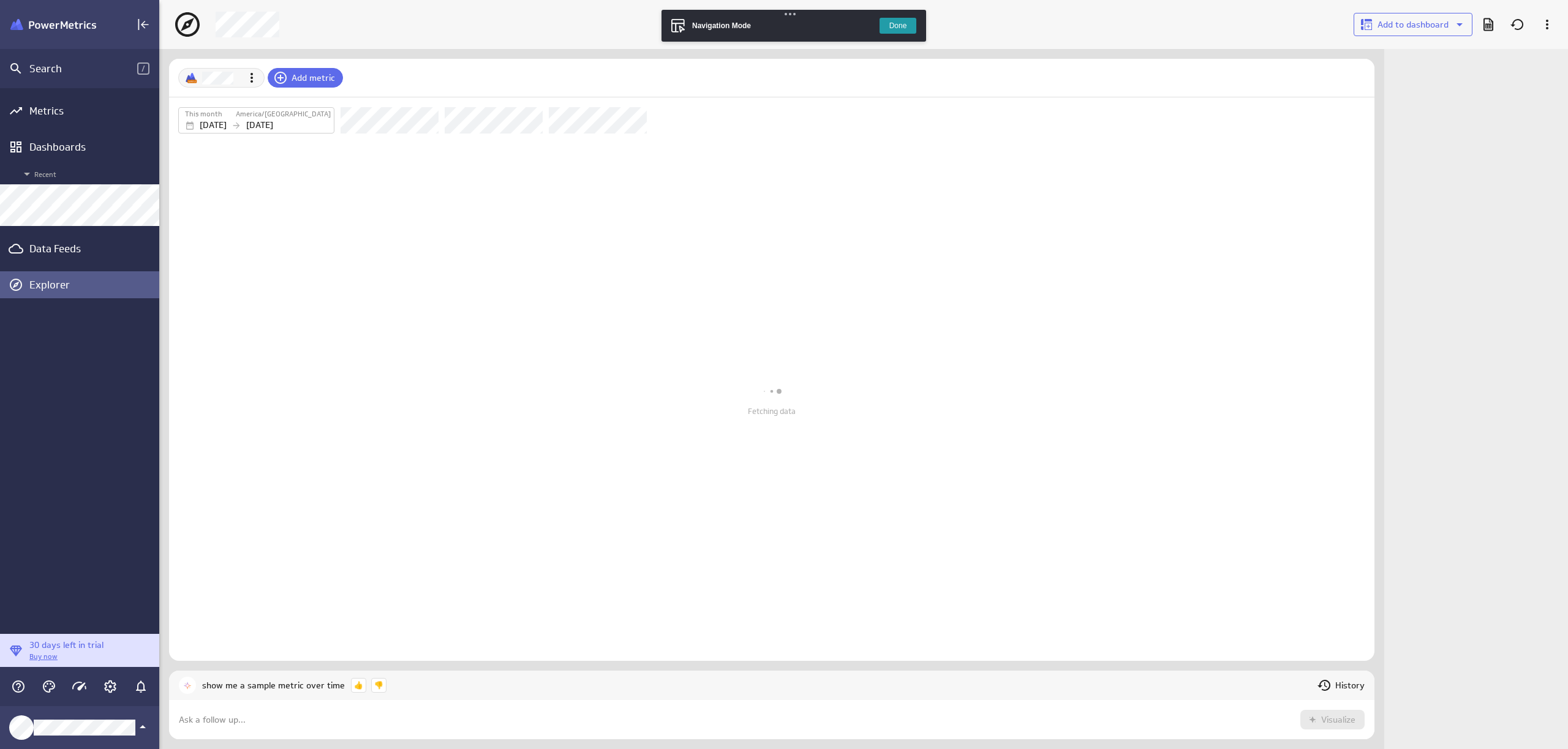
scroll to position [88, 1224]
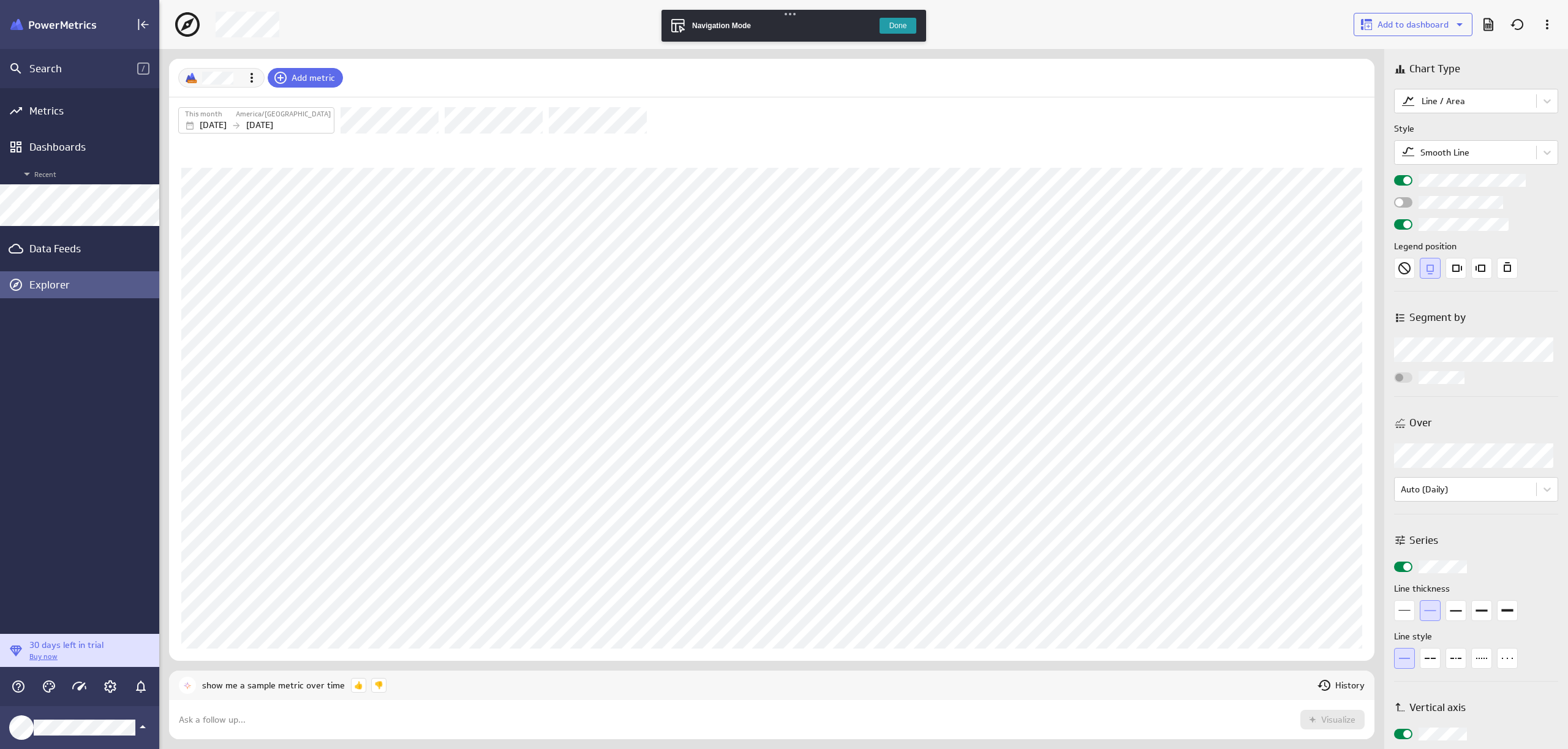
click at [894, 24] on button "Done" at bounding box center [898, 26] width 37 height 16
click at [1519, 17] on icon at bounding box center [1518, 25] width 15 height 15
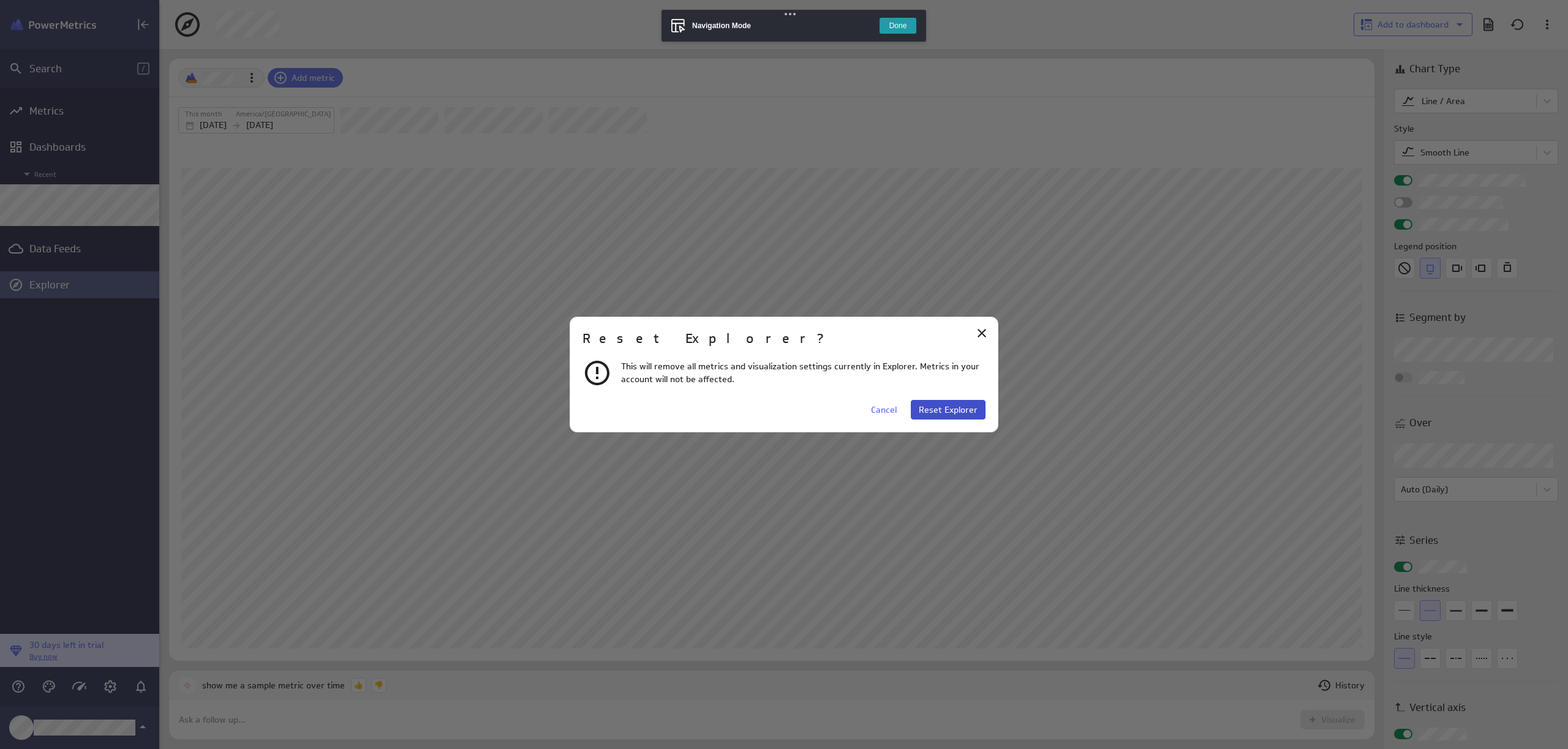
click at [952, 407] on span "Reset Explorer" at bounding box center [948, 410] width 59 height 11
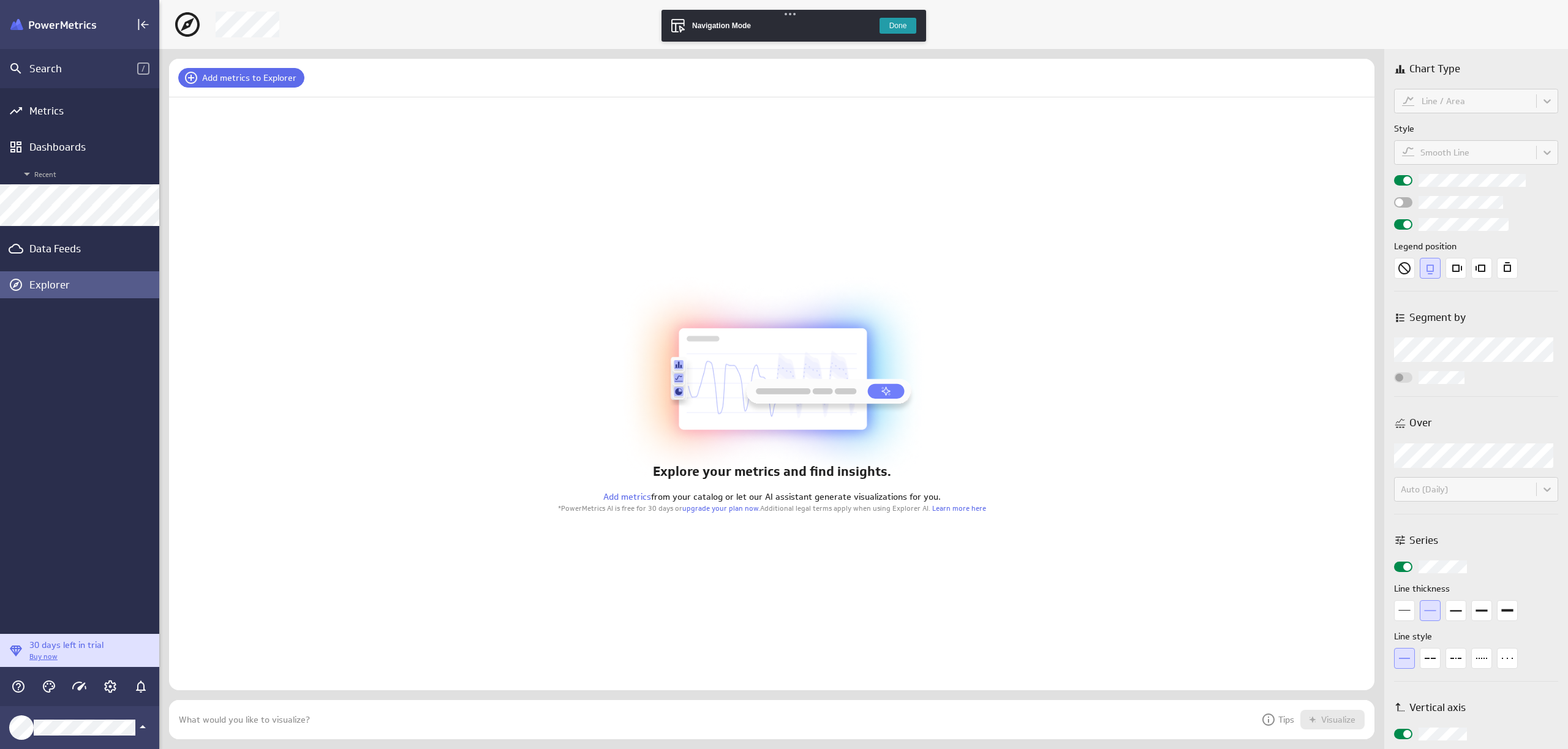
click at [901, 26] on button "Done" at bounding box center [898, 26] width 37 height 16
drag, startPoint x: 159, startPoint y: 116, endPoint x: 241, endPoint y: 193, distance: 112.5
click at [241, 193] on body "Search / Metrics Dashboards Recent Data Feeds Explorer 30 days left in trial Bu…" at bounding box center [784, 374] width 1568 height 749
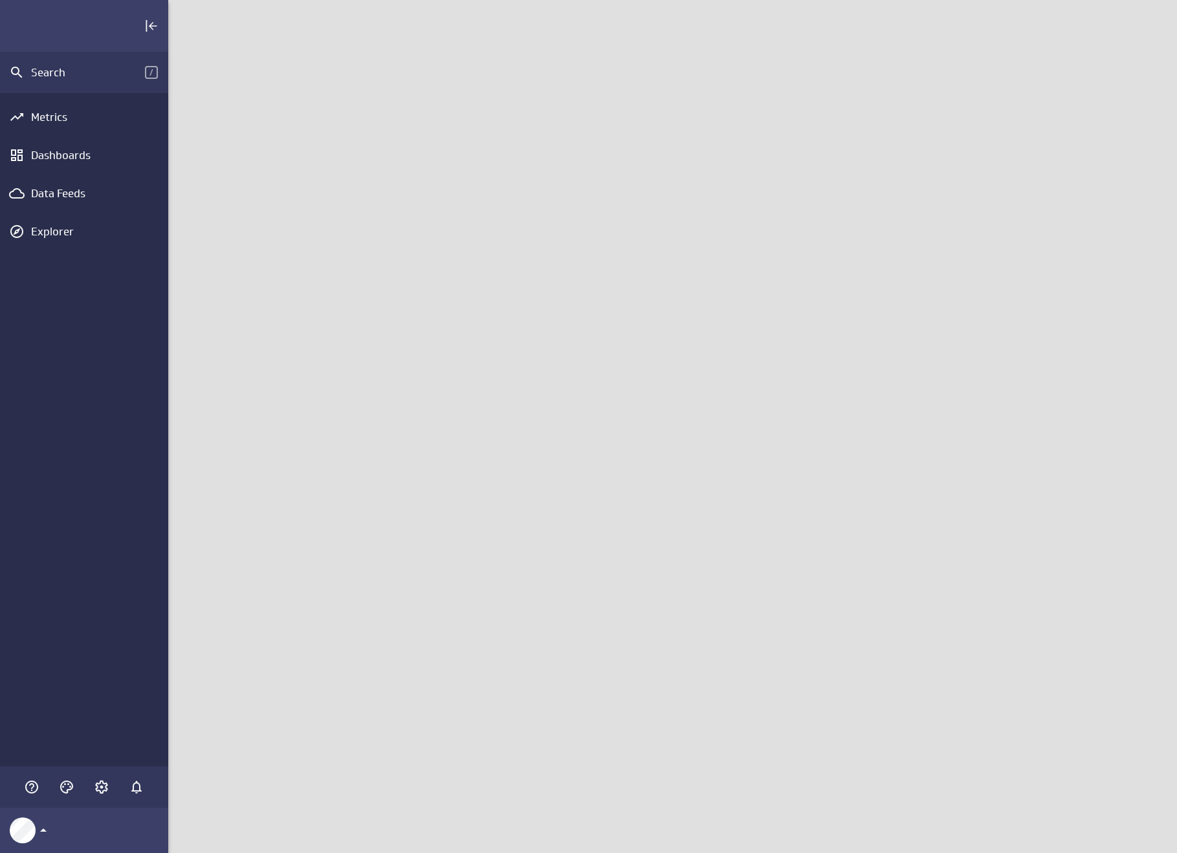
scroll to position [873, 1028]
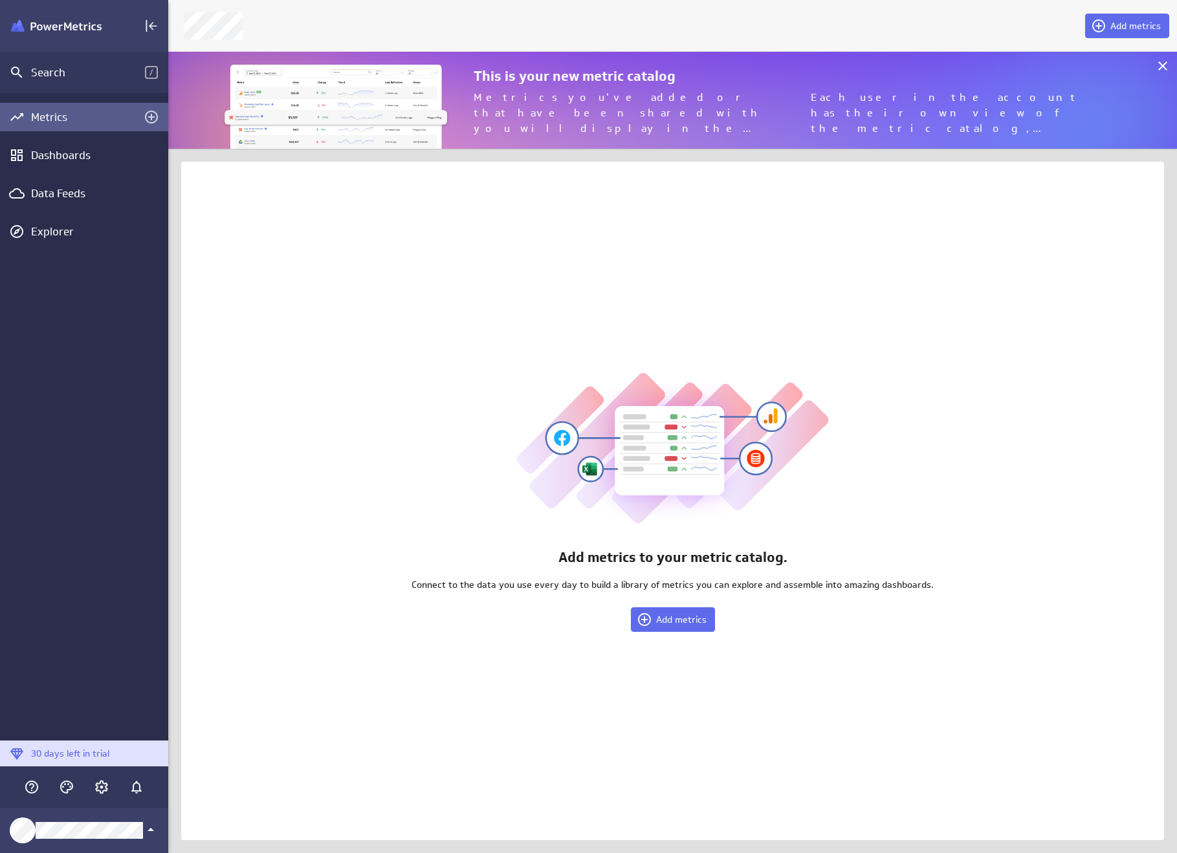
scroll to position [873, 1028]
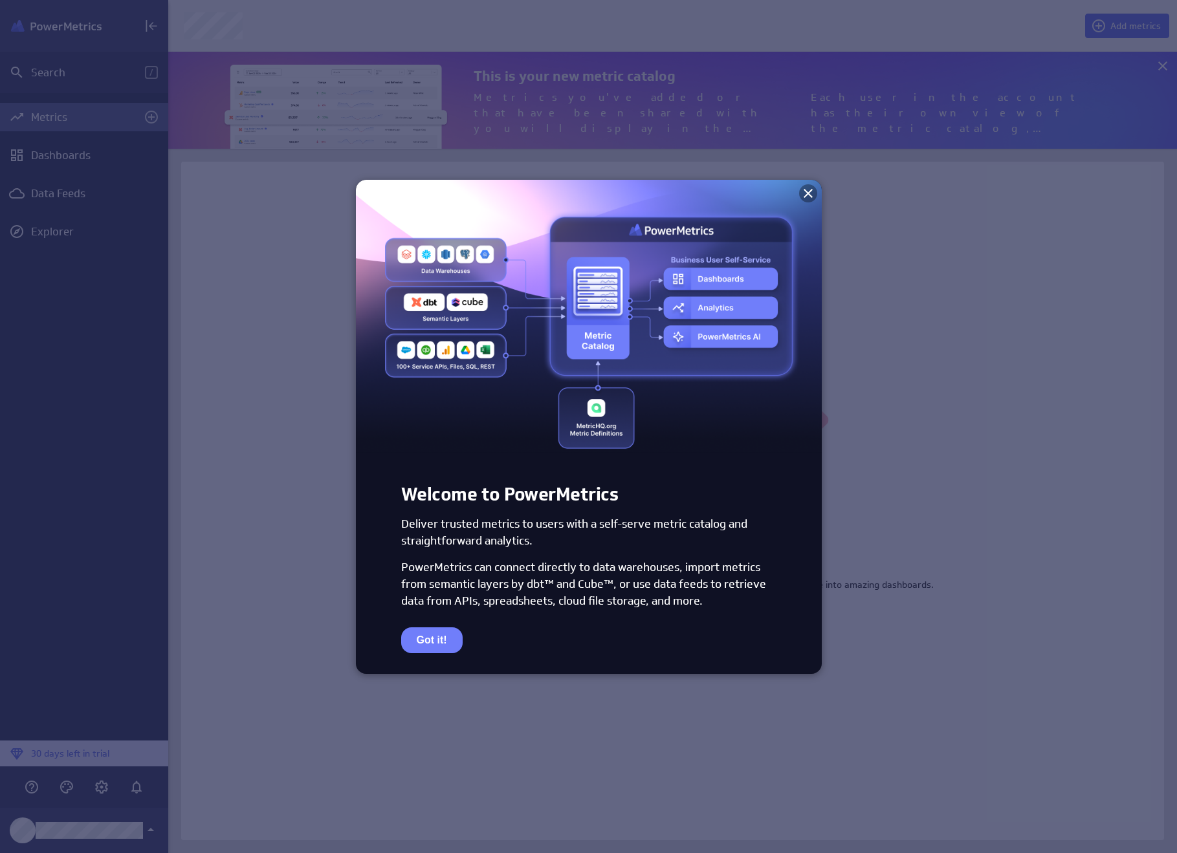
click at [809, 190] on icon at bounding box center [808, 194] width 16 height 16
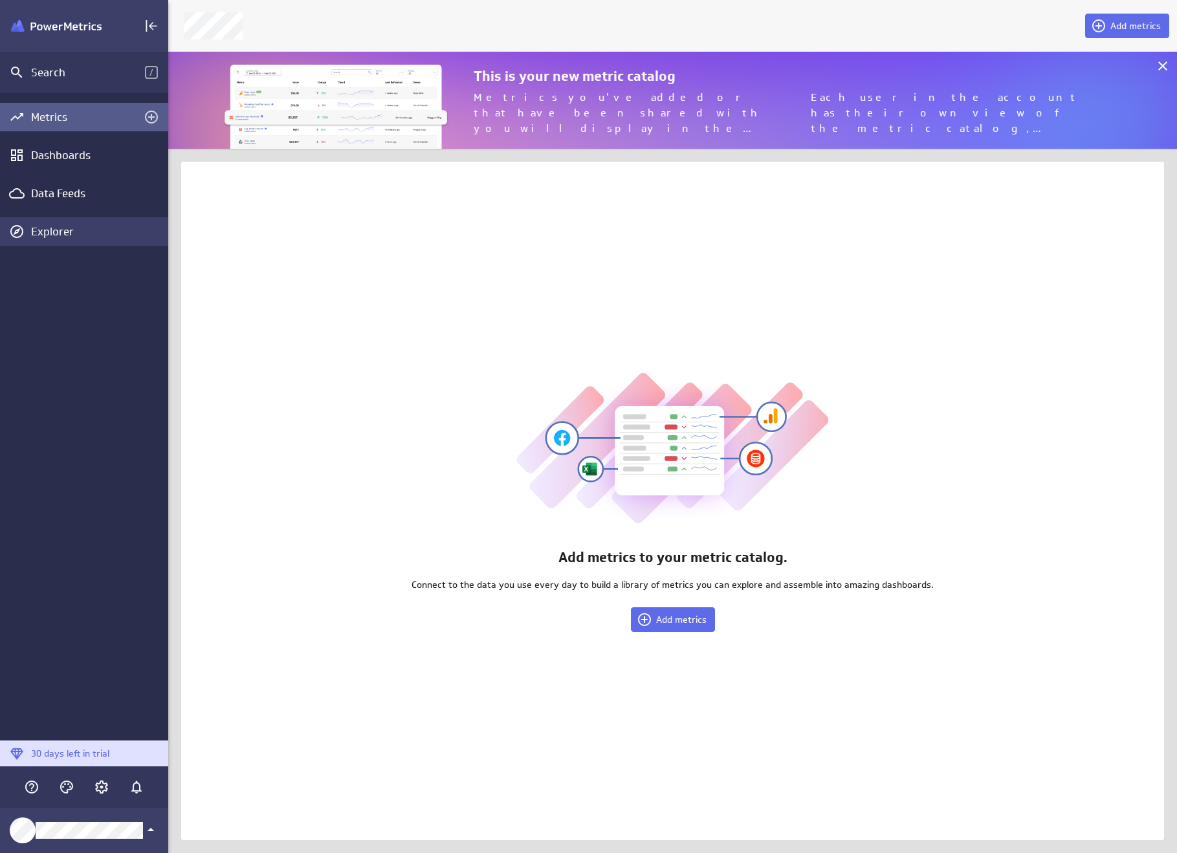
click at [49, 229] on div "Explorer" at bounding box center [98, 231] width 134 height 14
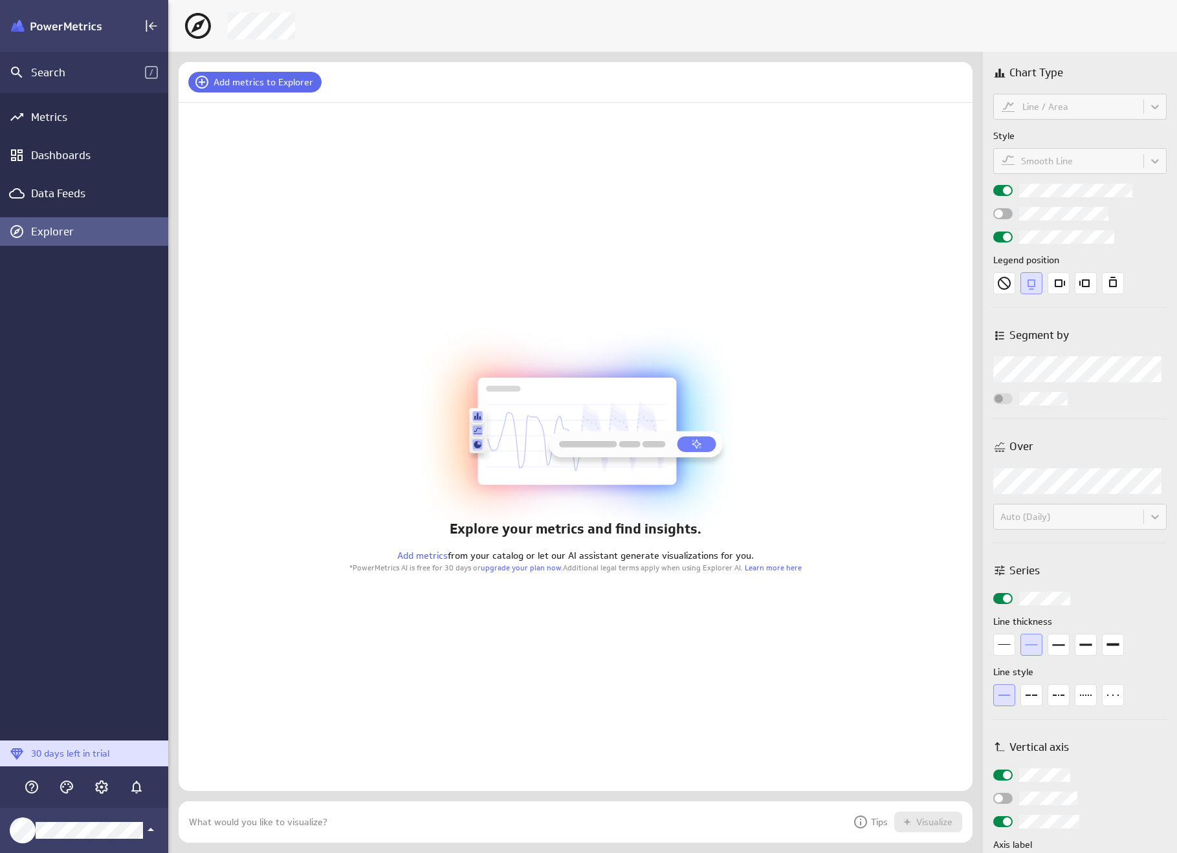
scroll to position [61, 814]
click at [106, 789] on icon "Account and settings" at bounding box center [102, 787] width 16 height 16
click at [98, 790] on div at bounding box center [588, 426] width 1177 height 853
click at [444, 691] on div "Explore your metrics and find insights. Add metrics from your catalog or let ou…" at bounding box center [576, 447] width 794 height 688
click at [869, 821] on p "Tips" at bounding box center [870, 822] width 35 height 16
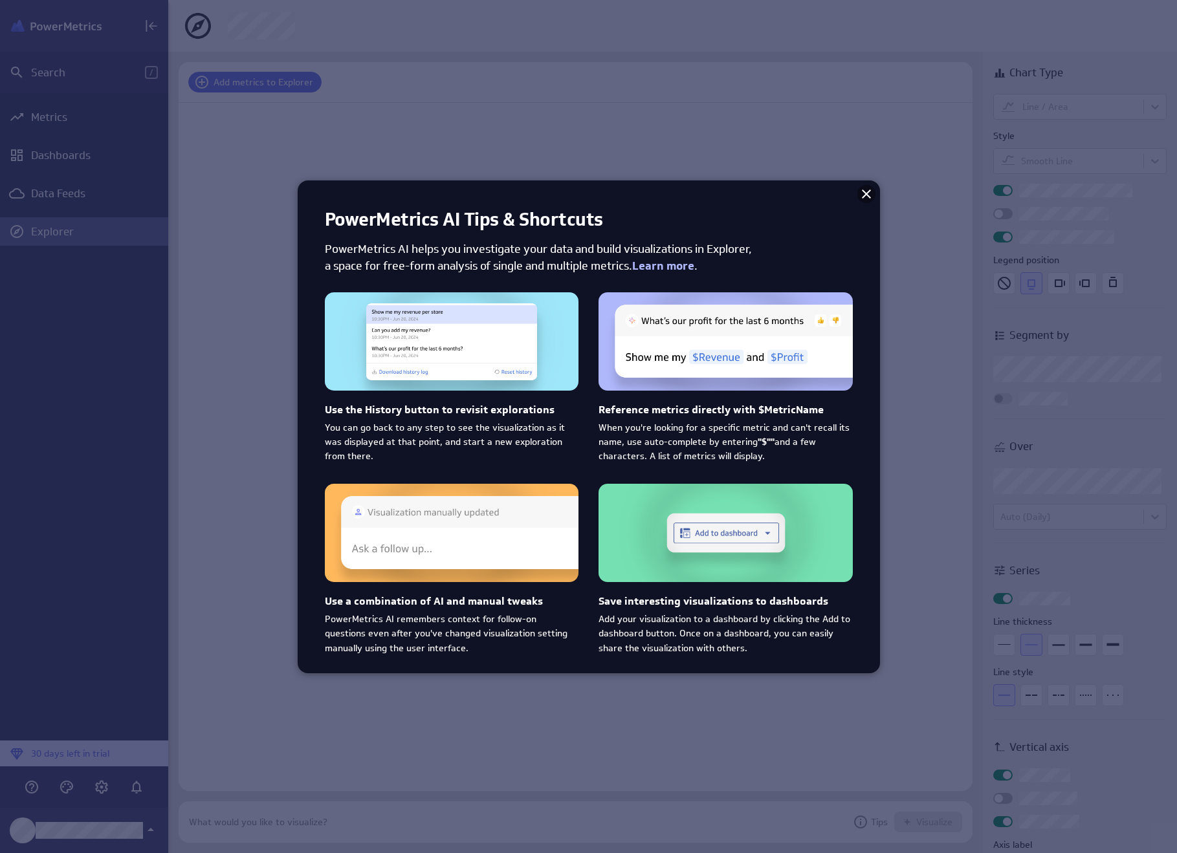
click at [870, 192] on icon at bounding box center [866, 194] width 16 height 16
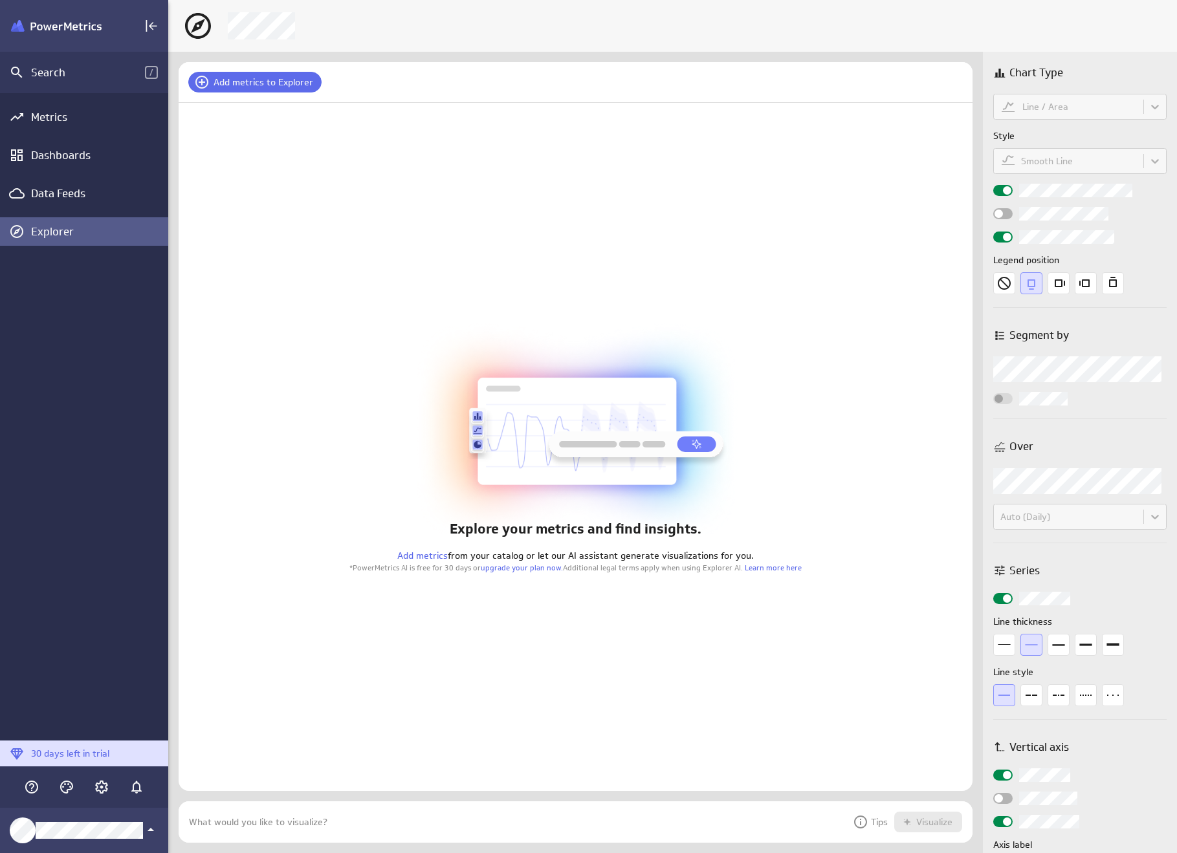
click at [860, 827] on icon at bounding box center [860, 822] width 13 height 13
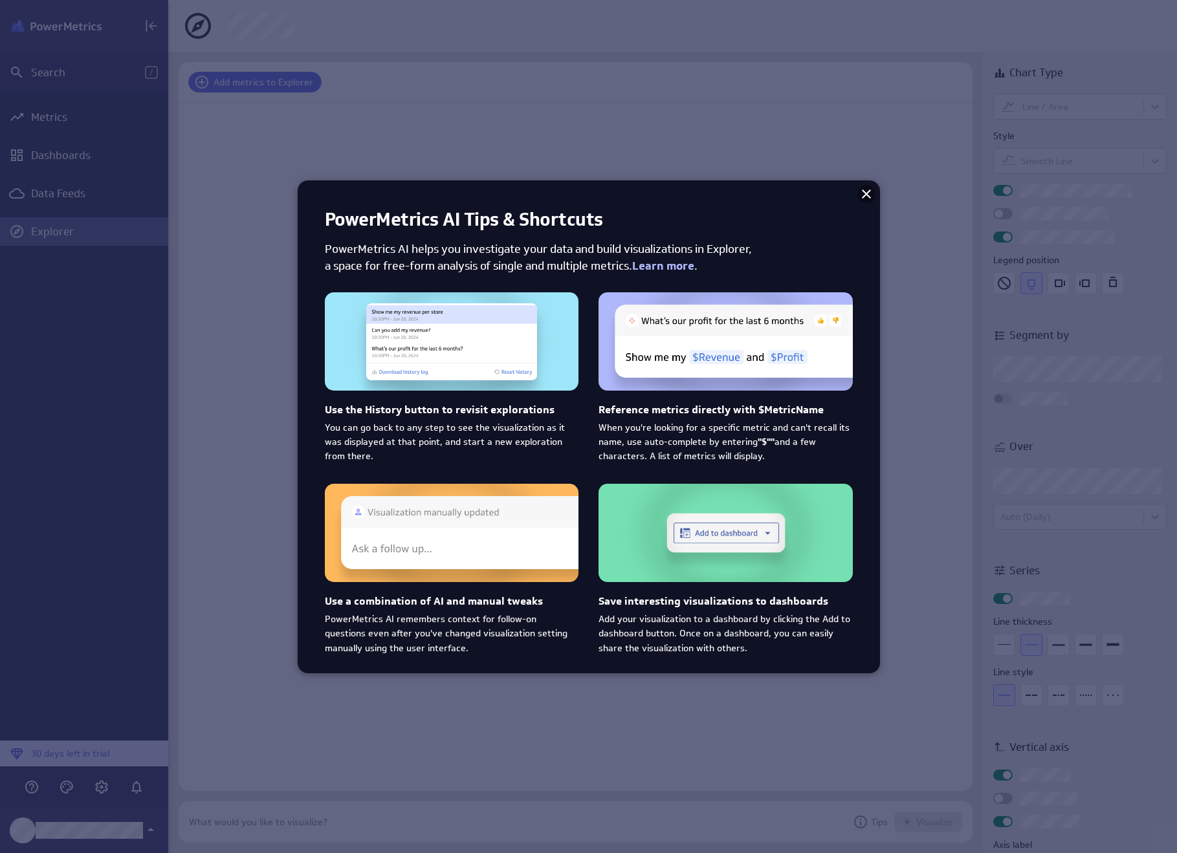
click at [864, 195] on icon at bounding box center [866, 194] width 9 height 9
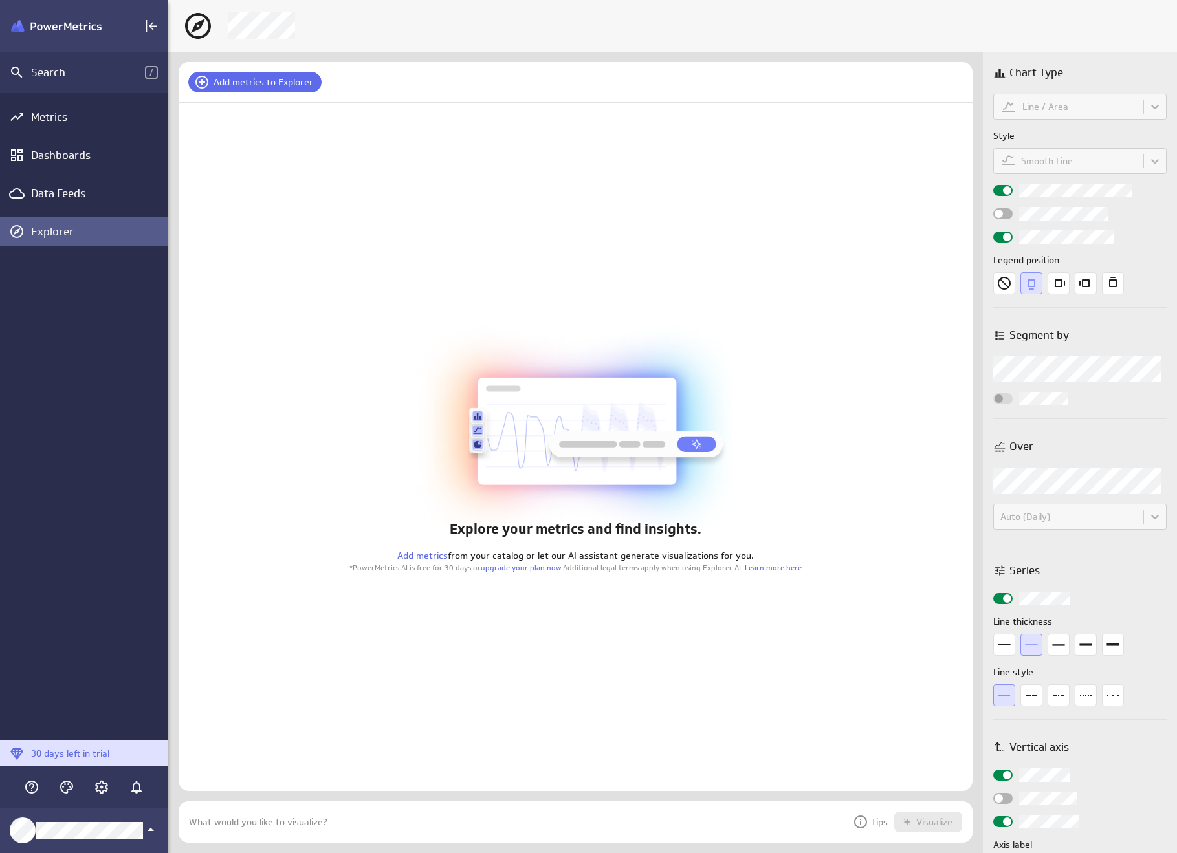
click at [858, 210] on div "Explore your metrics and find insights. Add metrics from your catalog or let ou…" at bounding box center [576, 447] width 794 height 688
click at [64, 822] on div "Klipfolio Account" at bounding box center [84, 830] width 168 height 45
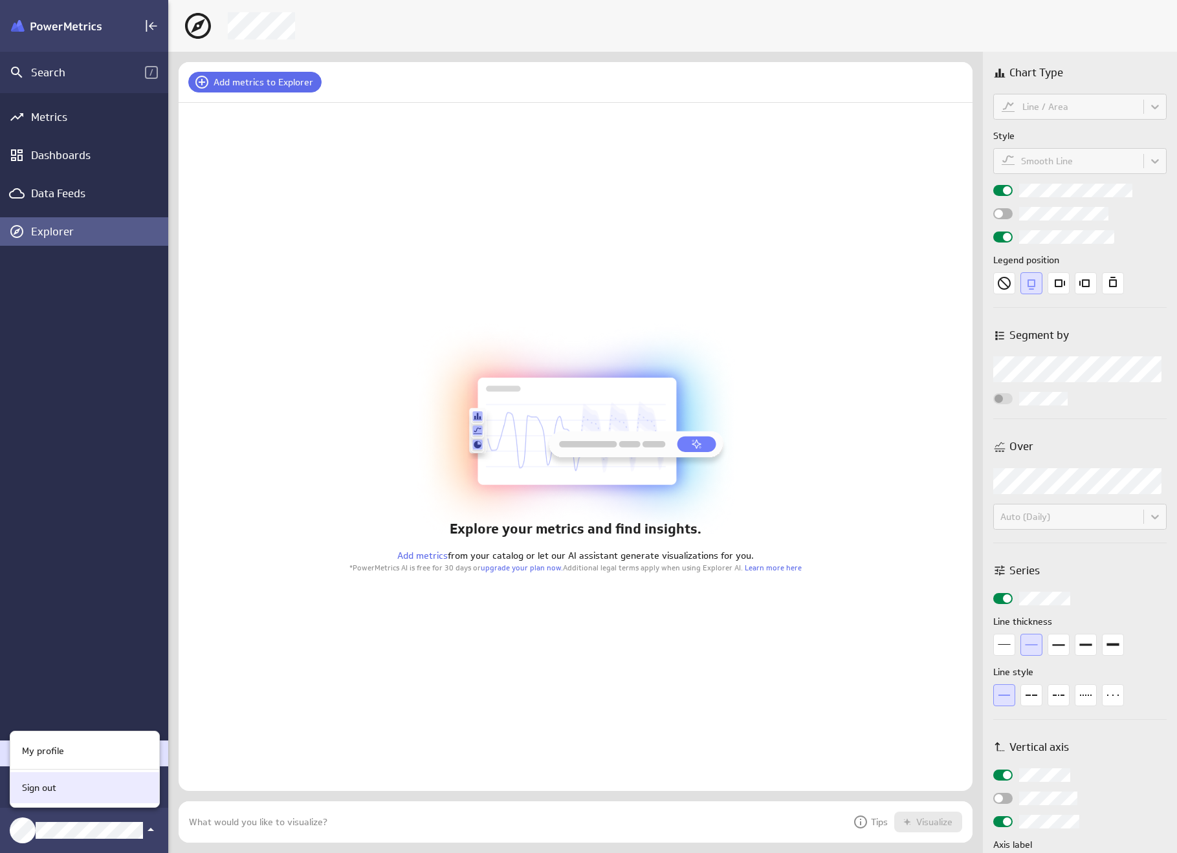
click at [59, 789] on div "Sign out" at bounding box center [83, 788] width 132 height 14
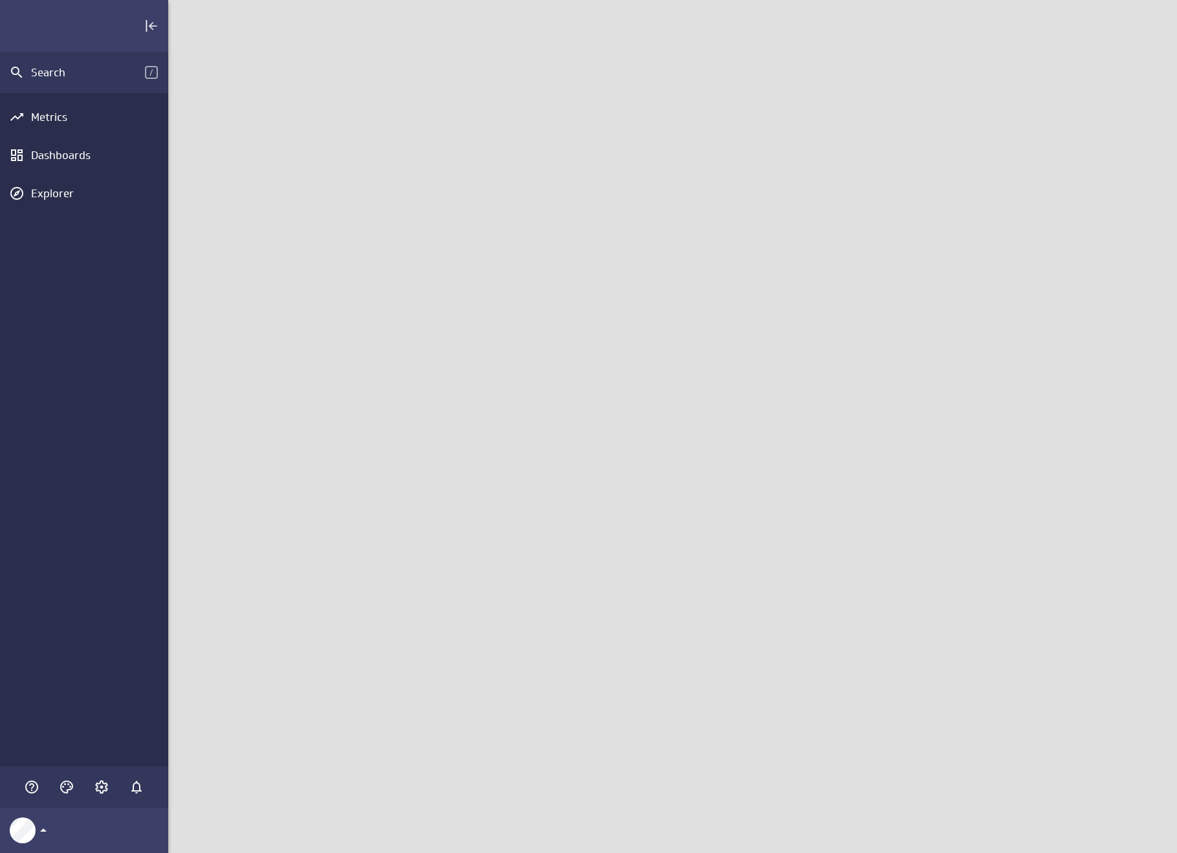
scroll to position [873, 1028]
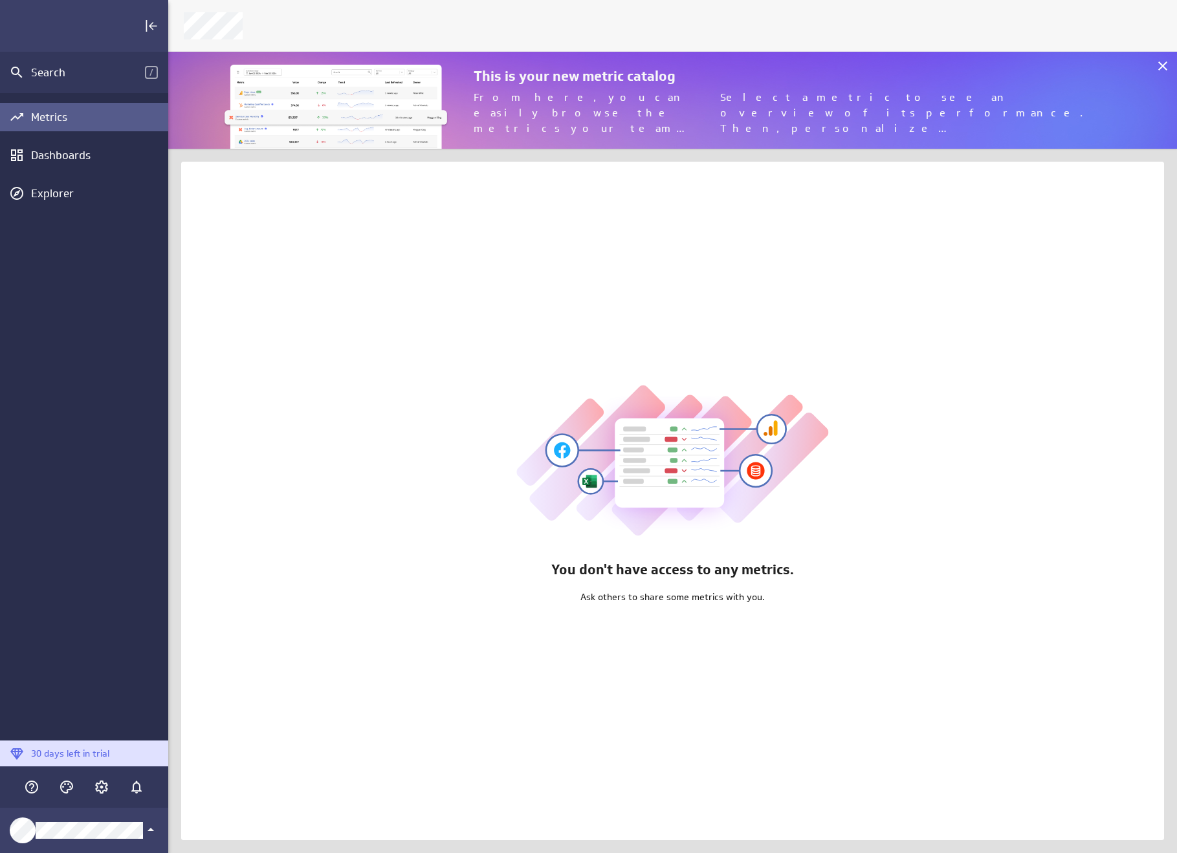
scroll to position [873, 1028]
click at [107, 795] on div "Main Menu" at bounding box center [102, 787] width 22 height 22
click at [105, 791] on icon "Account and settings" at bounding box center [101, 787] width 13 height 13
click at [82, 206] on div at bounding box center [588, 426] width 1177 height 853
click at [70, 200] on div "Explorer" at bounding box center [98, 193] width 134 height 14
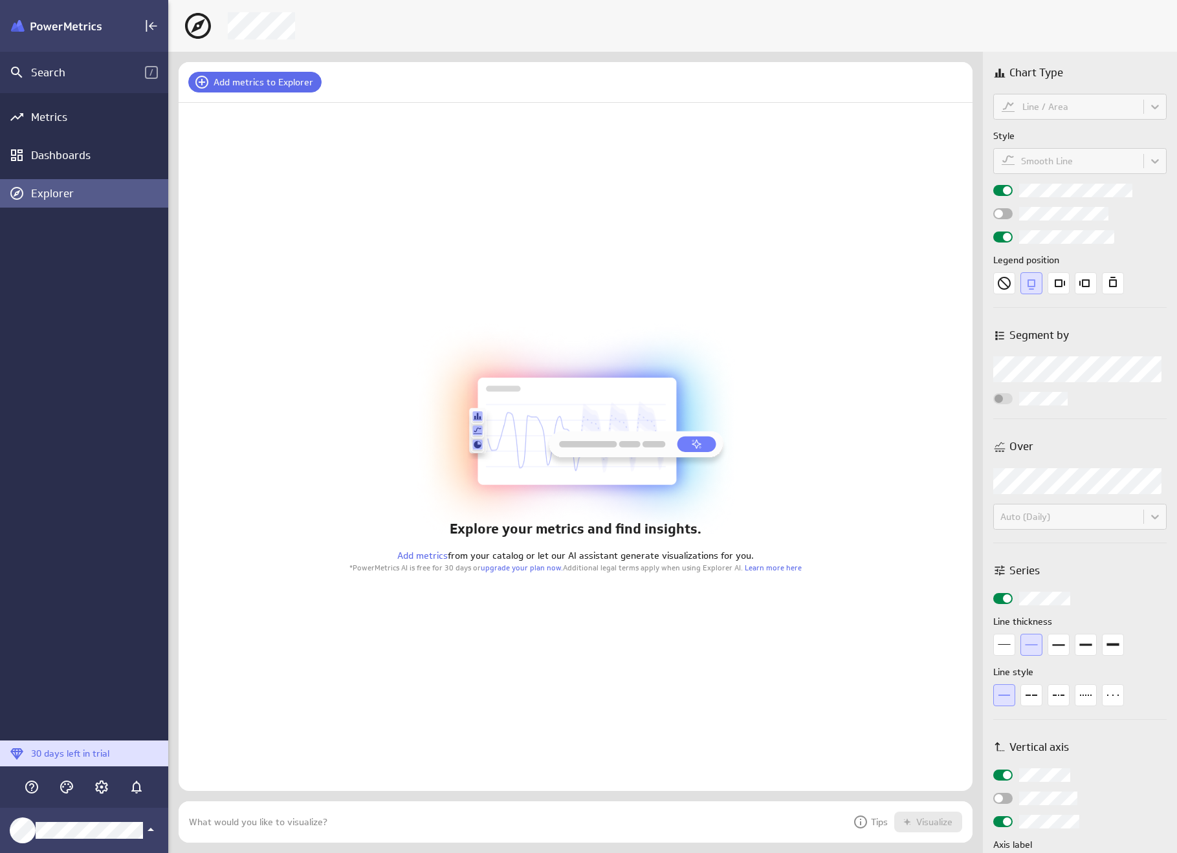
scroll to position [61, 814]
click at [875, 818] on p "Tips" at bounding box center [870, 822] width 35 height 16
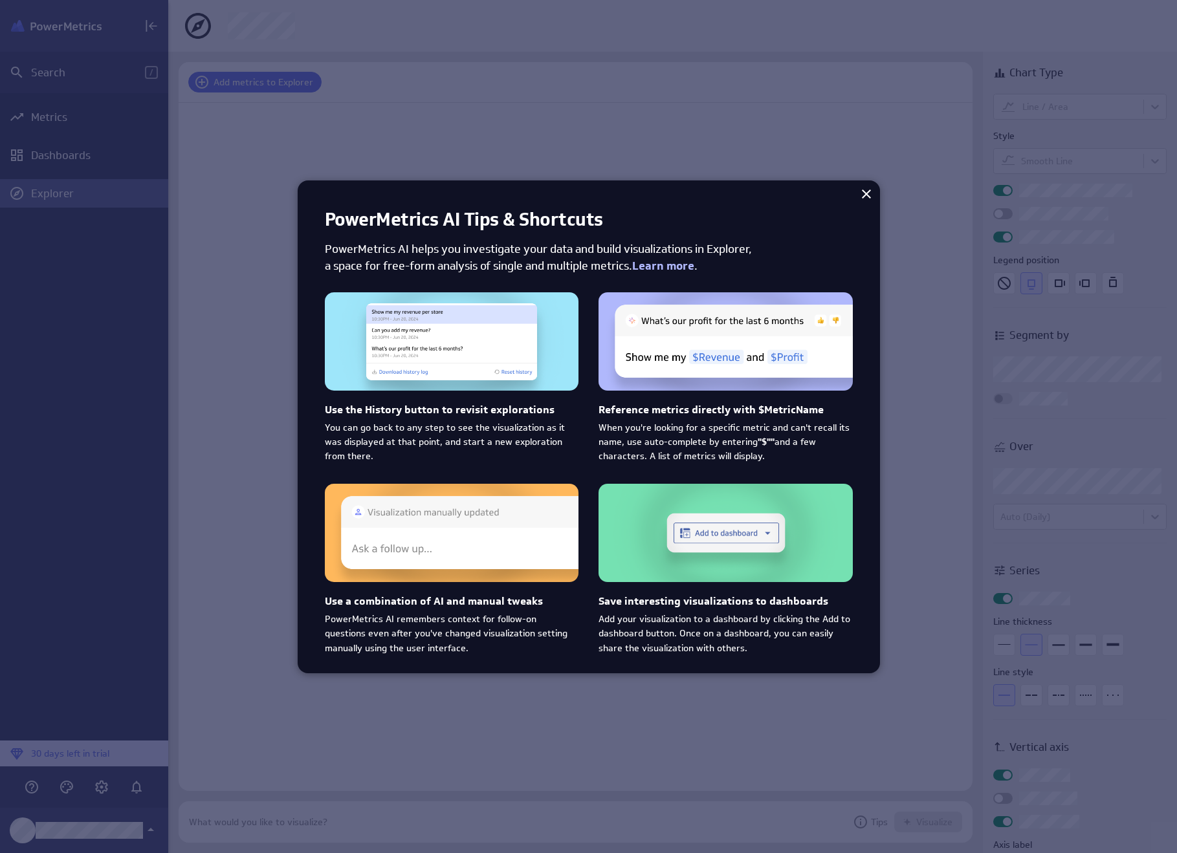
click at [875, 822] on div at bounding box center [588, 426] width 1177 height 853
click at [854, 743] on div at bounding box center [588, 426] width 1177 height 853
click at [869, 182] on div "PowerMetrics AI Tips & Shortcuts PowerMetrics AI helps you investigate your dat…" at bounding box center [589, 427] width 582 height 494
click at [867, 186] on icon at bounding box center [866, 194] width 16 height 16
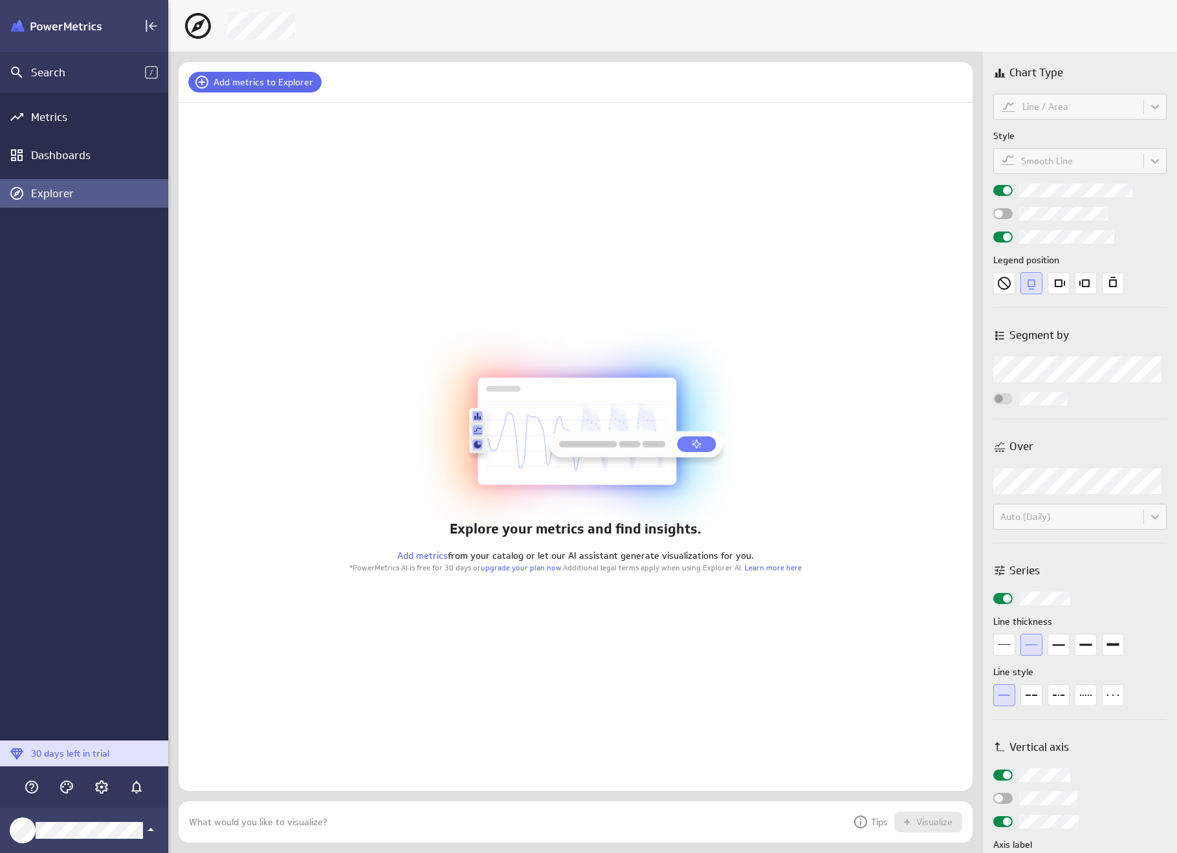
click at [875, 820] on p "Tips" at bounding box center [870, 822] width 35 height 16
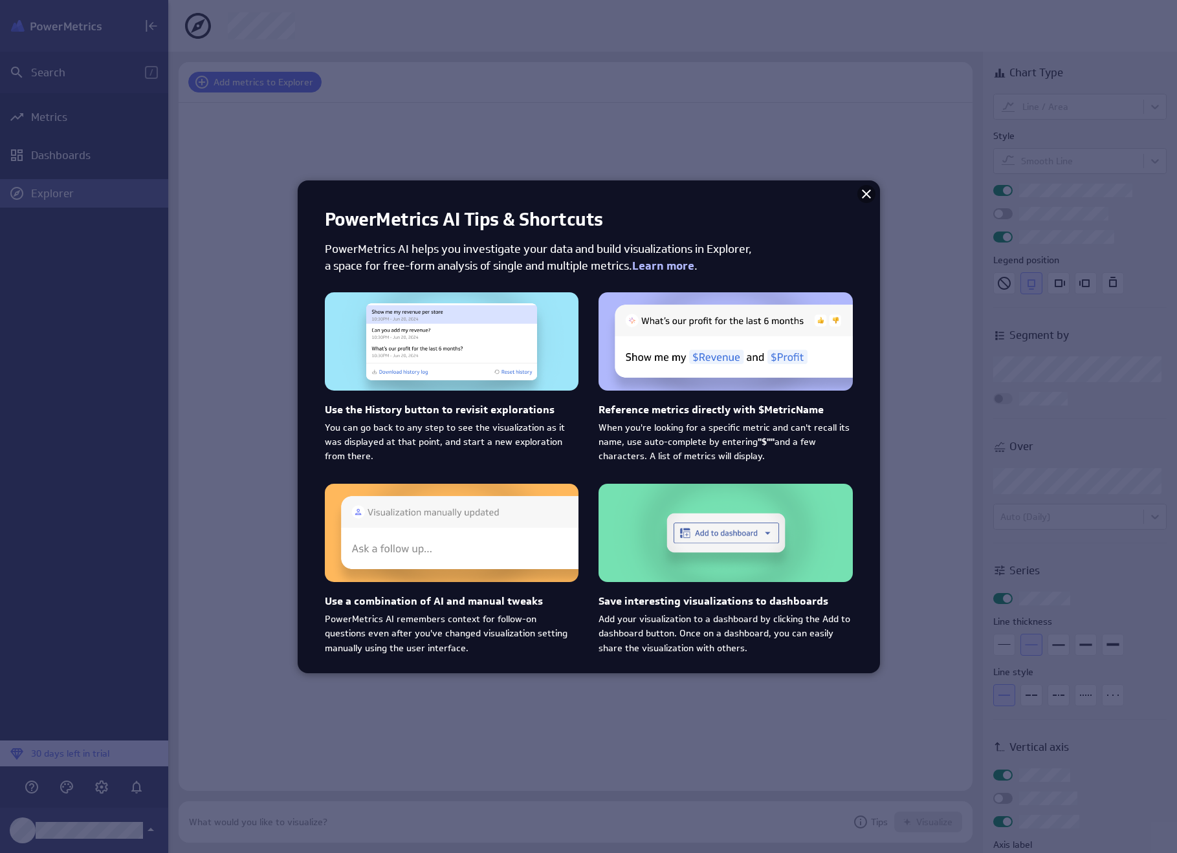
click at [871, 193] on icon at bounding box center [866, 194] width 16 height 16
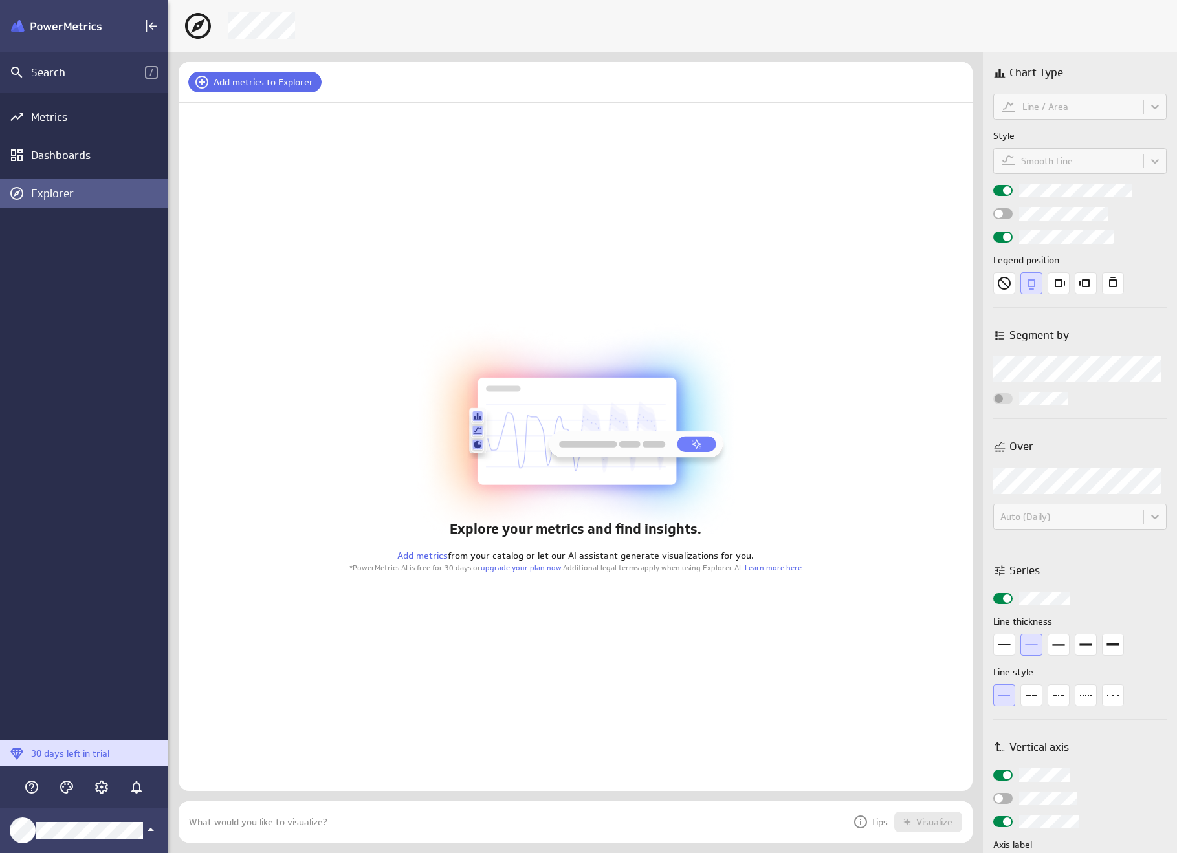
click at [235, 696] on div "Explore your metrics and find insights. Add metrics from your catalog or let ou…" at bounding box center [576, 447] width 794 height 688
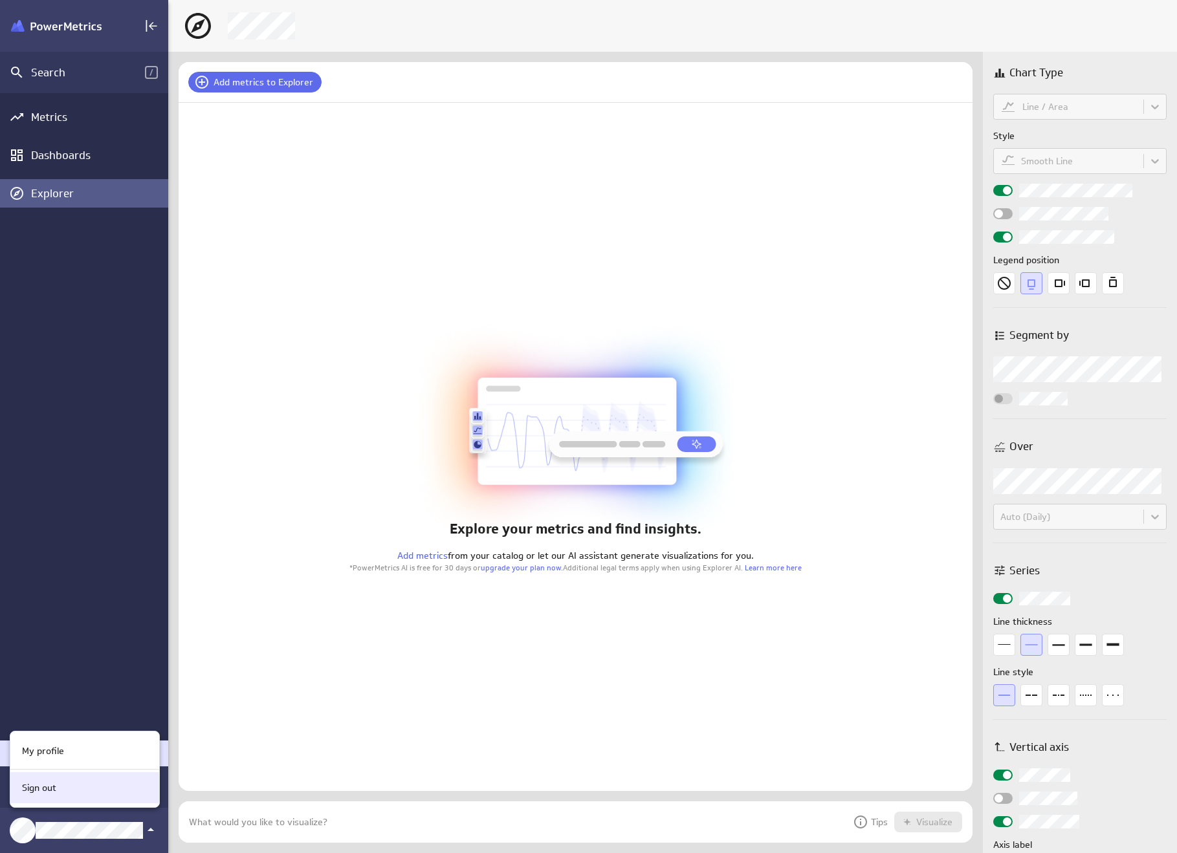
click at [67, 784] on div "Sign out" at bounding box center [83, 788] width 132 height 14
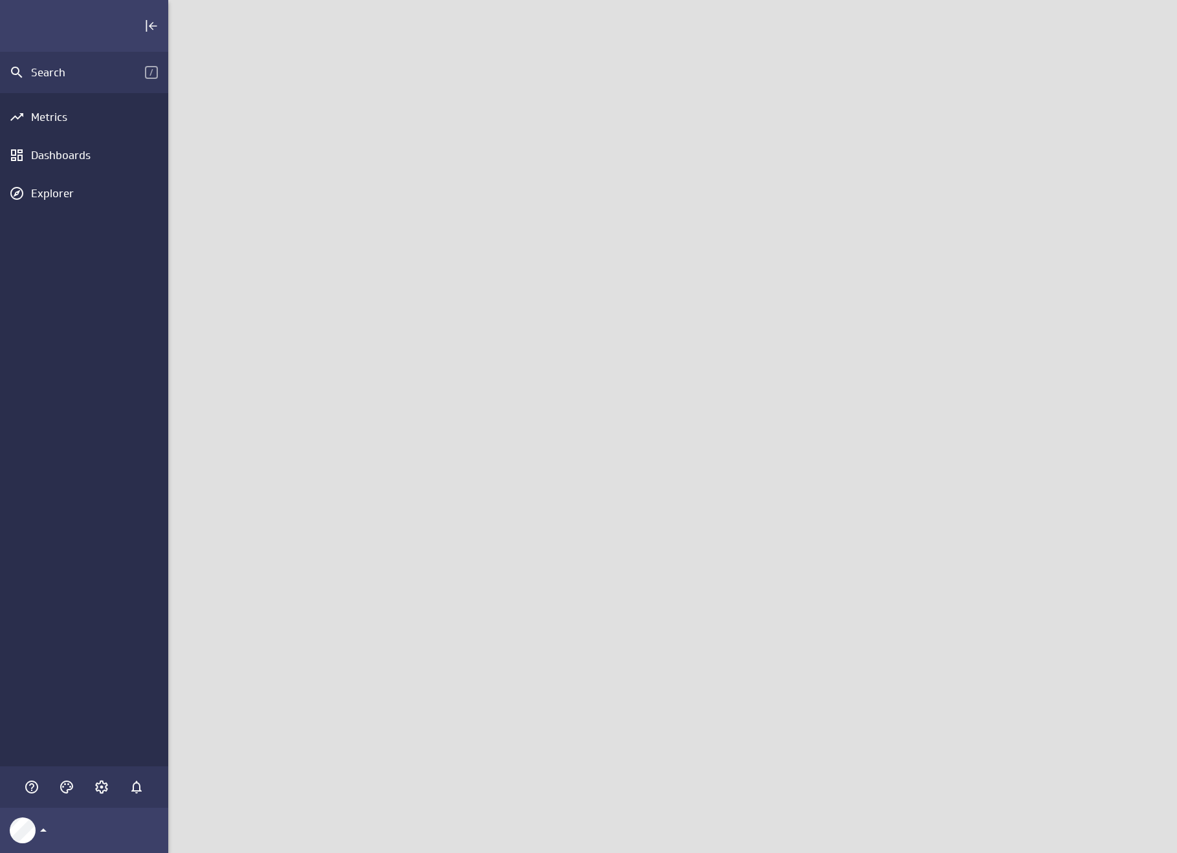
scroll to position [873, 1028]
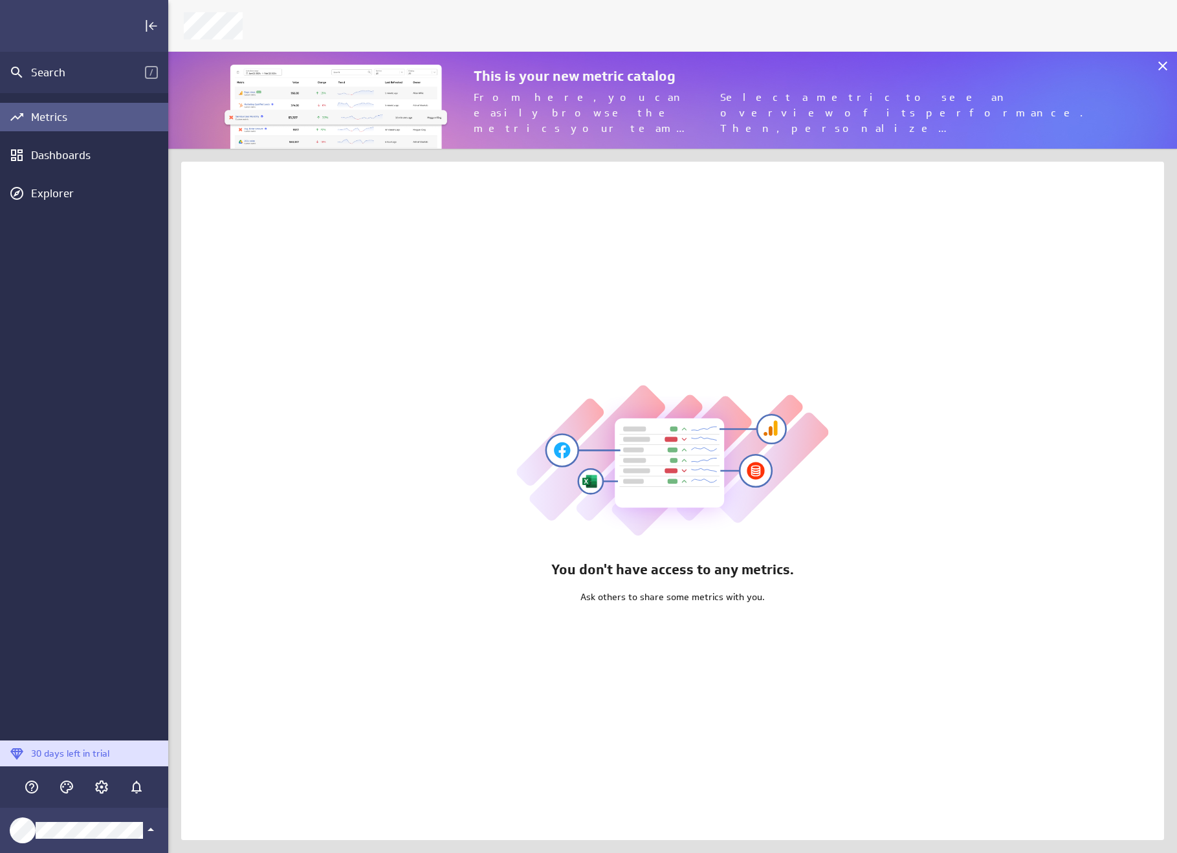
scroll to position [873, 1028]
click at [72, 188] on div "Explorer" at bounding box center [98, 193] width 134 height 14
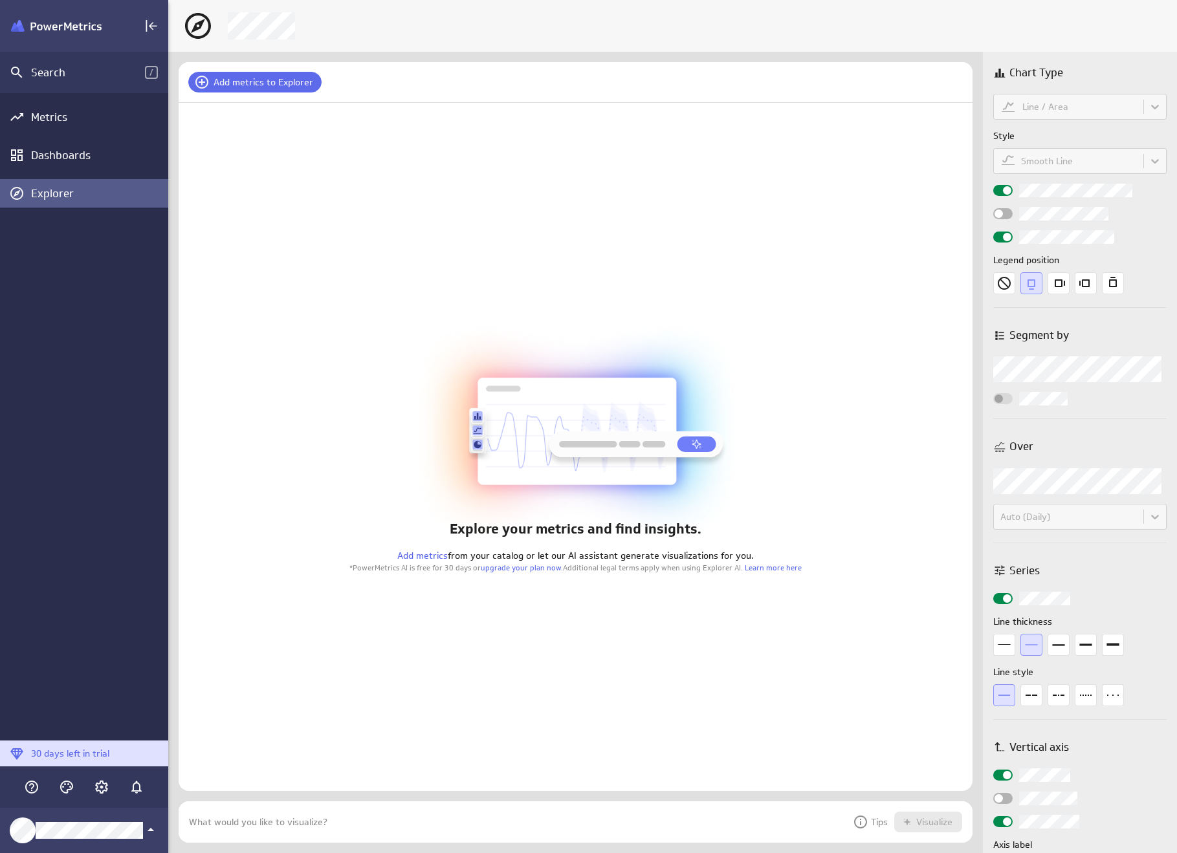
scroll to position [61, 814]
click at [103, 787] on icon "Account and settings" at bounding box center [102, 787] width 16 height 16
click at [436, 695] on div at bounding box center [588, 426] width 1177 height 853
click at [875, 820] on p "Tips" at bounding box center [870, 822] width 35 height 16
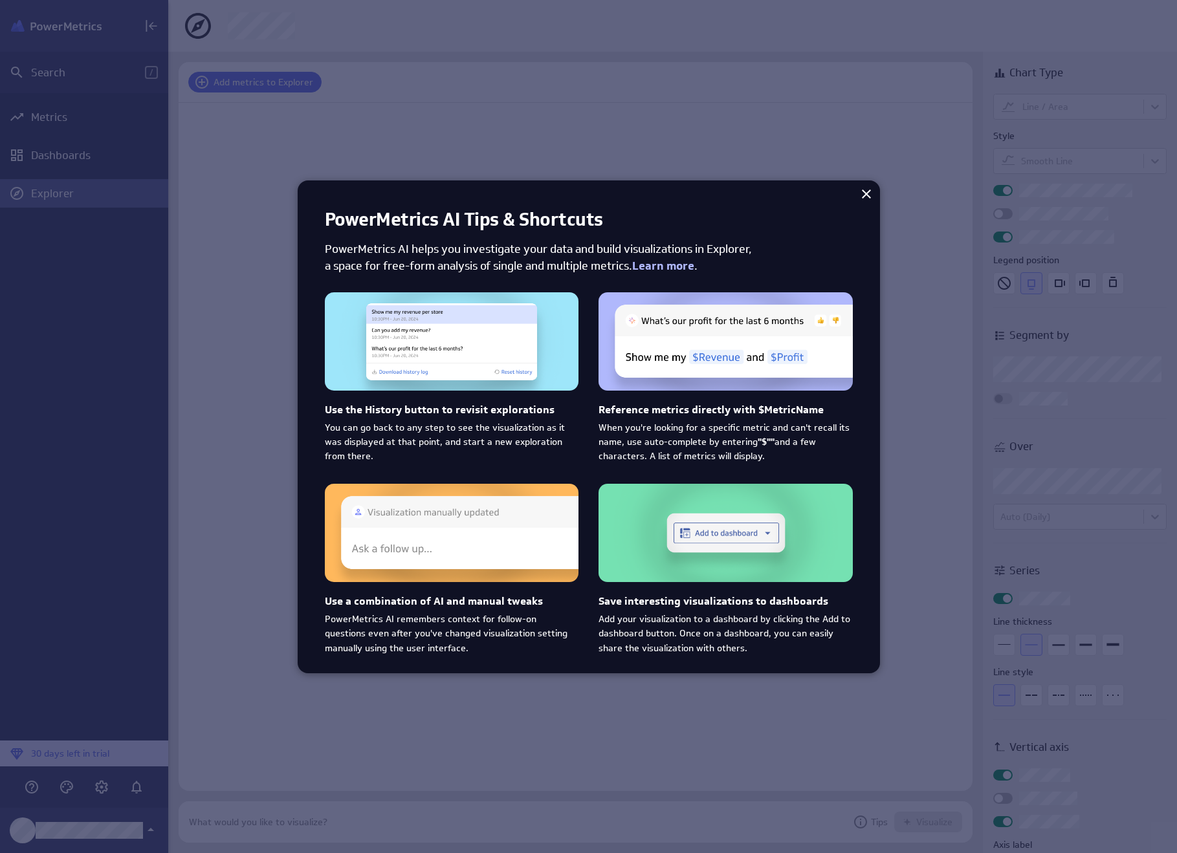
click at [931, 472] on div at bounding box center [588, 426] width 1177 height 853
click at [866, 190] on icon at bounding box center [866, 194] width 16 height 16
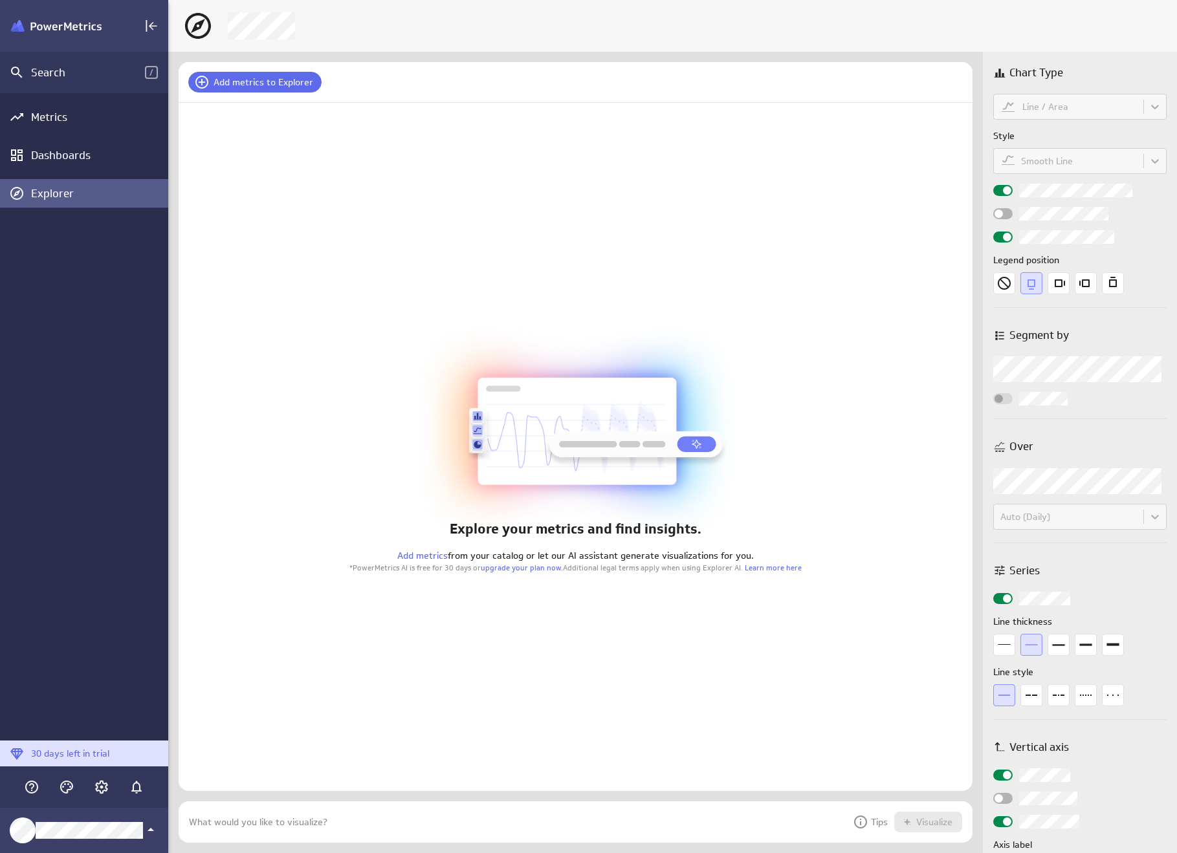
click at [875, 822] on p "Tips" at bounding box center [870, 822] width 35 height 16
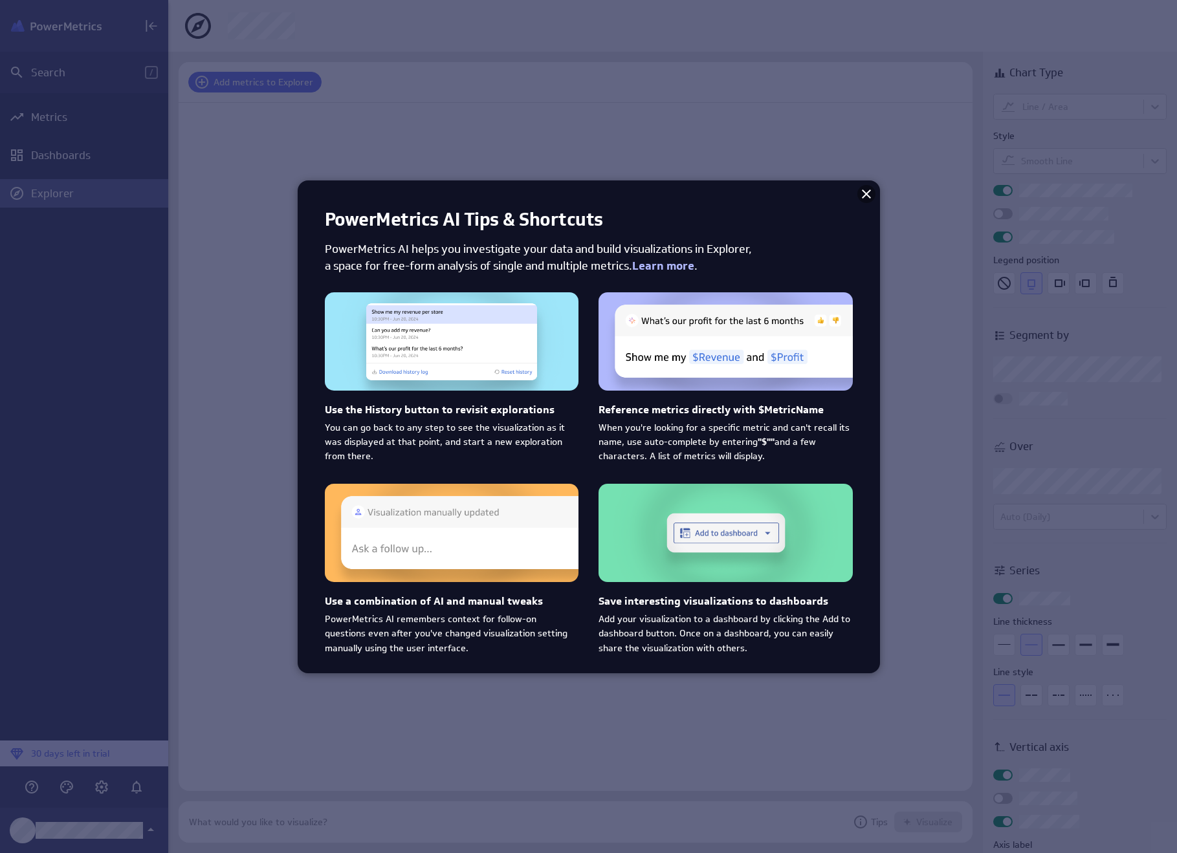
click at [865, 196] on icon at bounding box center [866, 194] width 16 height 16
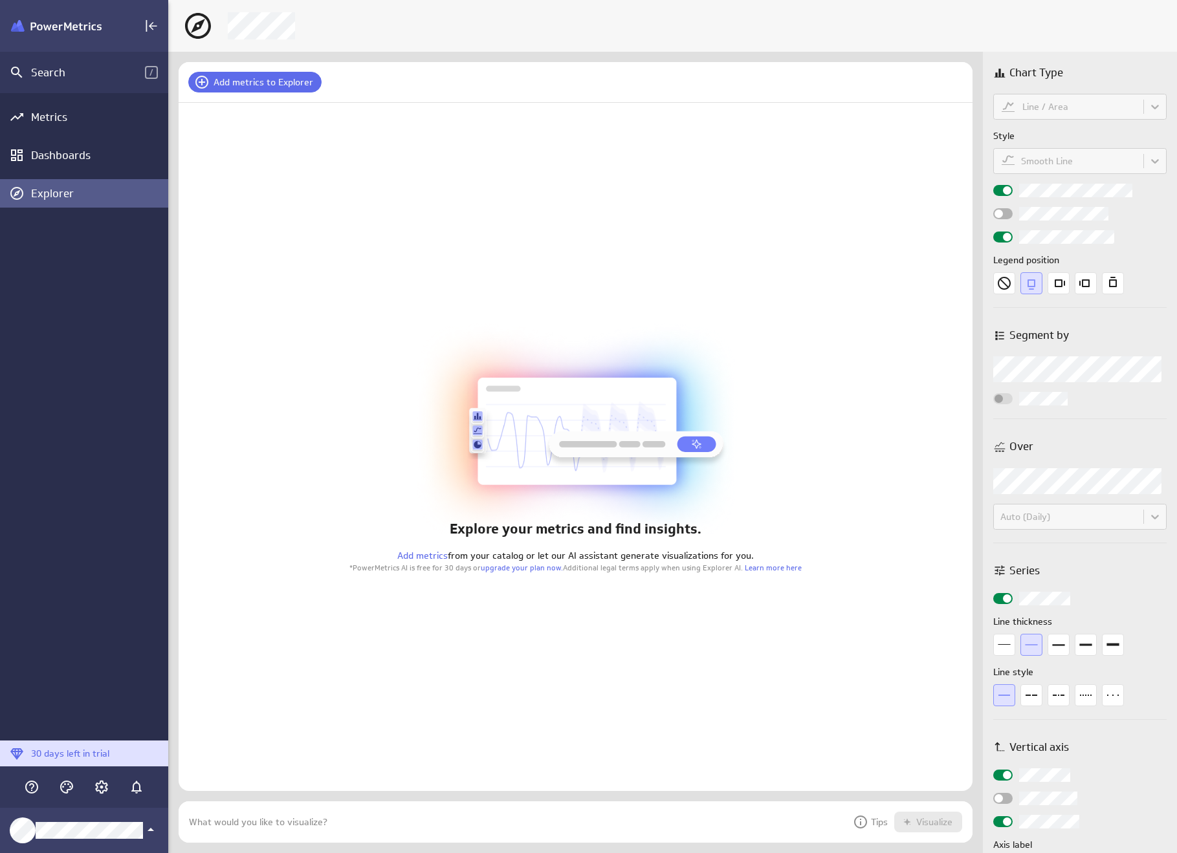
click at [891, 199] on div "Explore your metrics and find insights. Add metrics from your catalog or let ou…" at bounding box center [576, 447] width 794 height 688
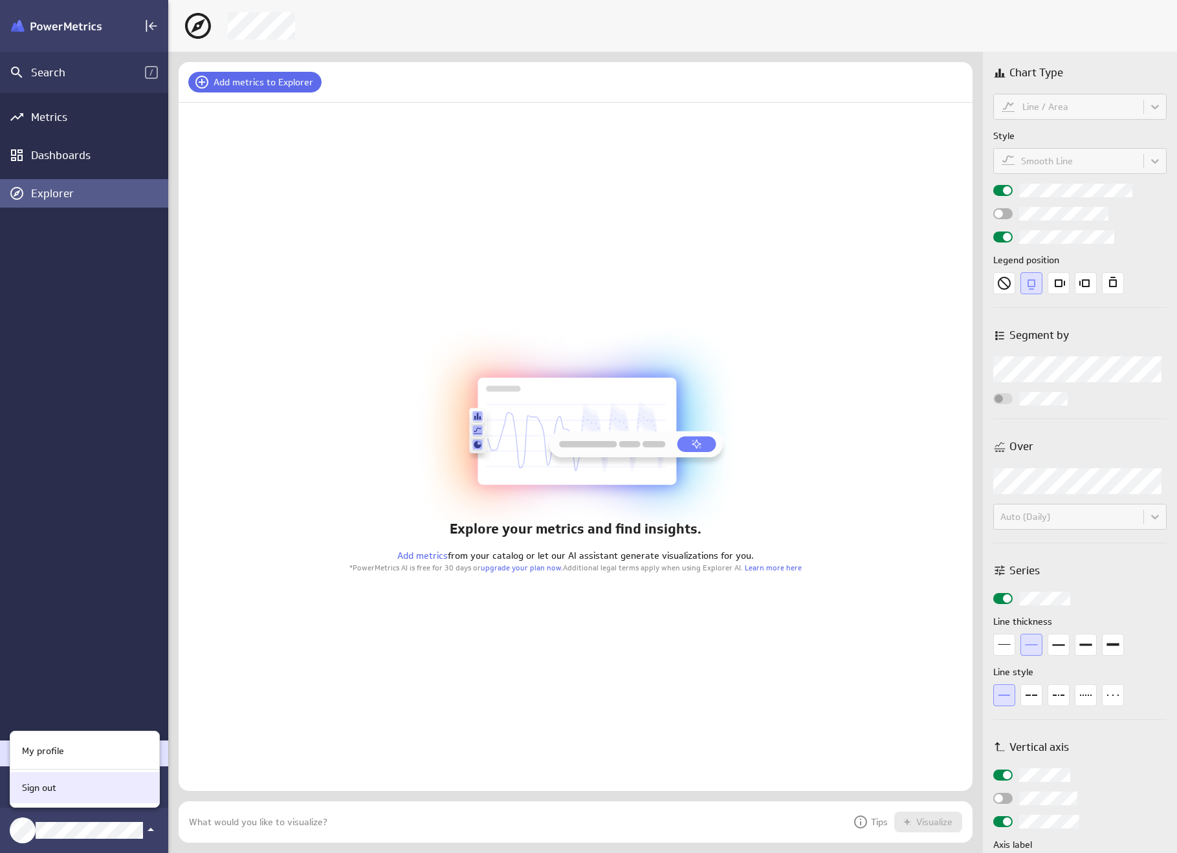
click at [62, 791] on div "Sign out" at bounding box center [83, 788] width 132 height 14
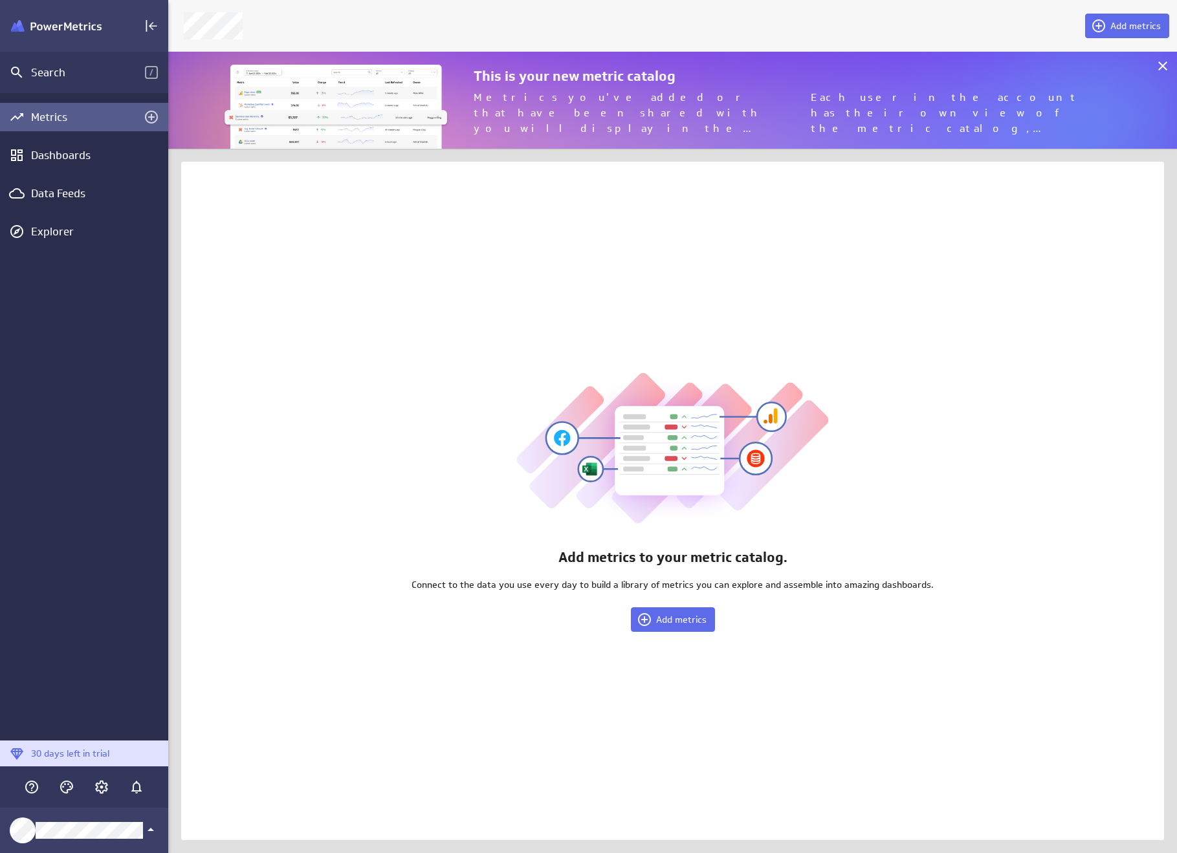
scroll to position [117, 1028]
click at [104, 785] on icon "Account and settings" at bounding box center [102, 787] width 16 height 16
click at [417, 421] on div at bounding box center [589, 426] width 1178 height 853
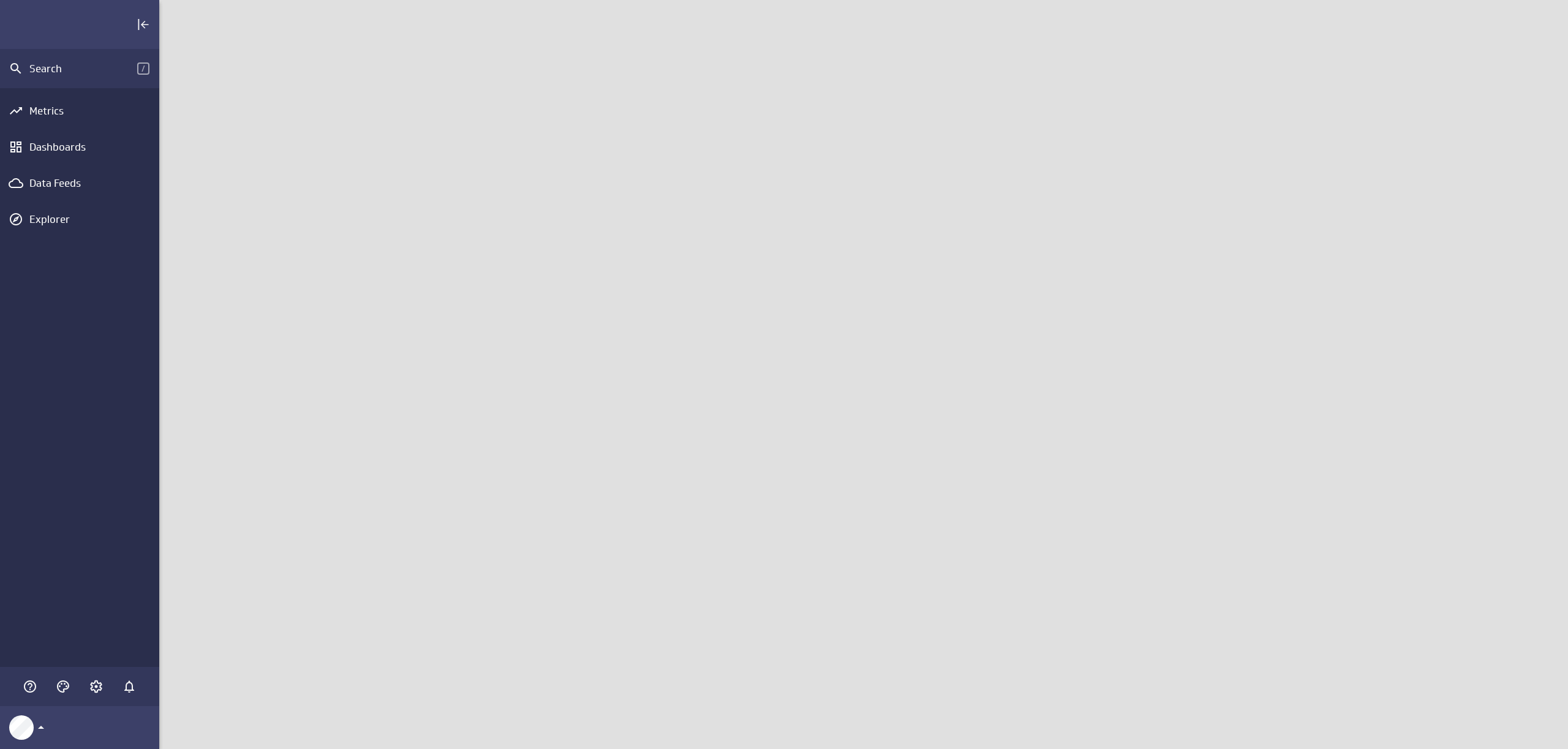
scroll to position [768, 1428]
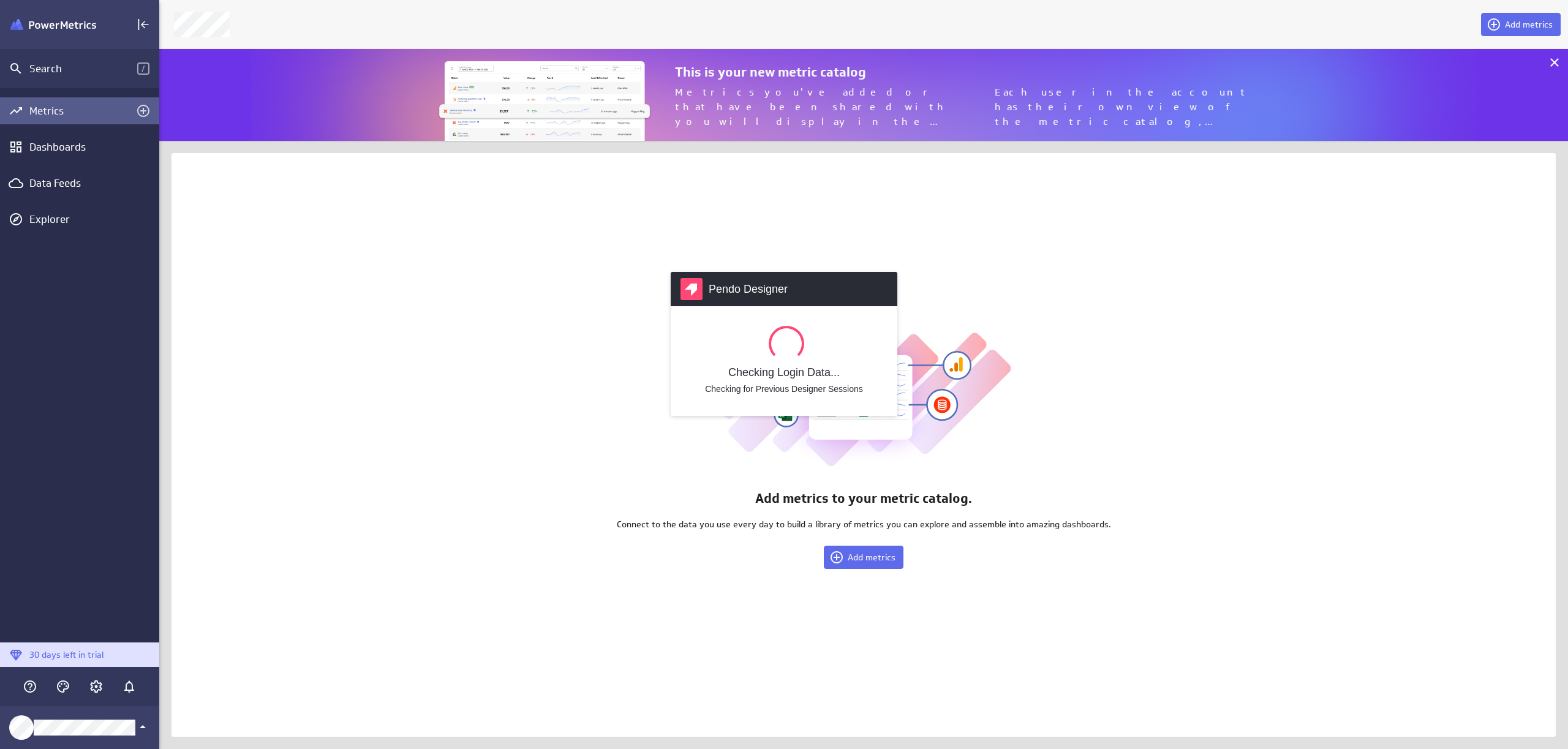
scroll to position [111, 1428]
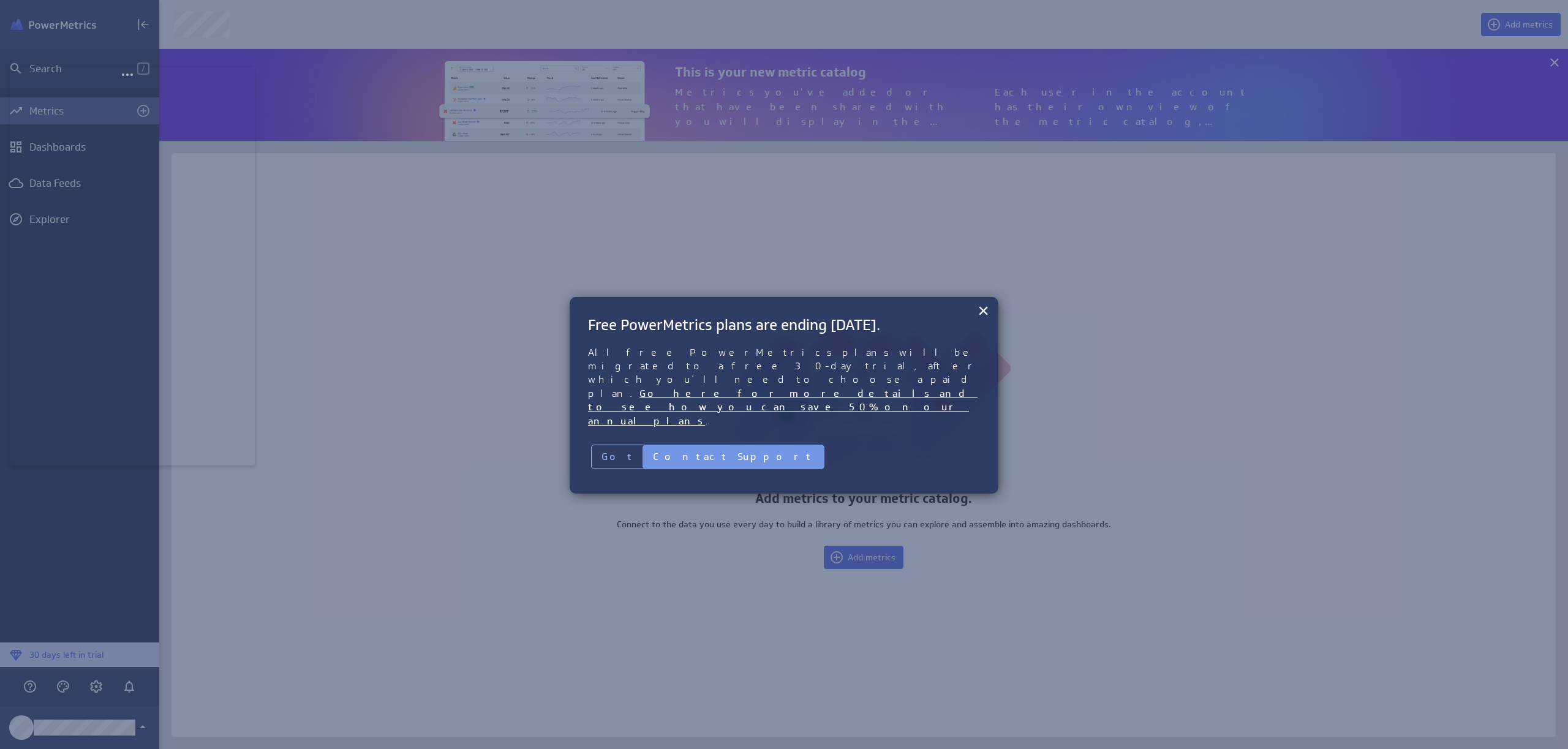
click at [971, 224] on div at bounding box center [784, 374] width 1568 height 749
